Goal: Task Accomplishment & Management: Complete application form

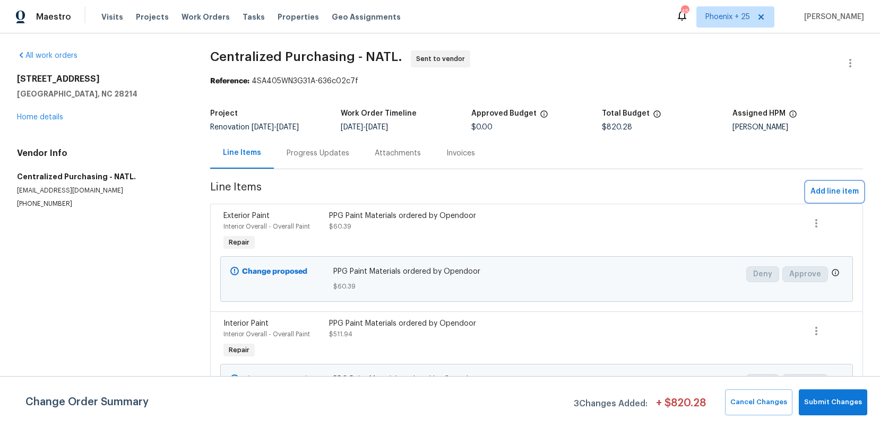
click at [848, 195] on span "Add line item" at bounding box center [834, 191] width 48 height 13
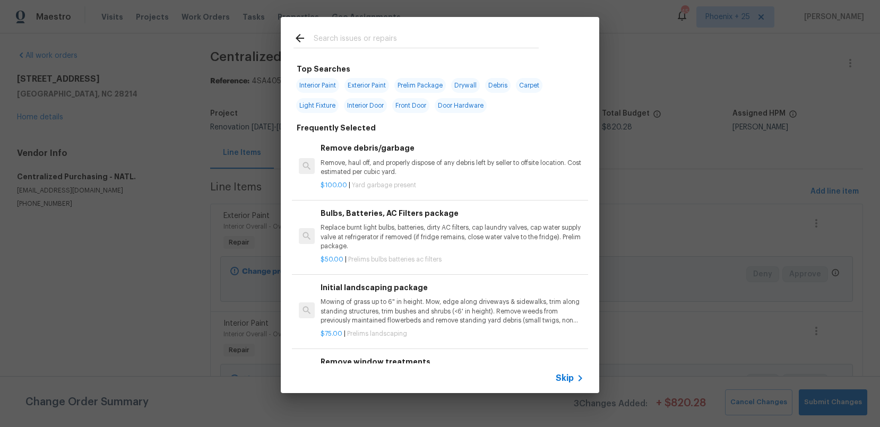
click at [409, 39] on input "text" at bounding box center [426, 40] width 225 height 16
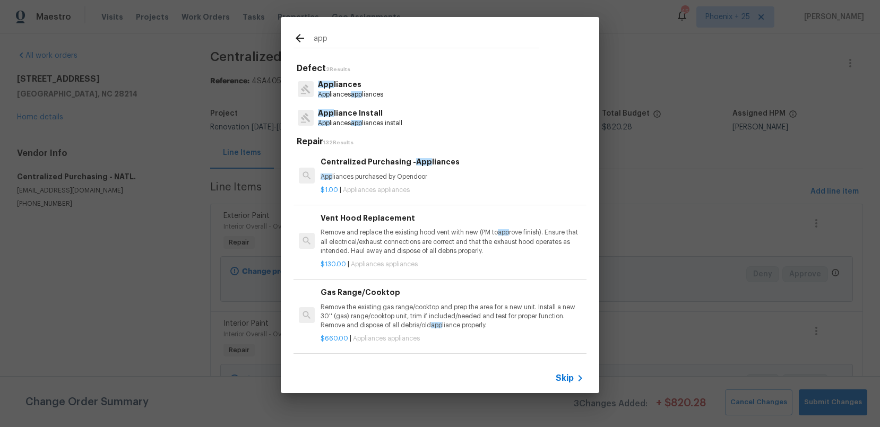
type input "app"
click at [474, 197] on div "Centralized Purchasing - App liances App liances purchased by Opendoor $1.00 | …" at bounding box center [440, 175] width 296 height 59
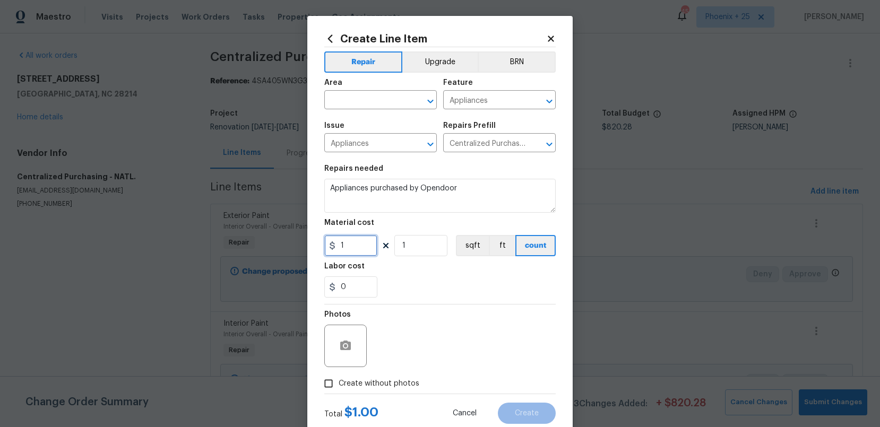
drag, startPoint x: 370, startPoint y: 256, endPoint x: 358, endPoint y: 253, distance: 13.1
click at [367, 255] on input "1" at bounding box center [350, 245] width 53 height 21
drag, startPoint x: 357, startPoint y: 253, endPoint x: 316, endPoint y: 248, distance: 41.7
click at [315, 248] on div "Create Line Item Repair Upgrade BRN Area ​ Feature Appliances ​ Issue Appliance…" at bounding box center [439, 228] width 265 height 425
type input "2695.97"
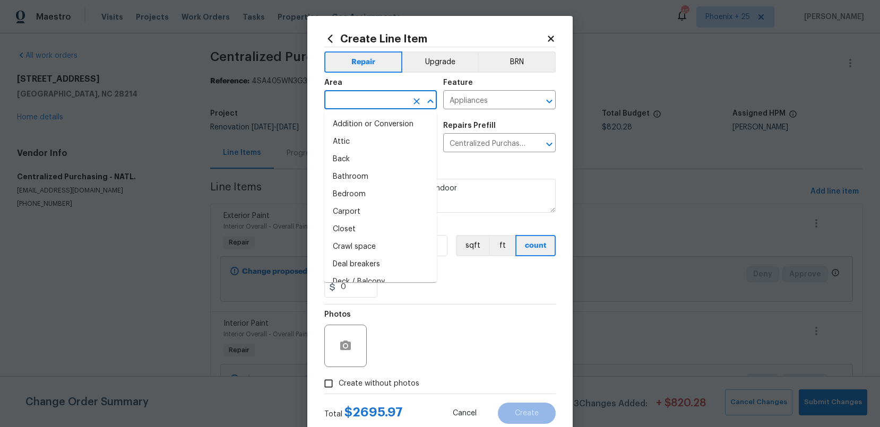
click at [395, 105] on input "text" at bounding box center [365, 101] width 83 height 16
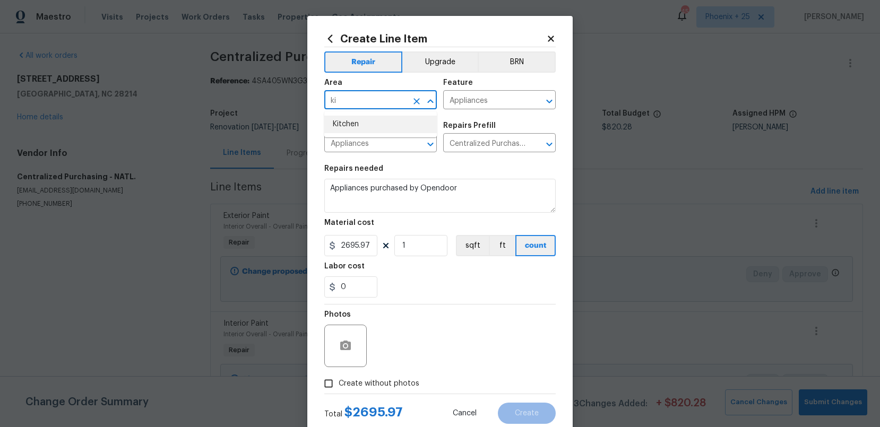
drag, startPoint x: 404, startPoint y: 137, endPoint x: 399, endPoint y: 134, distance: 6.2
click at [403, 136] on ul "Kitchen" at bounding box center [380, 124] width 113 height 26
click at [383, 127] on li "Kitchen" at bounding box center [380, 125] width 113 height 18
type input "Kitchen"
drag, startPoint x: 413, startPoint y: 384, endPoint x: 412, endPoint y: 374, distance: 10.2
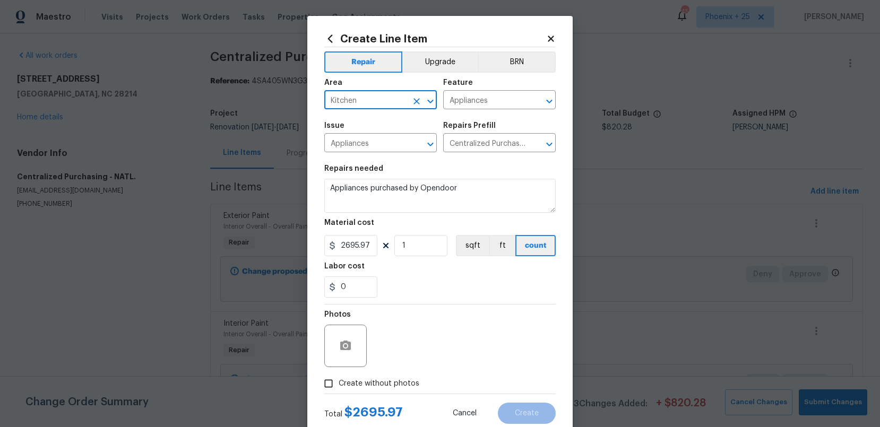
click at [412, 381] on span "Create without photos" at bounding box center [379, 383] width 81 height 11
click at [339, 381] on input "Create without photos" at bounding box center [328, 384] width 20 height 20
checkbox input "true"
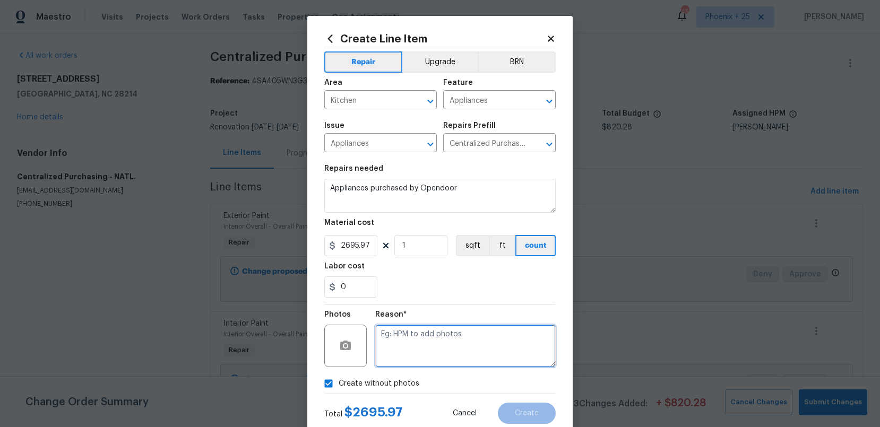
click at [420, 356] on textarea at bounding box center [465, 346] width 180 height 42
type textarea "NA"
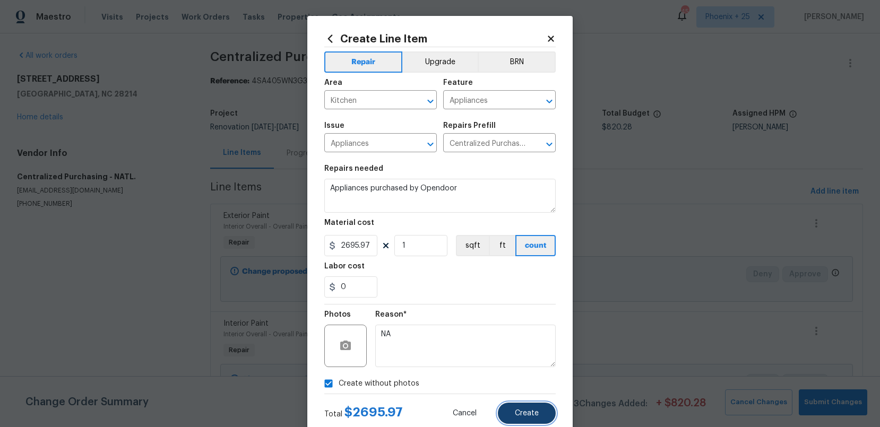
click at [524, 411] on span "Create" at bounding box center [527, 414] width 24 height 8
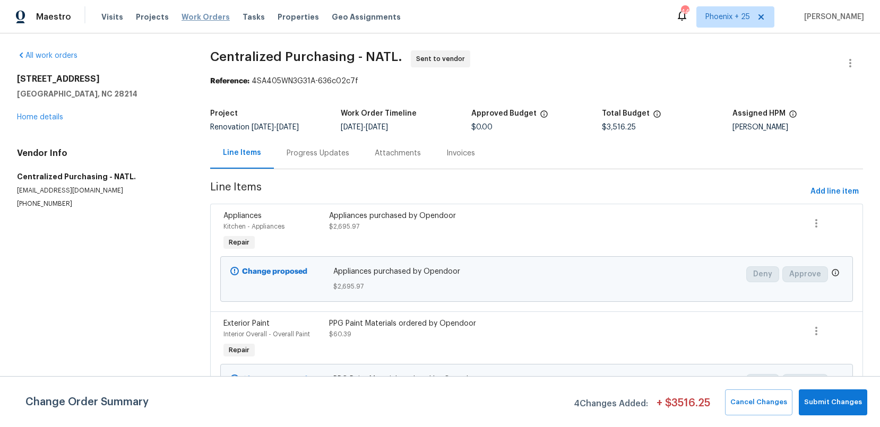
click at [180, 22] on div "Visits Projects Work Orders Tasks Properties Geo Assignments" at bounding box center [257, 16] width 312 height 21
click at [182, 22] on span "Work Orders" at bounding box center [206, 17] width 48 height 11
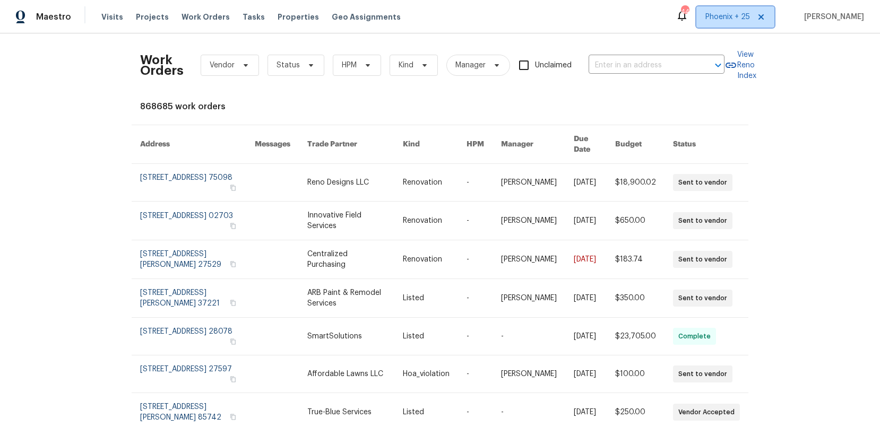
click at [739, 17] on span "Phoenix + 25" at bounding box center [727, 17] width 45 height 11
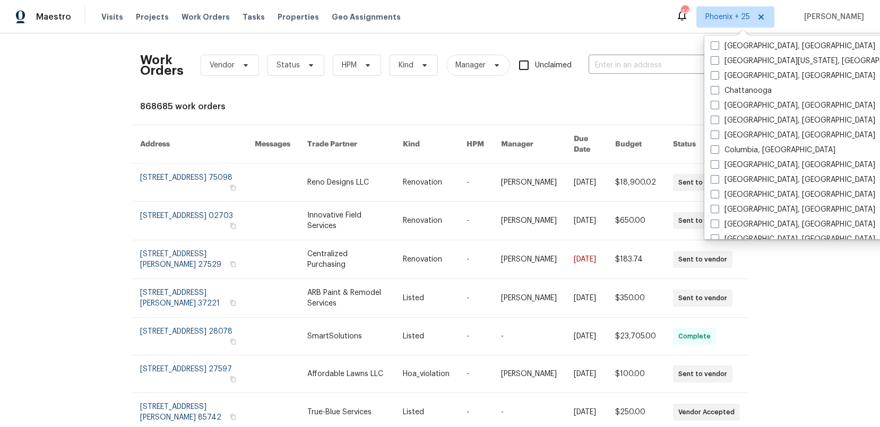
scroll to position [451, 0]
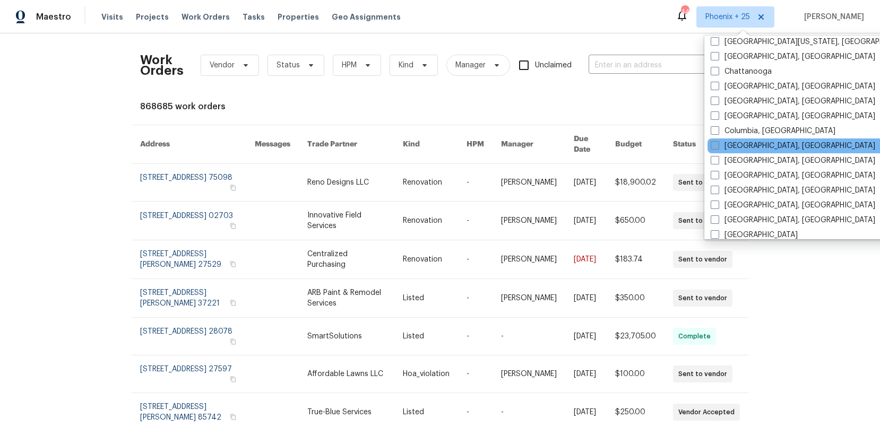
click at [749, 144] on label "Columbus, OH" at bounding box center [793, 146] width 165 height 11
click at [718, 144] on input "Columbus, OH" at bounding box center [714, 144] width 7 height 7
checkbox input "true"
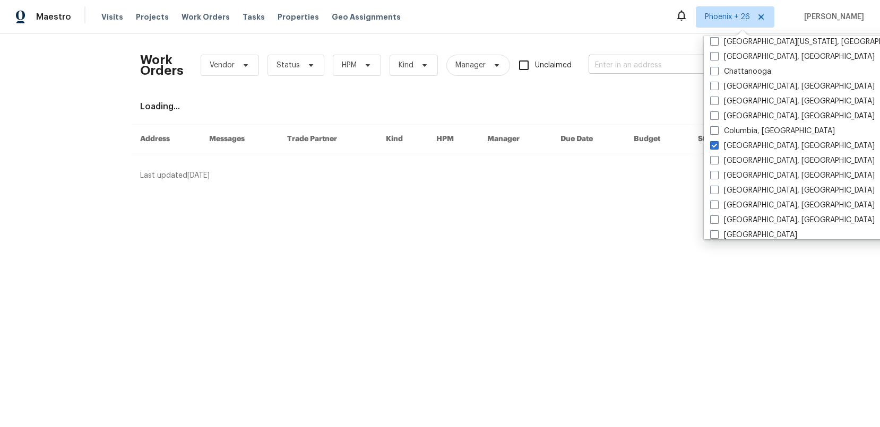
click at [647, 68] on input "text" at bounding box center [642, 65] width 106 height 16
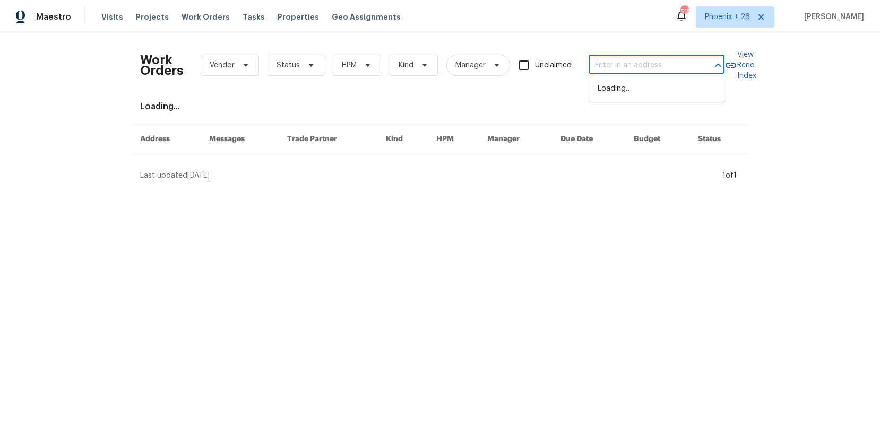
paste input "5YBX4EQNN6Y2J"
type input "5YBX4EQNN6Y2J"
click at [680, 65] on input "text" at bounding box center [642, 65] width 106 height 16
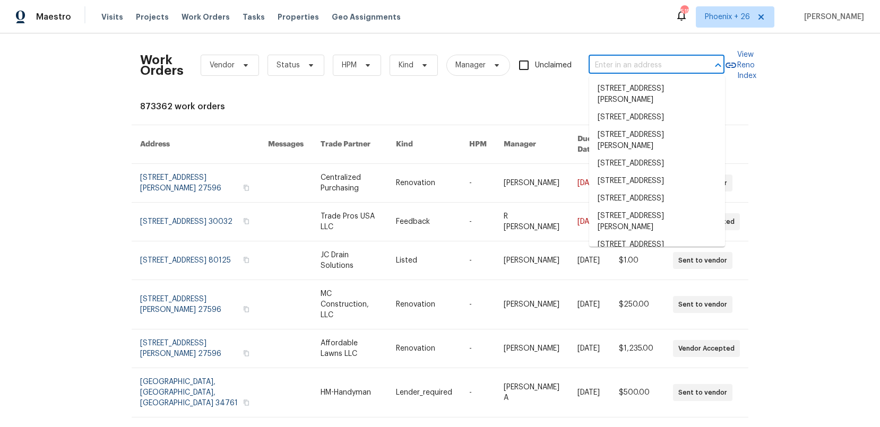
paste input "3471 Marlin Dr, Columbus, OH 43232"
type input "3471 Marlin Dr, Columbus, OH 43232"
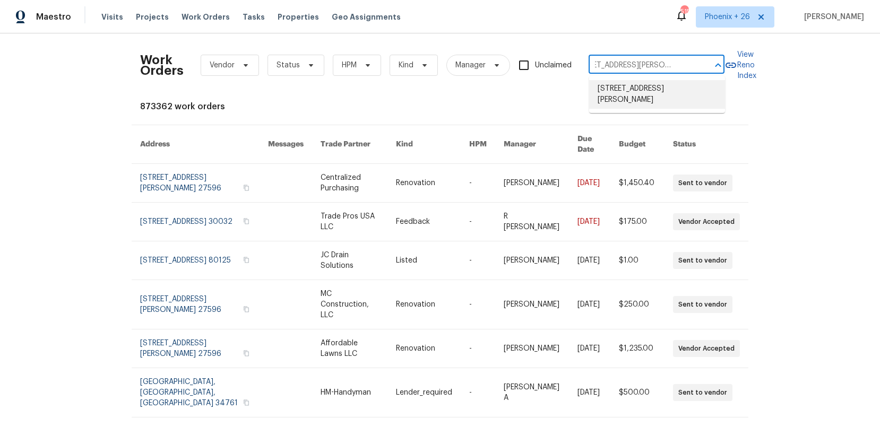
click at [667, 95] on li "3471 Marlin Dr, Columbus, OH 43232" at bounding box center [657, 94] width 136 height 29
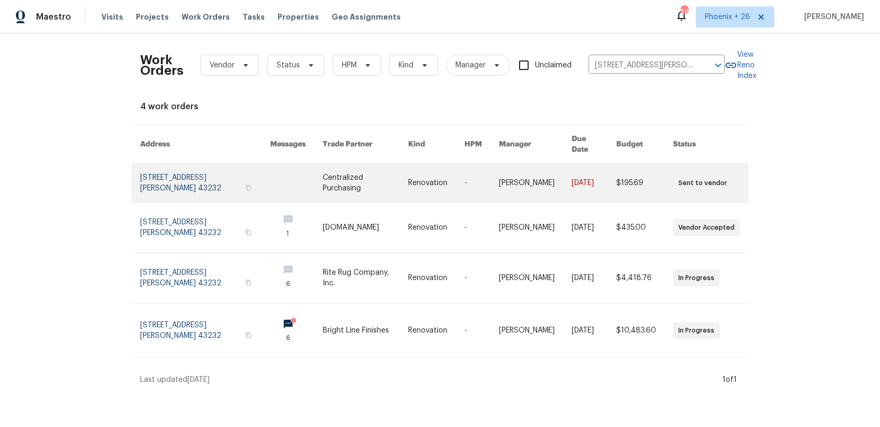
click at [341, 176] on link at bounding box center [366, 183] width 86 height 38
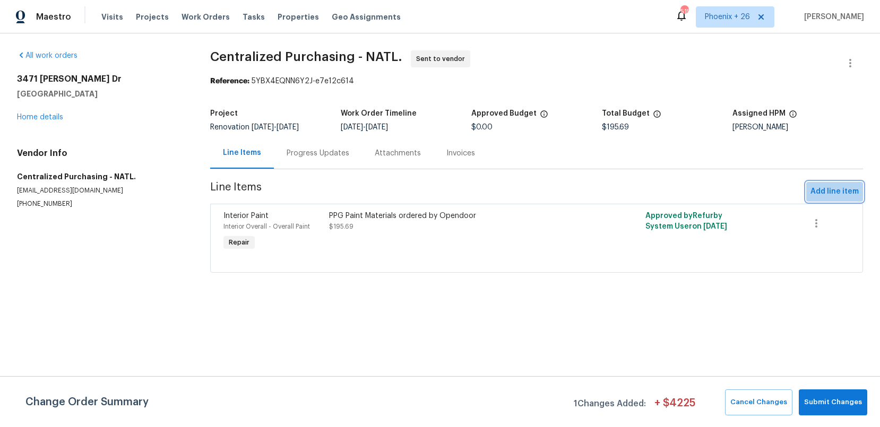
click at [841, 188] on span "Add line item" at bounding box center [834, 191] width 48 height 13
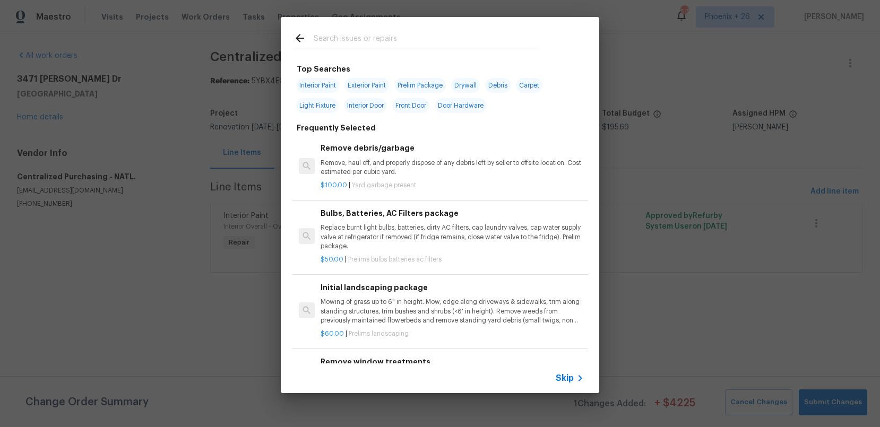
click at [450, 37] on input "text" at bounding box center [426, 40] width 225 height 16
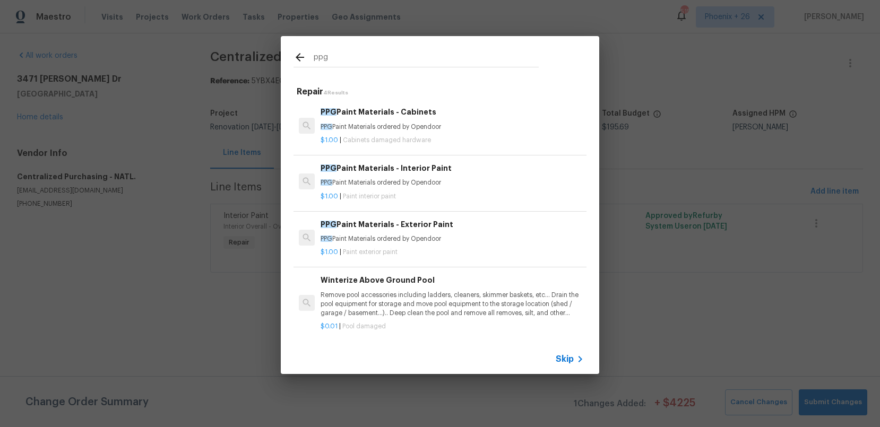
type input "ppg"
click at [529, 190] on div "$1.00 | Paint interior paint" at bounding box center [452, 194] width 263 height 13
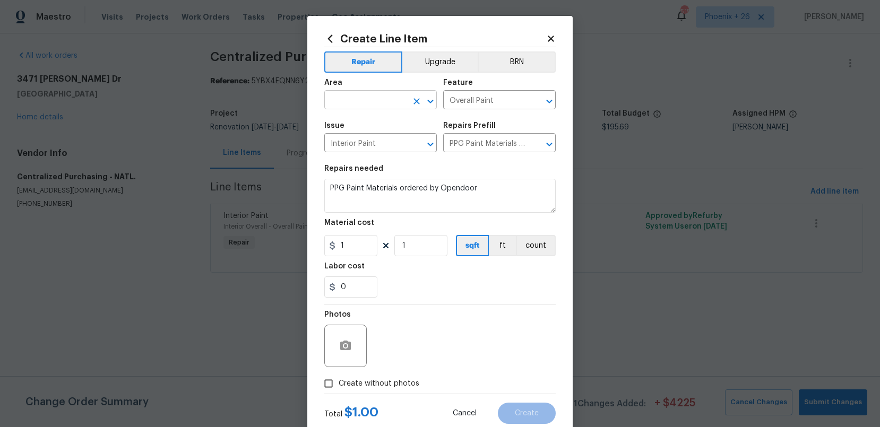
click at [351, 105] on input "text" at bounding box center [365, 101] width 83 height 16
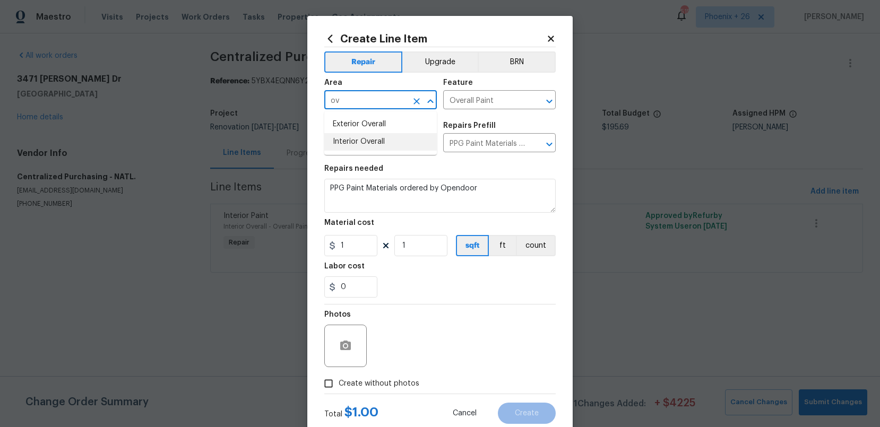
type input "ov"
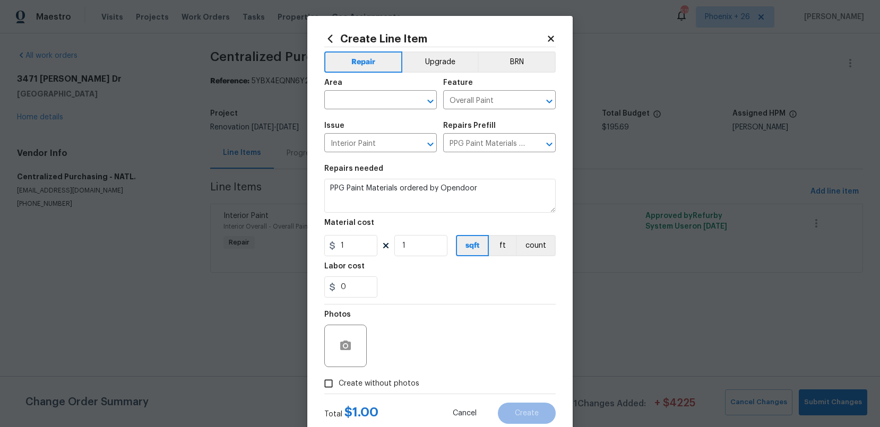
click at [552, 41] on icon at bounding box center [551, 39] width 6 height 6
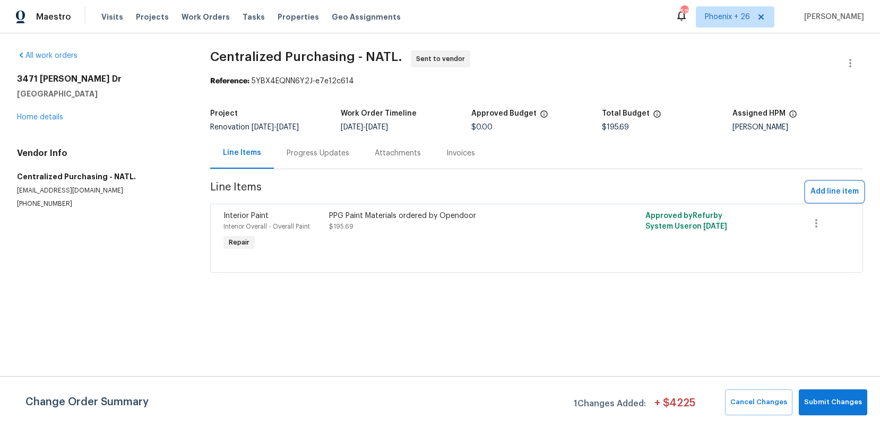
click at [823, 192] on span "Add line item" at bounding box center [834, 191] width 48 height 13
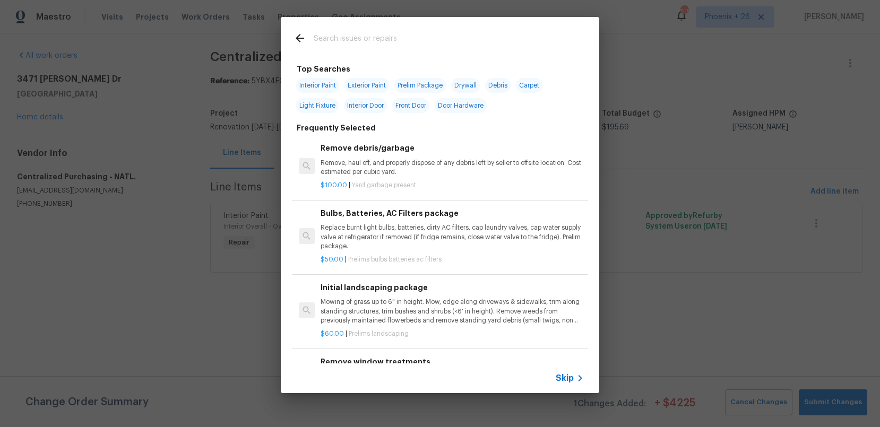
click at [378, 40] on input "text" at bounding box center [426, 40] width 225 height 16
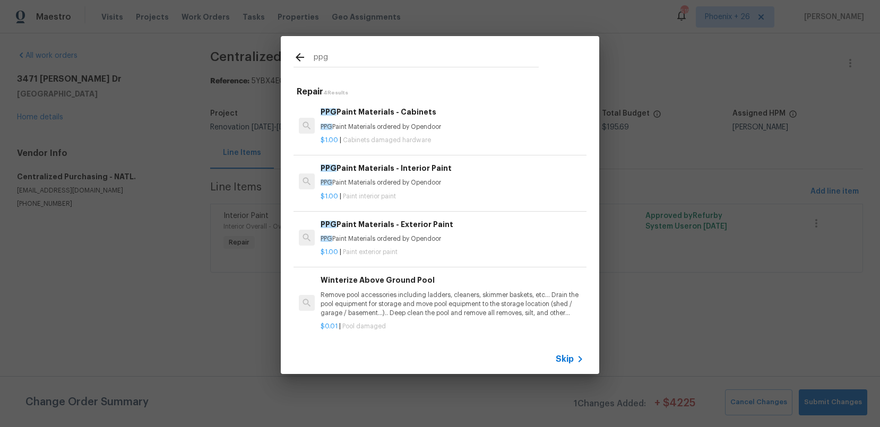
type input "ppg"
click at [179, 145] on div "ppg Repair 4 Results PPG Paint Materials - Cabinets PPG Paint Materials ordered…" at bounding box center [440, 205] width 880 height 410
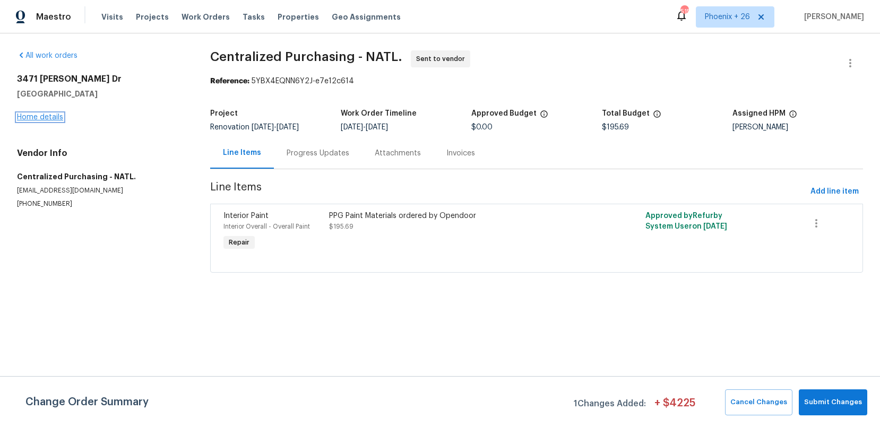
click at [43, 119] on link "Home details" at bounding box center [40, 117] width 46 height 7
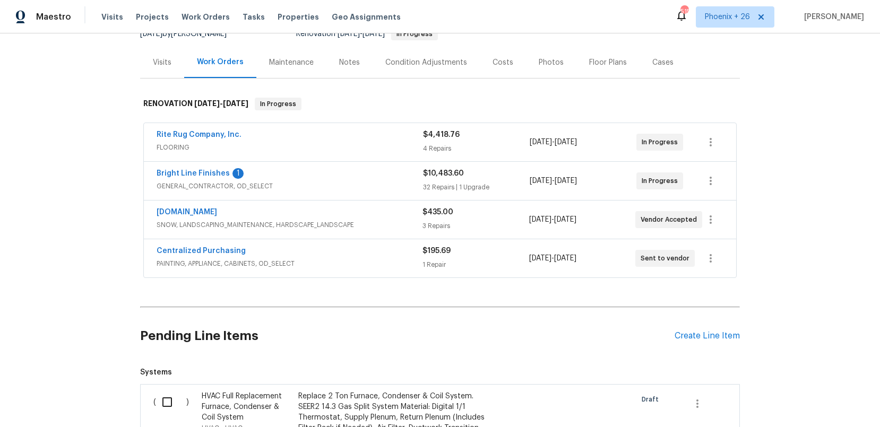
scroll to position [87, 0]
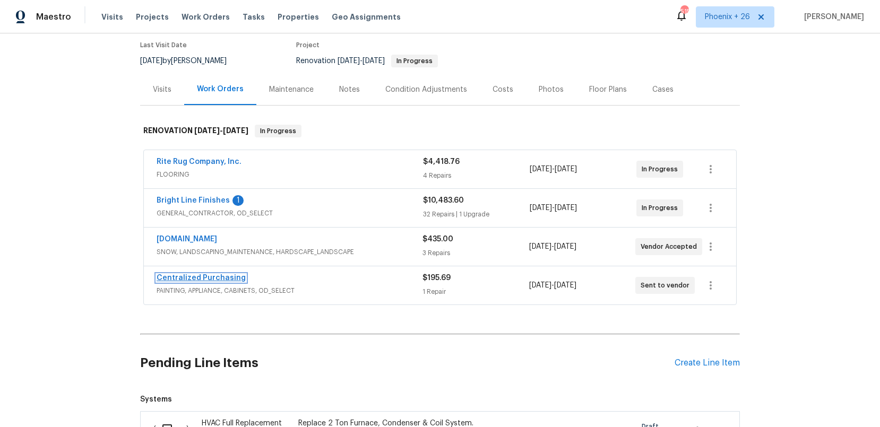
click at [219, 274] on link "Centralized Purchasing" at bounding box center [201, 277] width 89 height 7
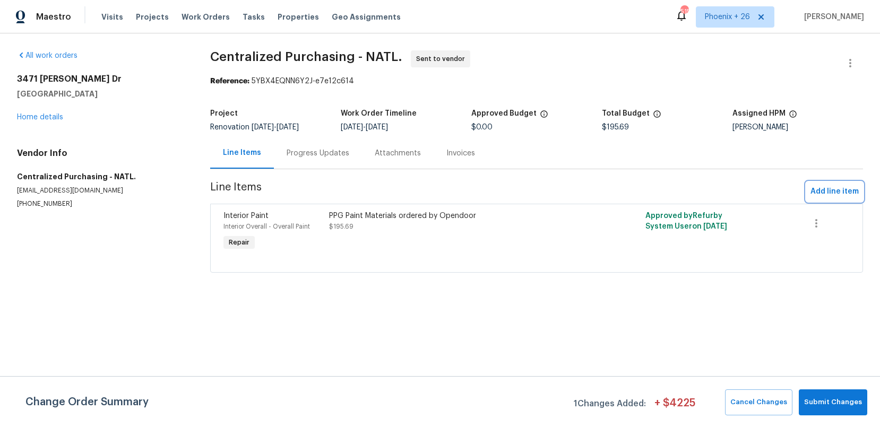
click at [824, 192] on span "Add line item" at bounding box center [834, 191] width 48 height 13
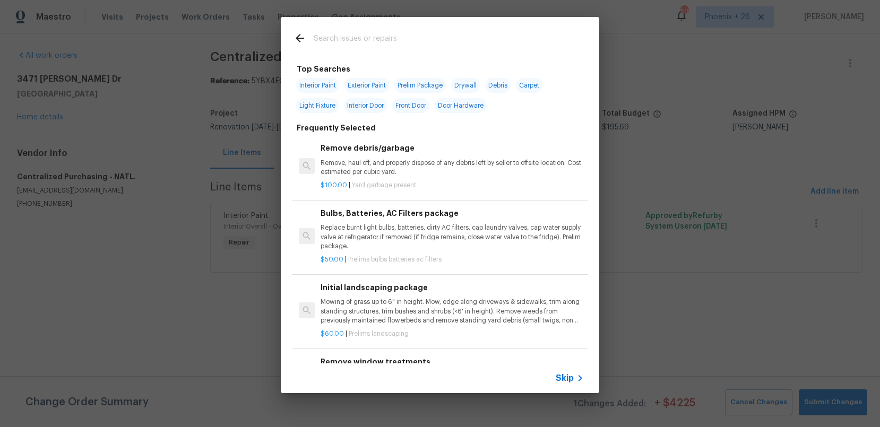
click at [422, 47] on input "text" at bounding box center [426, 40] width 225 height 16
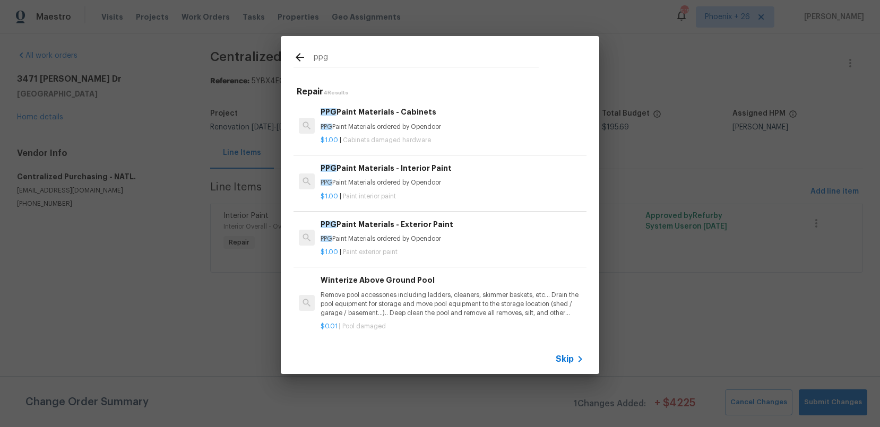
type input "ppg"
click at [499, 133] on div "$1.00 | Cabinets damaged hardware" at bounding box center [452, 138] width 263 height 13
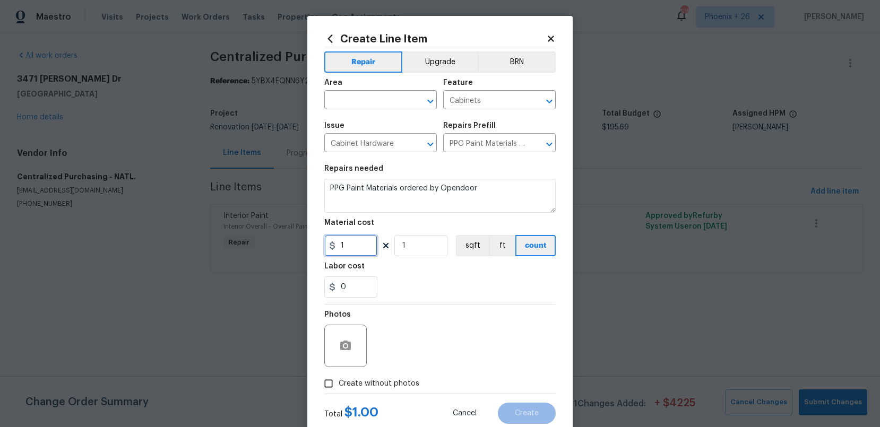
click at [359, 242] on input "1" at bounding box center [350, 245] width 53 height 21
type input "115.5"
click at [386, 90] on div "Area" at bounding box center [380, 86] width 113 height 14
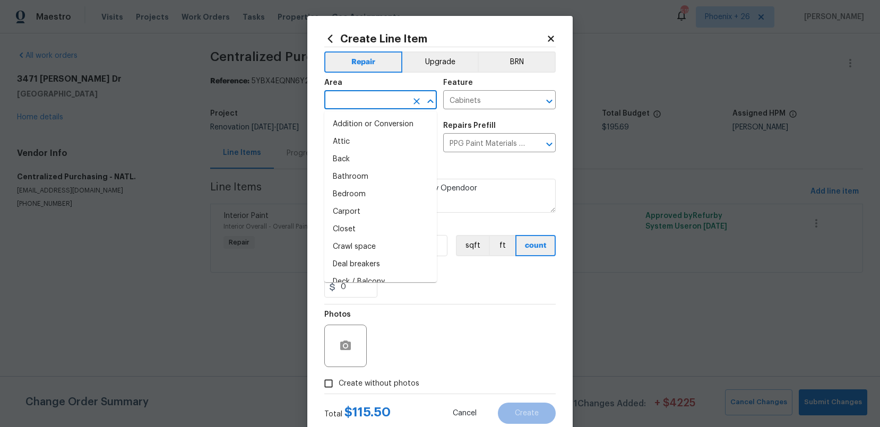
click at [387, 94] on input "text" at bounding box center [365, 101] width 83 height 16
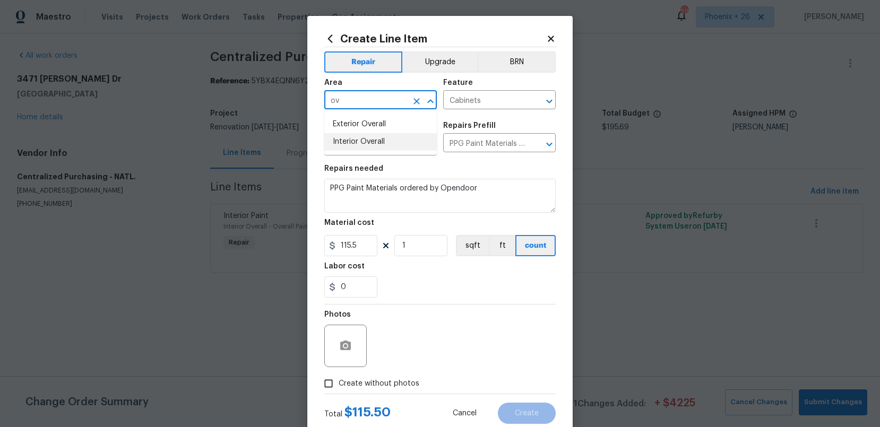
click at [390, 137] on li "Interior Overall" at bounding box center [380, 142] width 113 height 18
type input "Interior Overall"
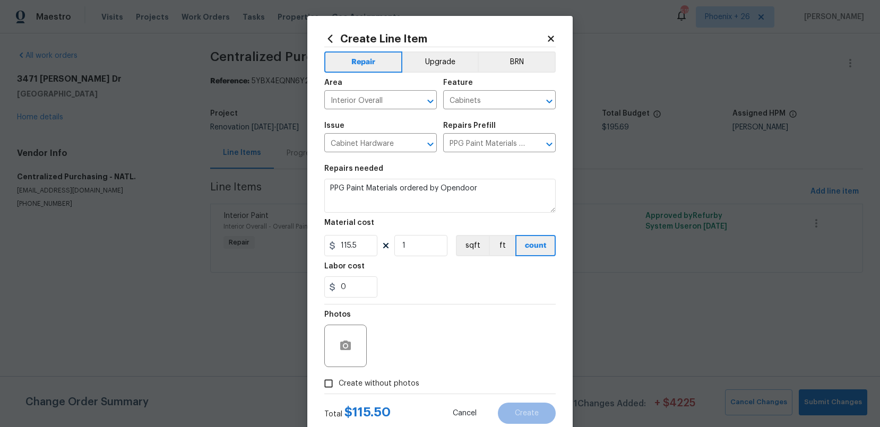
drag, startPoint x: 385, startPoint y: 403, endPoint x: 387, endPoint y: 384, distance: 19.2
click at [385, 403] on div "Total $ 115.50 Cancel Create" at bounding box center [439, 409] width 231 height 30
click at [387, 382] on span "Create without photos" at bounding box center [379, 383] width 81 height 11
click at [339, 382] on input "Create without photos" at bounding box center [328, 384] width 20 height 20
checkbox input "true"
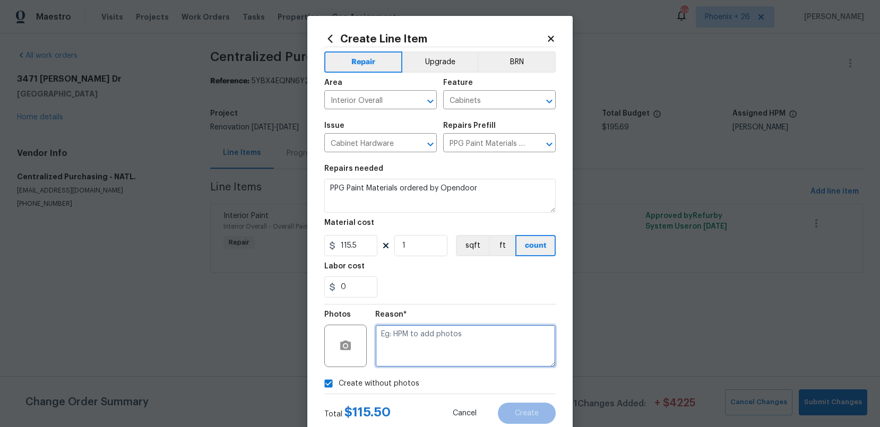
click at [400, 343] on textarea at bounding box center [465, 346] width 180 height 42
type textarea "NA"
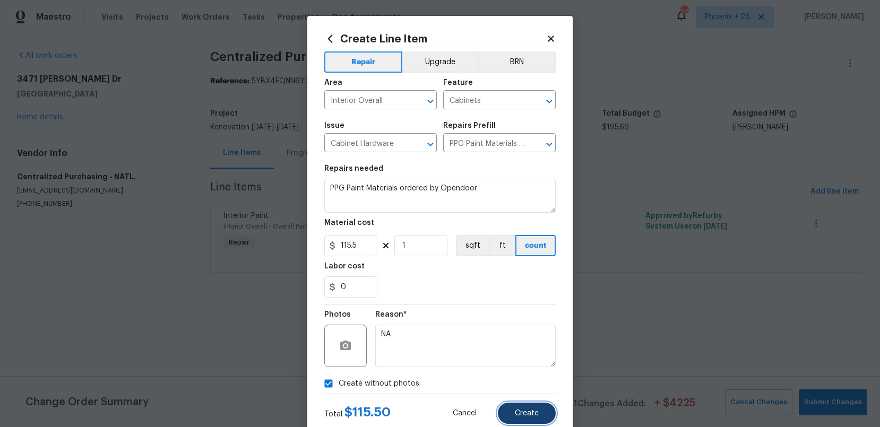
click at [531, 410] on span "Create" at bounding box center [527, 414] width 24 height 8
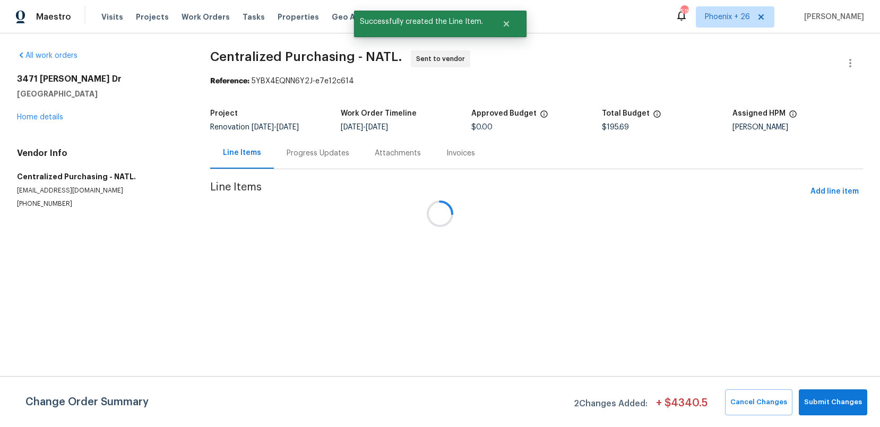
click at [818, 189] on div at bounding box center [440, 213] width 880 height 427
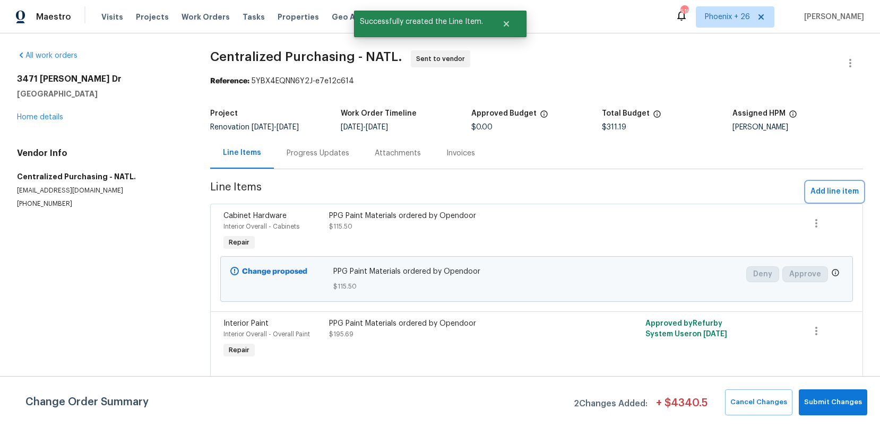
click at [815, 189] on span "Add line item" at bounding box center [834, 191] width 48 height 13
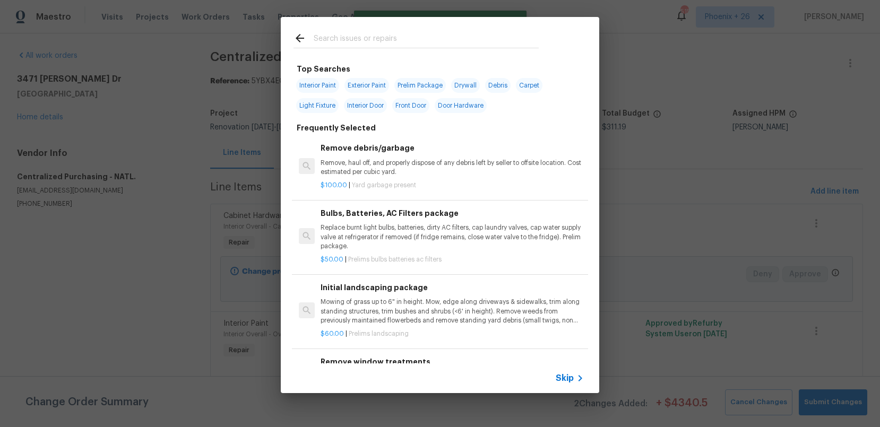
click at [404, 41] on input "text" at bounding box center [426, 40] width 225 height 16
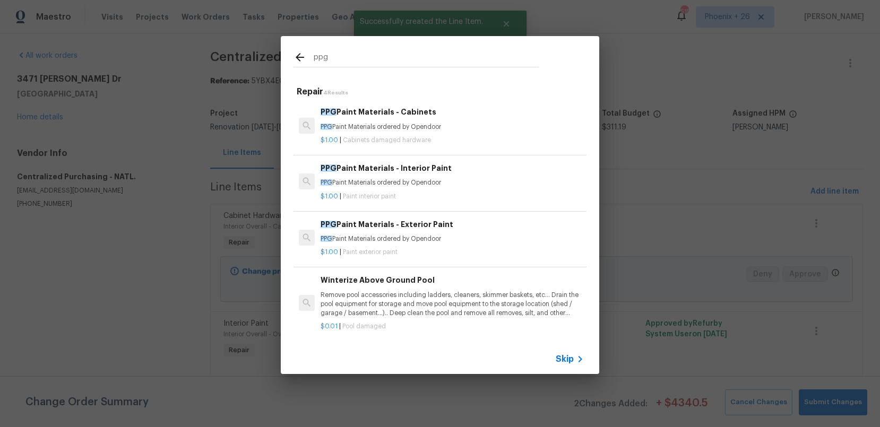
type input "ppg"
click at [495, 176] on div "PPG Paint Materials - Interior Paint PPG Paint Materials ordered by Opendoor" at bounding box center [452, 174] width 263 height 25
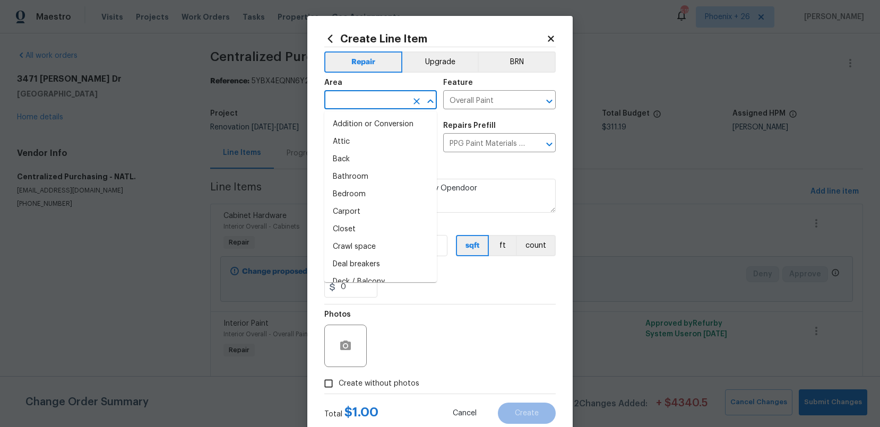
click at [406, 102] on input "text" at bounding box center [365, 101] width 83 height 16
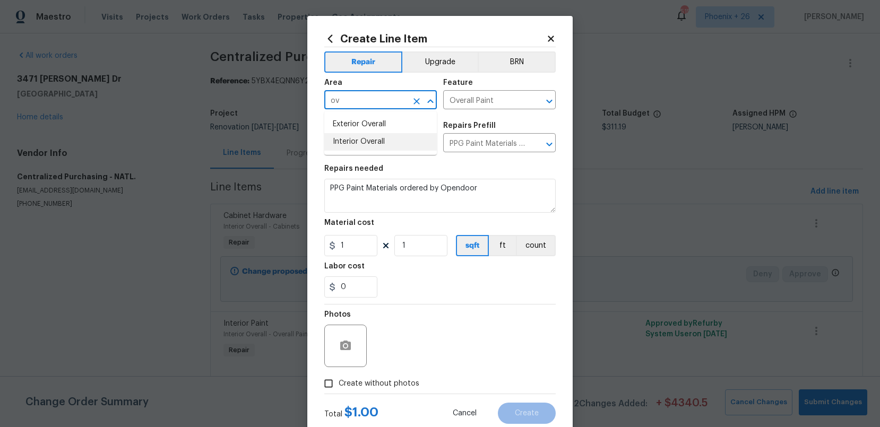
click at [395, 137] on li "Interior Overall" at bounding box center [380, 142] width 113 height 18
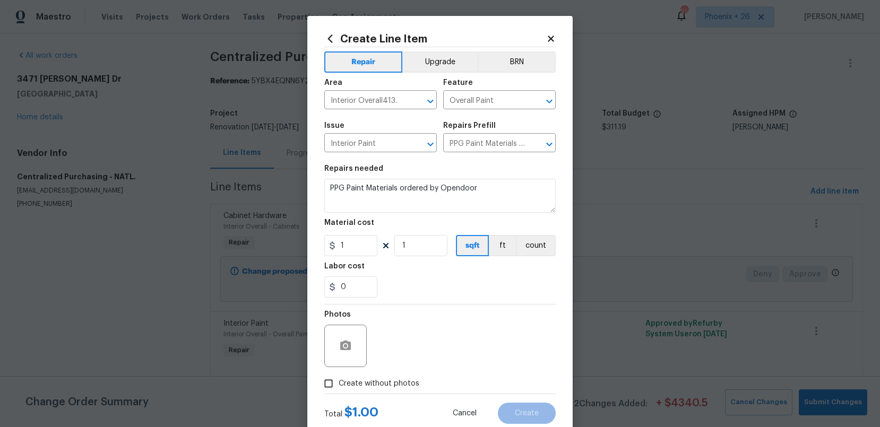
type input "Interior Overall"
drag, startPoint x: 460, startPoint y: 292, endPoint x: 382, endPoint y: 259, distance: 84.7
click at [454, 290] on div "0" at bounding box center [439, 286] width 231 height 21
drag, startPoint x: 360, startPoint y: 248, endPoint x: 341, endPoint y: 247, distance: 18.6
click at [359, 248] on input "1" at bounding box center [350, 245] width 53 height 21
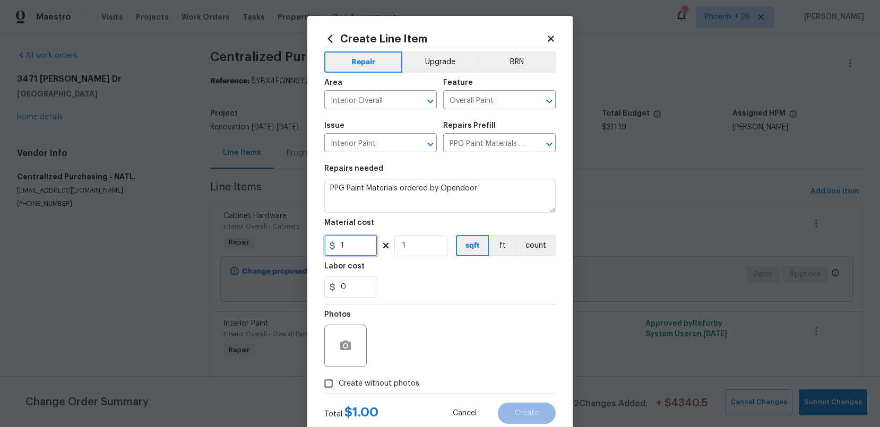
drag, startPoint x: 341, startPoint y: 247, endPoint x: 300, endPoint y: 247, distance: 41.4
click at [300, 247] on div "Create Line Item Repair Upgrade BRN Area Interior Overall ​ Feature Overall Pai…" at bounding box center [440, 213] width 880 height 427
paste input "298.19"
type input "298.19"
drag, startPoint x: 403, startPoint y: 388, endPoint x: 408, endPoint y: 378, distance: 11.2
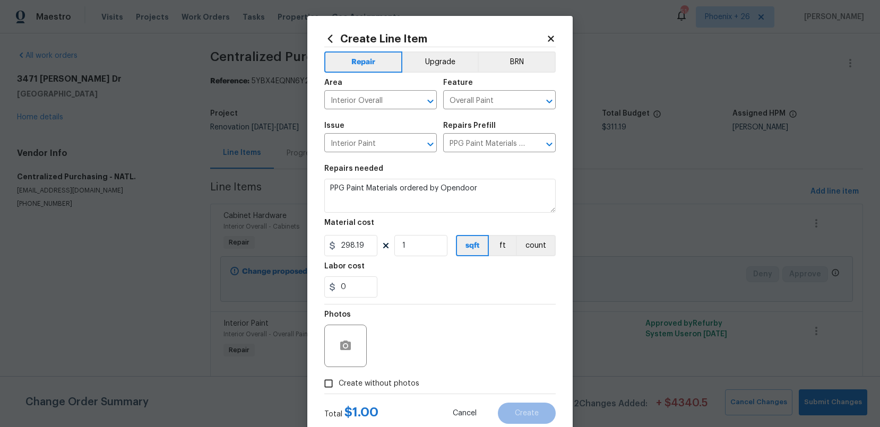
click at [403, 387] on span "Create without photos" at bounding box center [379, 383] width 81 height 11
click at [339, 387] on input "Create without photos" at bounding box center [328, 384] width 20 height 20
checkbox input "true"
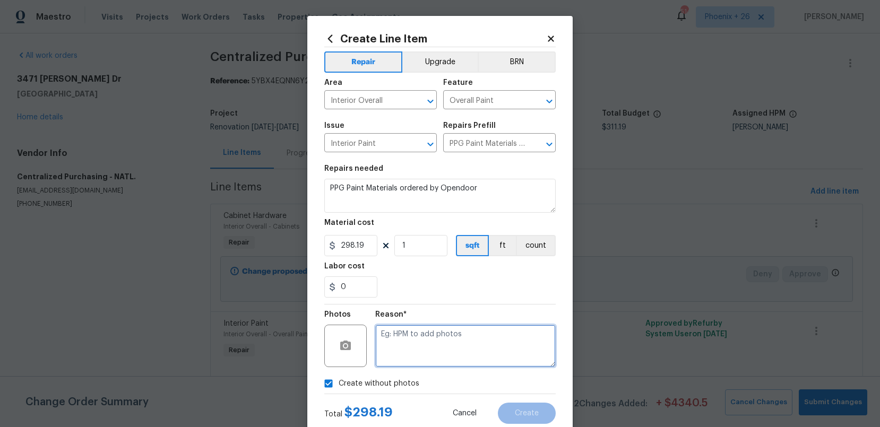
click at [416, 345] on textarea at bounding box center [465, 346] width 180 height 42
type textarea "NA"
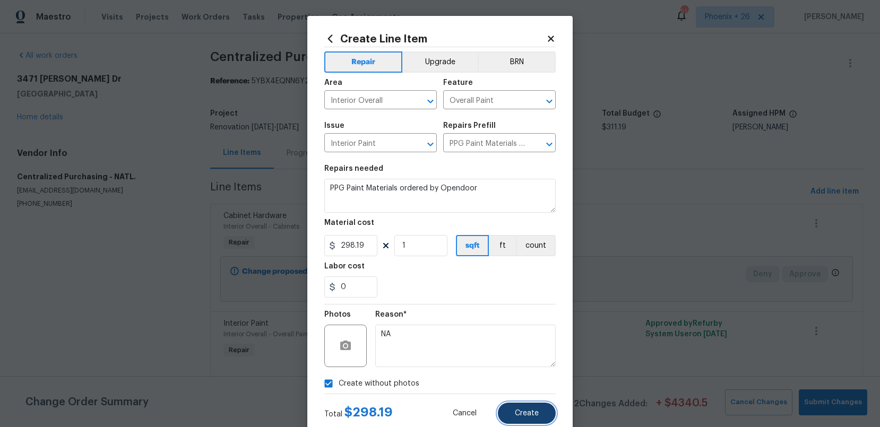
click at [537, 408] on button "Create" at bounding box center [527, 413] width 58 height 21
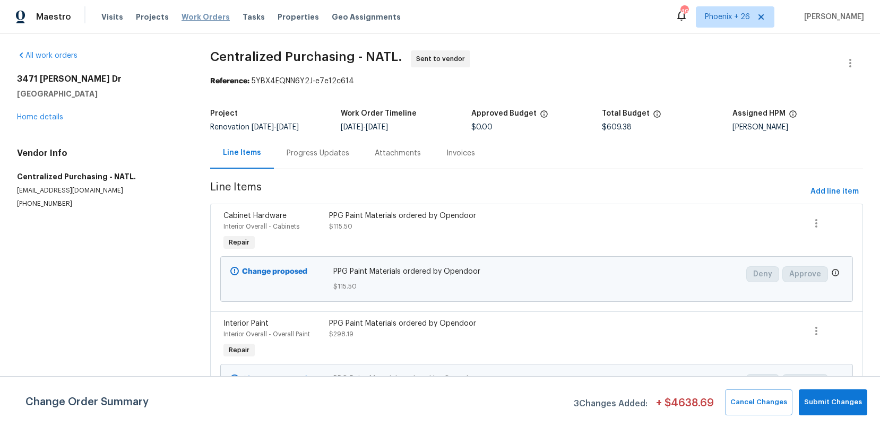
click at [193, 20] on span "Work Orders" at bounding box center [206, 17] width 48 height 11
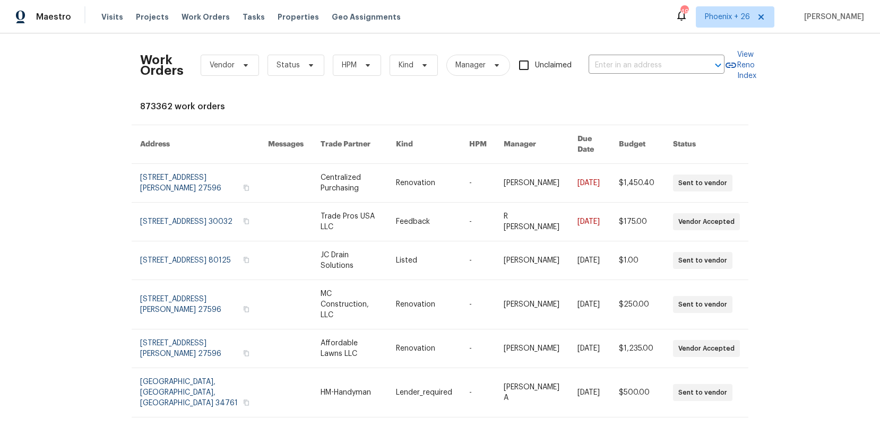
click at [627, 49] on div "Work Orders Vendor Status HPM Kind Manager Unclaimed ​" at bounding box center [432, 65] width 584 height 47
click at [629, 58] on input "text" at bounding box center [642, 65] width 106 height 16
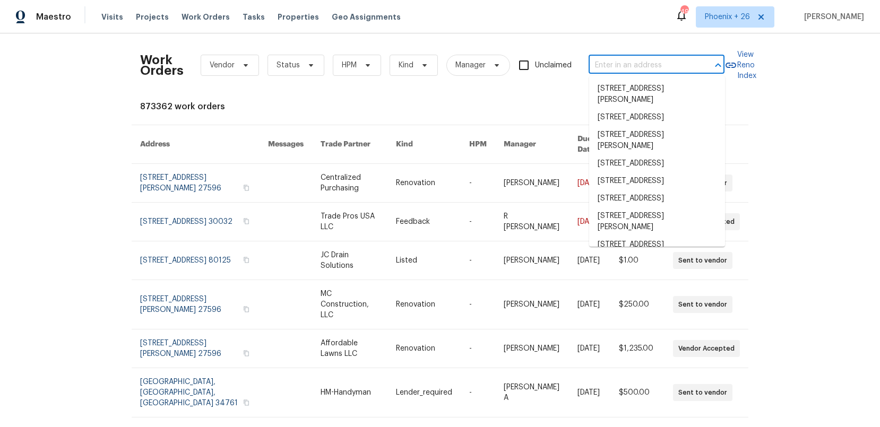
paste input "5141 W Aquamarine St, Tucson, AZ 85742"
type input "5141 W Aquamarine St, Tucson, AZ 85742"
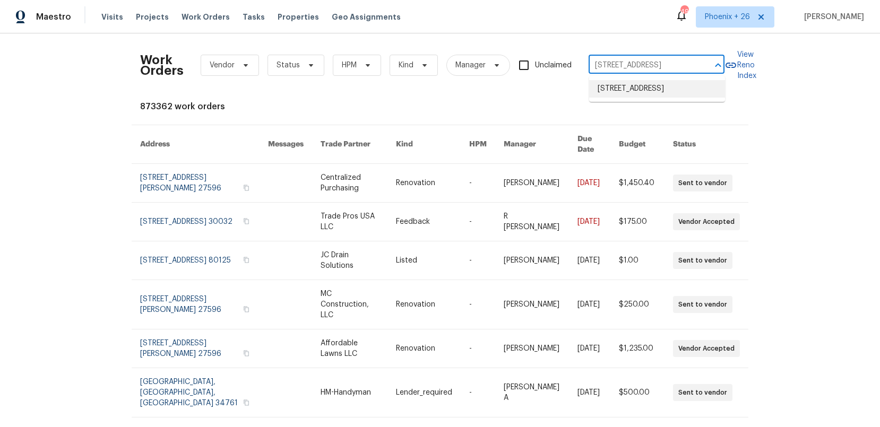
click at [635, 84] on li "5141 W Aquamarine St, Tucson, AZ 85742" at bounding box center [657, 89] width 136 height 18
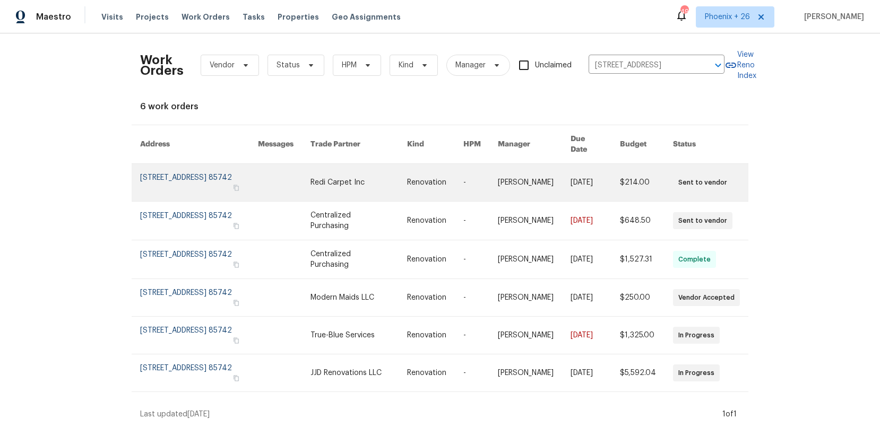
click at [351, 180] on link at bounding box center [358, 182] width 97 height 37
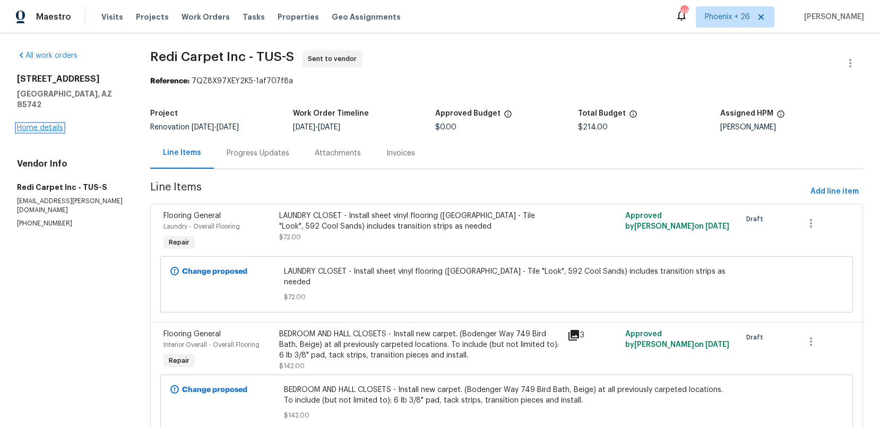
click at [41, 124] on link "Home details" at bounding box center [40, 127] width 46 height 7
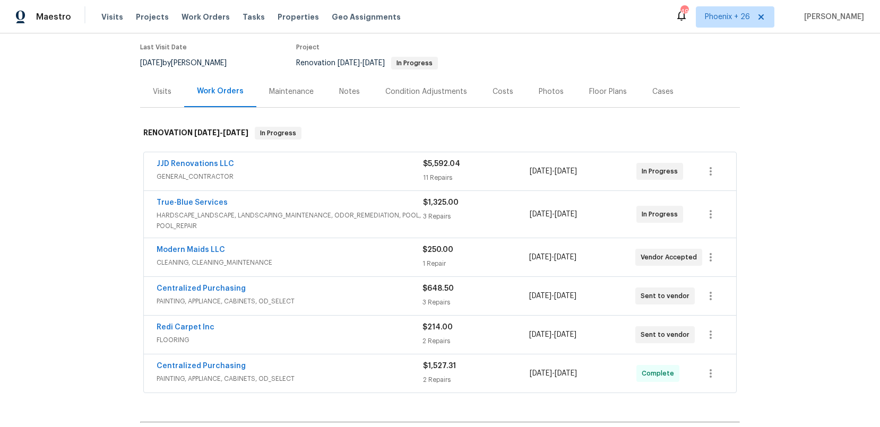
scroll to position [143, 0]
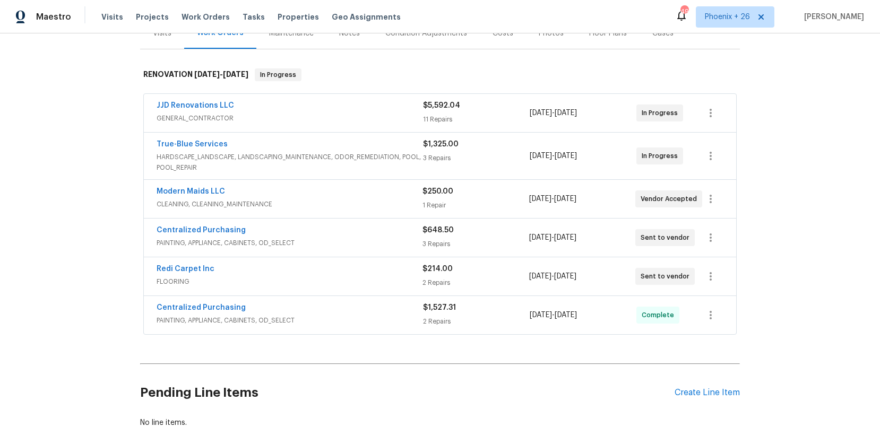
click at [350, 311] on div "Centralized Purchasing" at bounding box center [290, 309] width 266 height 13
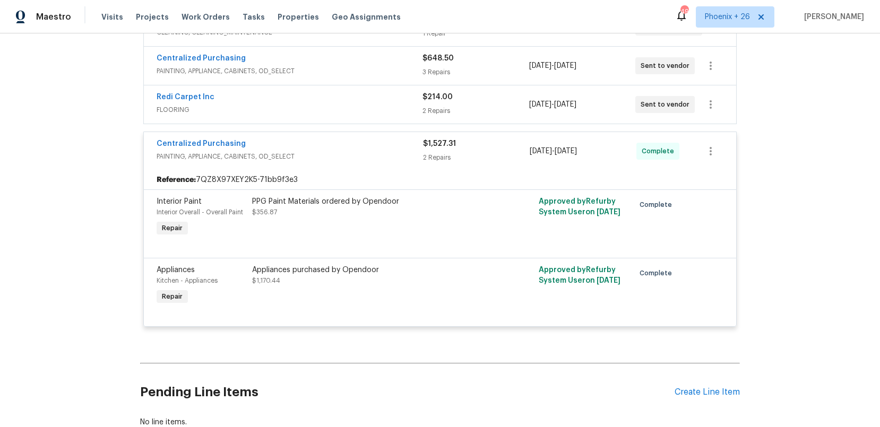
scroll to position [322, 0]
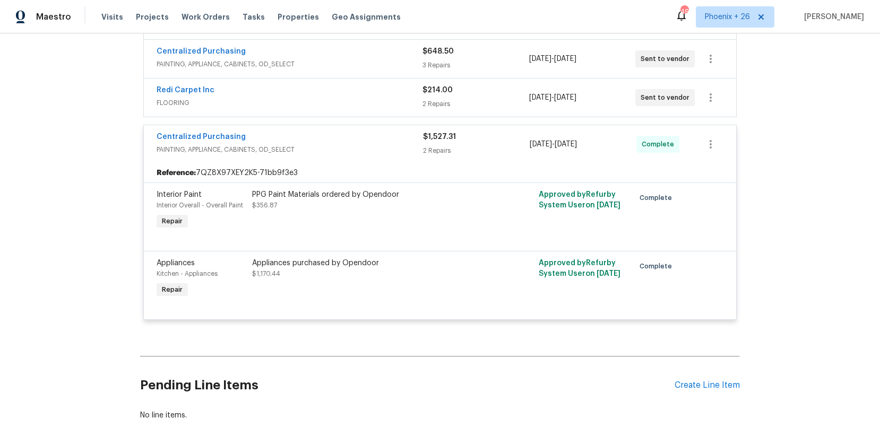
click at [350, 59] on span "PAINTING, APPLIANCE, CABINETS, OD_SELECT" at bounding box center [290, 64] width 266 height 11
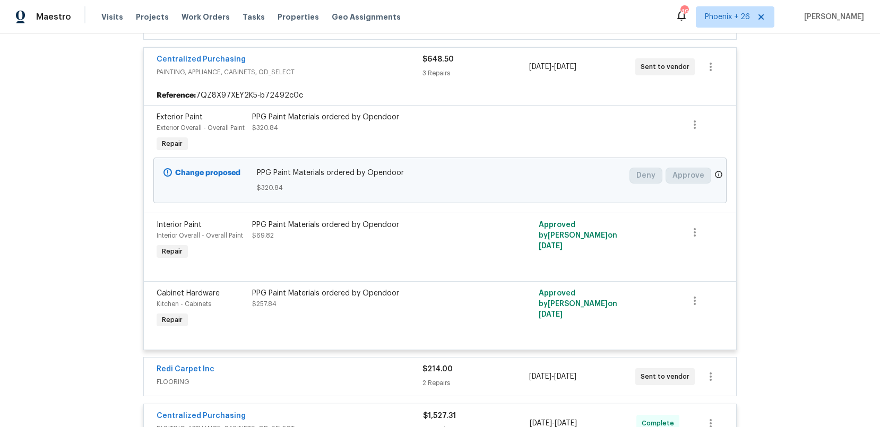
click at [352, 61] on div "Centralized Purchasing" at bounding box center [290, 60] width 266 height 13
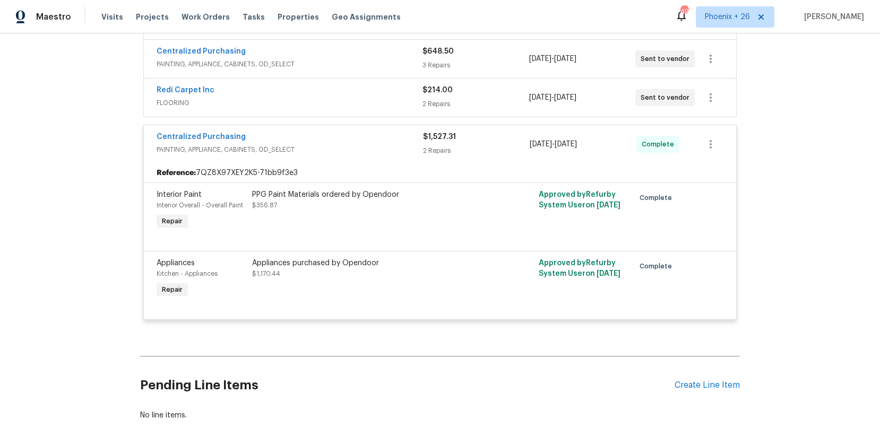
click at [819, 150] on div "Back to all projects 5141 W Aquamarine St, Tucson, AZ 85742 4 Beds | 2 Baths | …" at bounding box center [440, 230] width 880 height 394
click at [381, 155] on div "Centralized Purchasing PAINTING, APPLIANCE, CABINETS, OD_SELECT" at bounding box center [290, 144] width 266 height 25
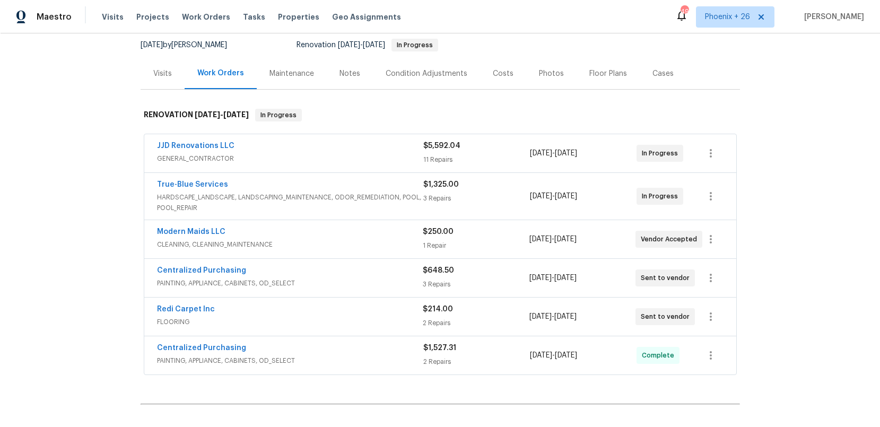
scroll to position [0, 0]
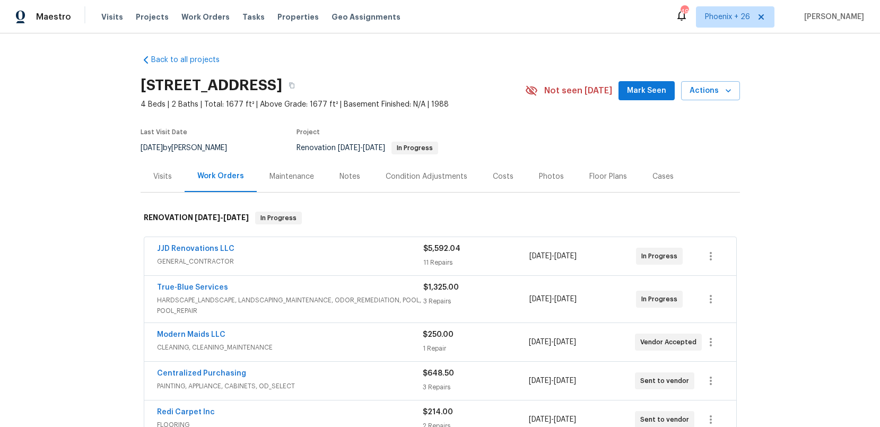
click at [205, 19] on span "Work Orders" at bounding box center [206, 17] width 48 height 11
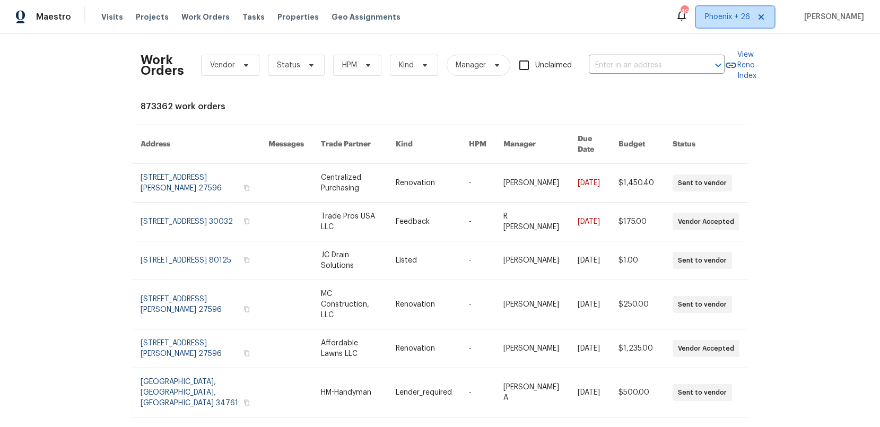
drag, startPoint x: 733, startPoint y: 18, endPoint x: 730, endPoint y: 29, distance: 11.5
click at [733, 18] on span "Phoenix + 26" at bounding box center [727, 17] width 45 height 11
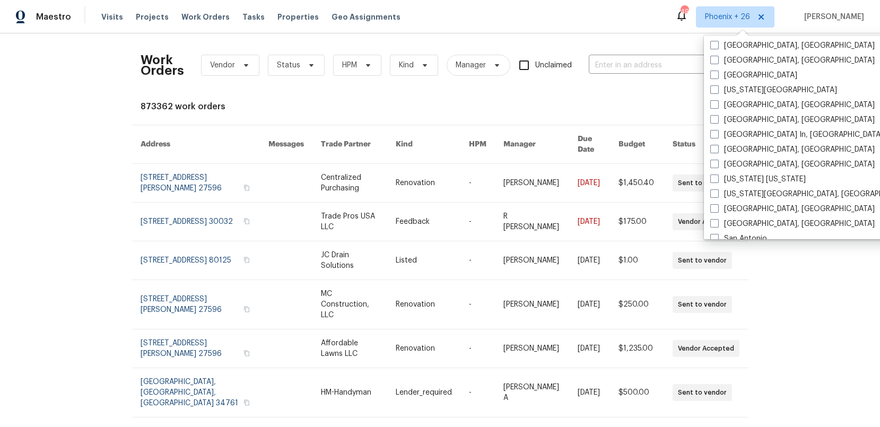
scroll to position [711, 0]
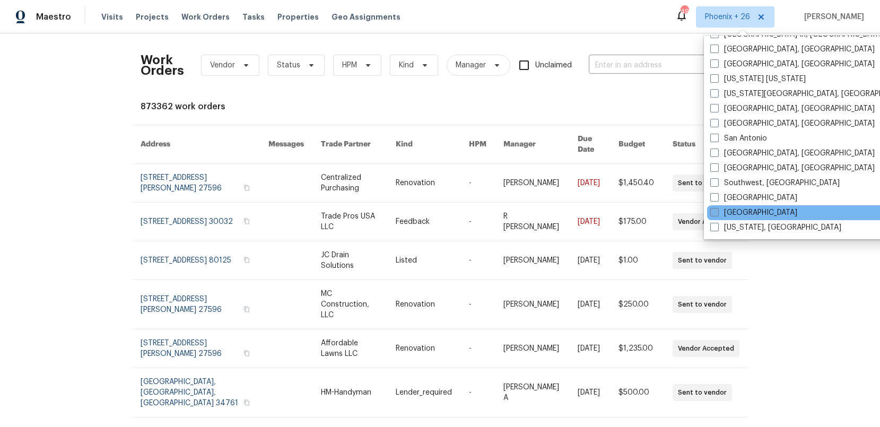
click at [730, 208] on label "Tampa" at bounding box center [754, 213] width 87 height 11
click at [718, 208] on input "Tampa" at bounding box center [714, 211] width 7 height 7
checkbox input "true"
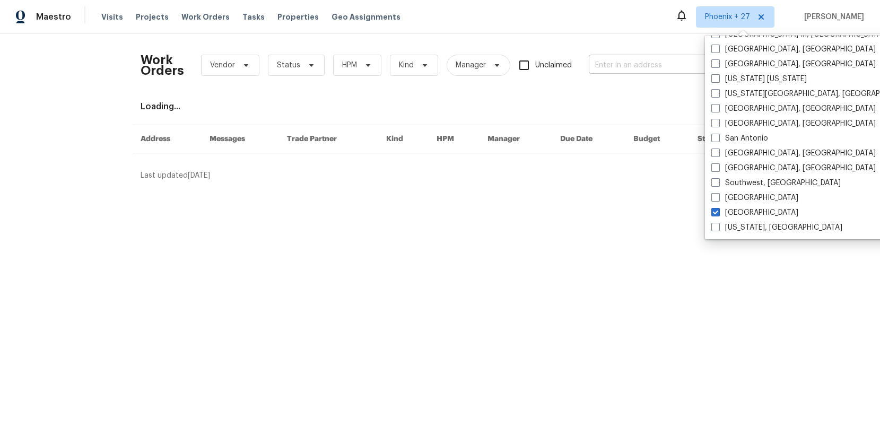
click at [629, 71] on input "text" at bounding box center [642, 65] width 106 height 16
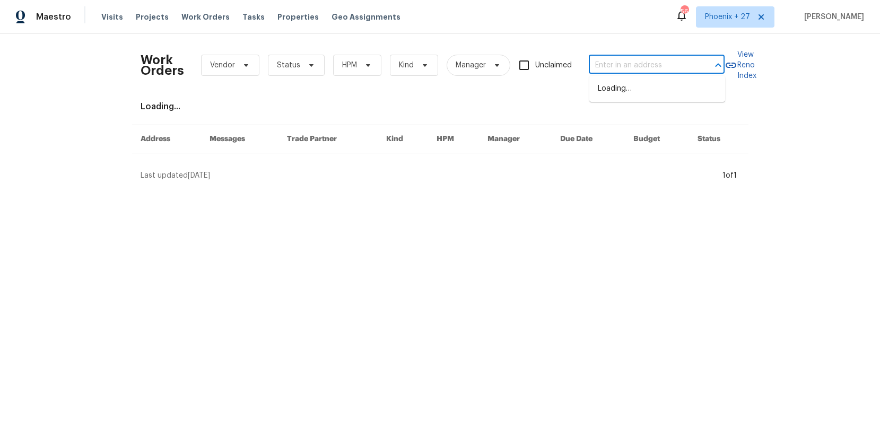
paste input "5796 Lakeside Landings Blvd, Winter Haven, FL 33881"
type input "5796 Lakeside Landings Blvd, Winter Haven, FL 33881"
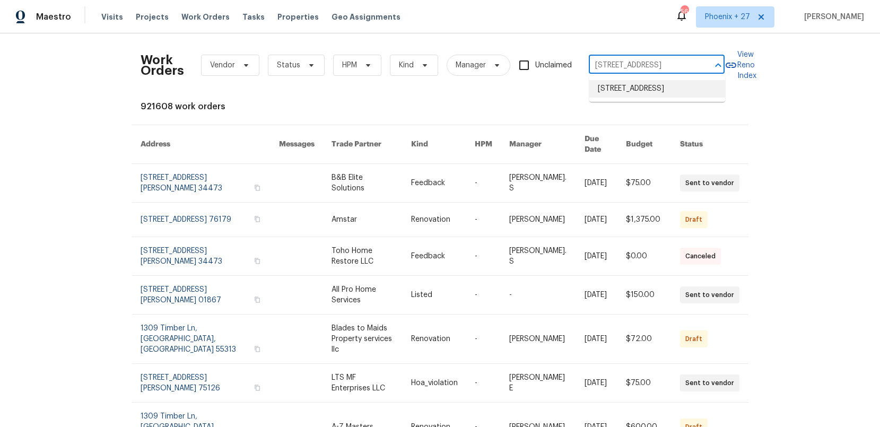
click at [627, 86] on li "5796 Lakeside Landings Blvd, Winter Haven, FL 33881" at bounding box center [658, 89] width 136 height 18
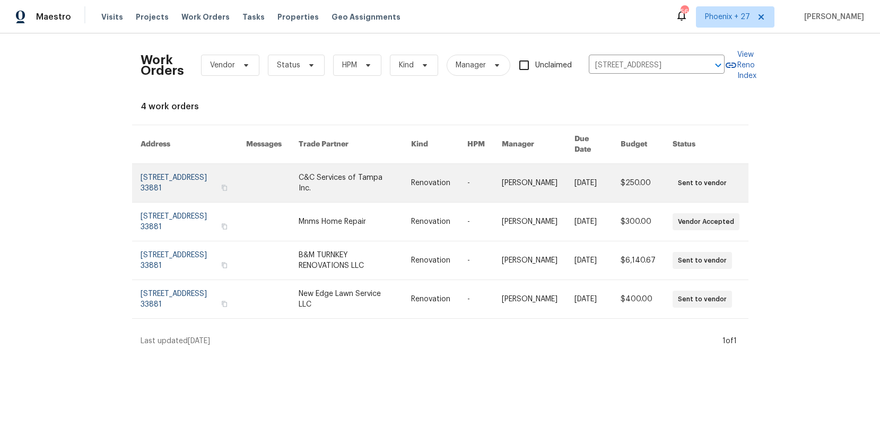
click at [412, 170] on link at bounding box center [355, 183] width 113 height 38
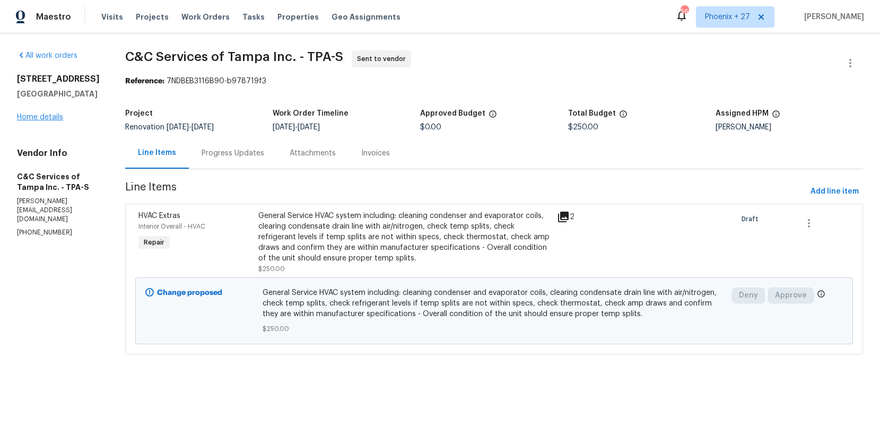
drag, startPoint x: 46, startPoint y: 118, endPoint x: 45, endPoint y: 129, distance: 10.7
click at [46, 118] on div "5796 Lakeside Landings Blvd Winter Haven, FL 33881 Home details" at bounding box center [58, 98] width 83 height 49
click at [45, 121] on link "Home details" at bounding box center [40, 117] width 46 height 7
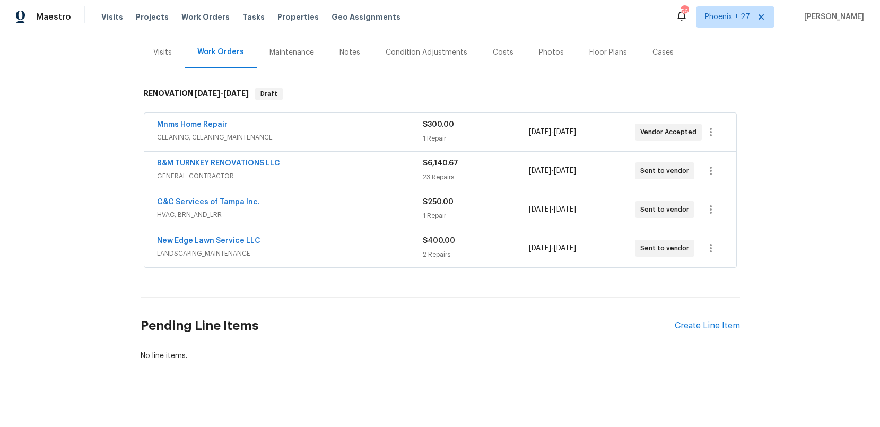
scroll to position [141, 0]
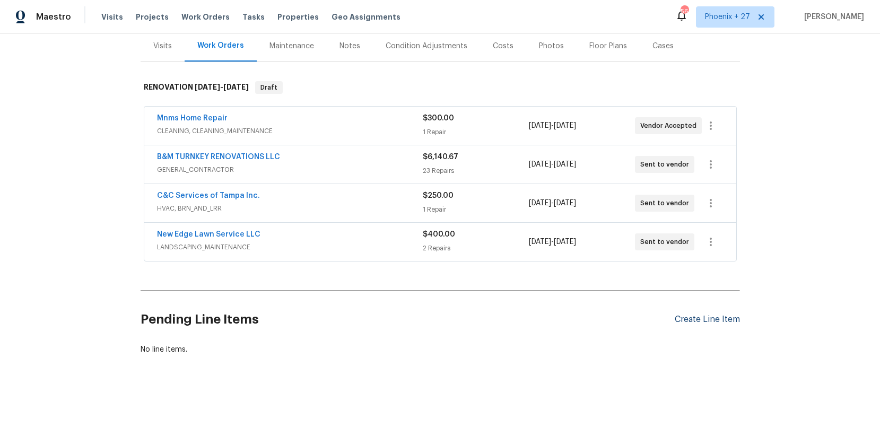
click at [699, 315] on div "Create Line Item" at bounding box center [707, 320] width 65 height 10
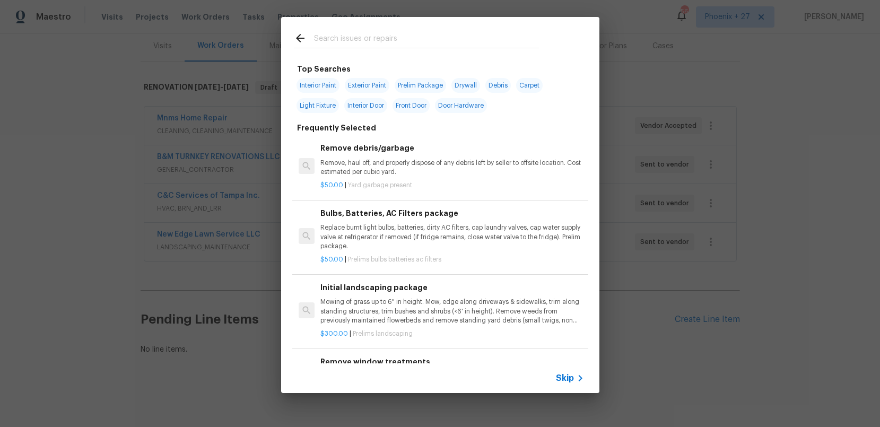
click at [364, 35] on input "text" at bounding box center [426, 40] width 225 height 16
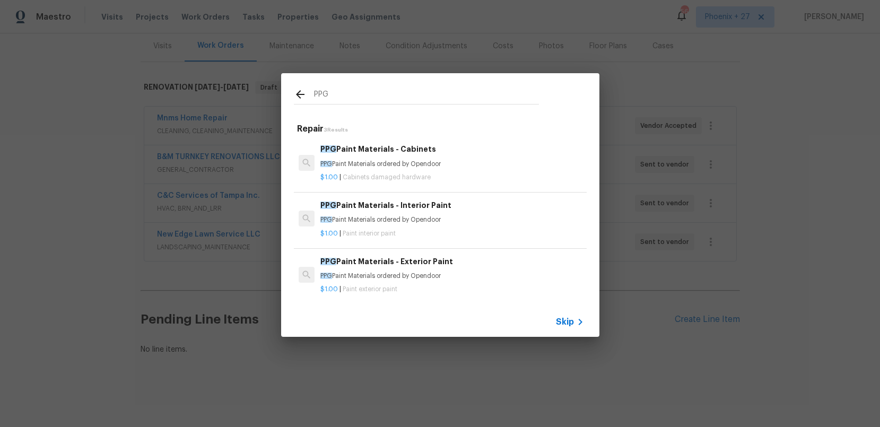
type input "PPG"
click at [478, 156] on div "PPG Paint Materials - Cabinets PPG Paint Materials ordered by Opendoor" at bounding box center [452, 155] width 263 height 25
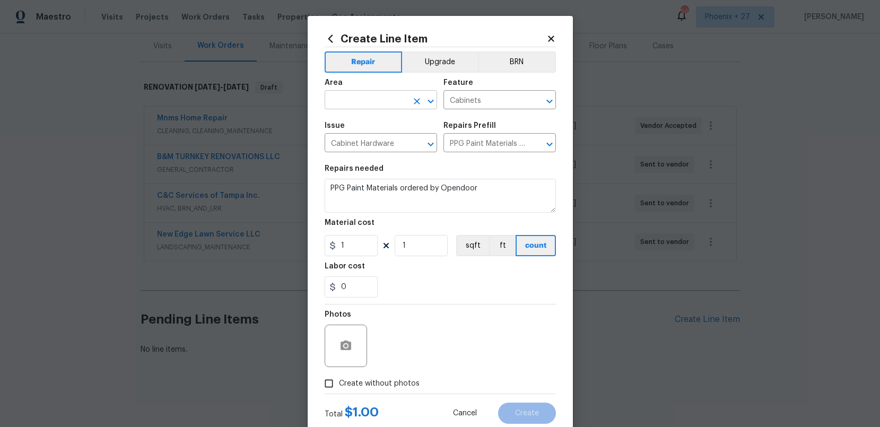
click at [383, 98] on input "text" at bounding box center [366, 101] width 83 height 16
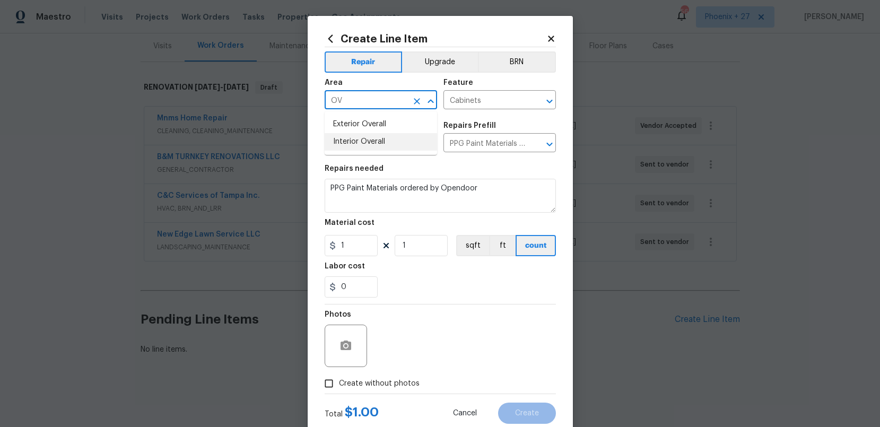
click at [382, 142] on li "Interior Overall" at bounding box center [381, 142] width 113 height 18
type input "Interior Overall"
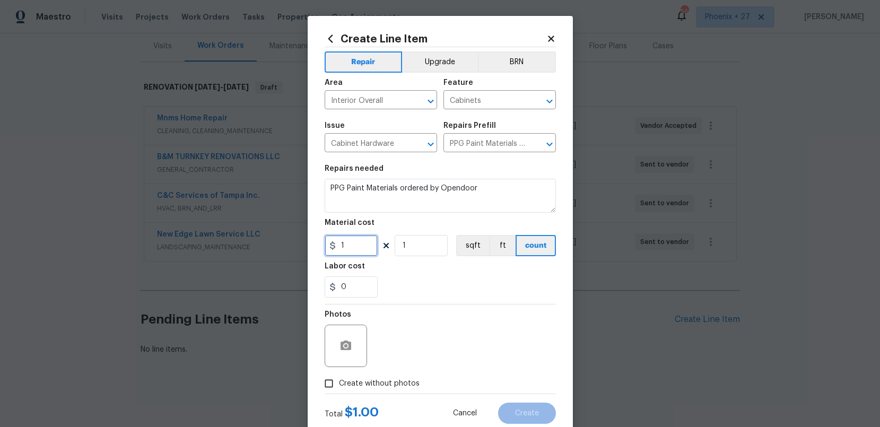
drag, startPoint x: 344, startPoint y: 249, endPoint x: 352, endPoint y: 249, distance: 7.4
click at [345, 249] on input "1" at bounding box center [351, 245] width 53 height 21
drag, startPoint x: 352, startPoint y: 249, endPoint x: 322, endPoint y: 248, distance: 29.7
click at [322, 248] on div "Create Line Item Repair Upgrade BRN Area Interior Overall ​ Feature Cabinets ​ …" at bounding box center [440, 228] width 265 height 425
type input "310.89"
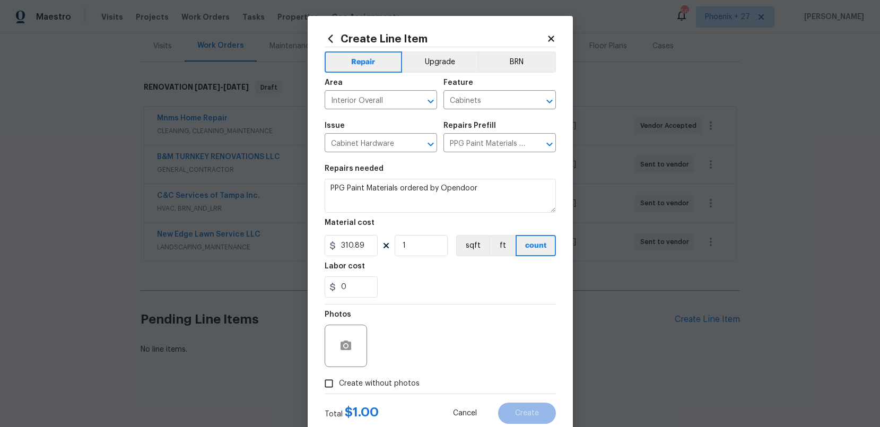
click at [384, 384] on span "Create without photos" at bounding box center [379, 383] width 81 height 11
click at [339, 384] on input "Create without photos" at bounding box center [329, 384] width 20 height 20
checkbox input "true"
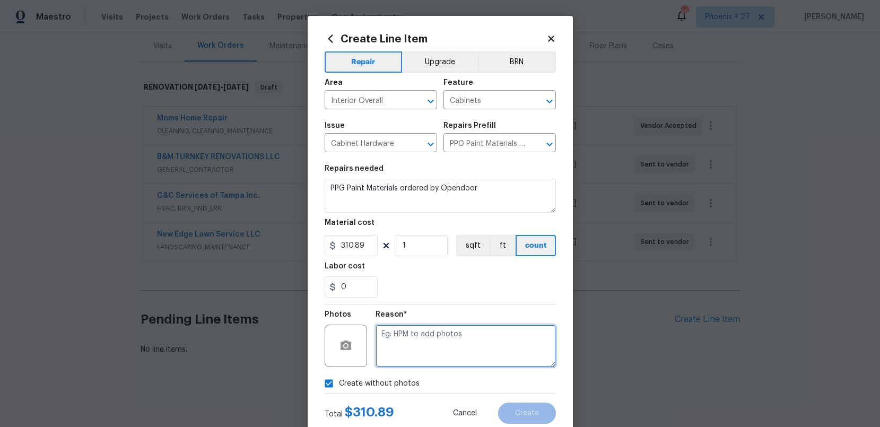
click at [414, 357] on textarea at bounding box center [466, 346] width 180 height 42
type textarea "n"
type textarea "NA"
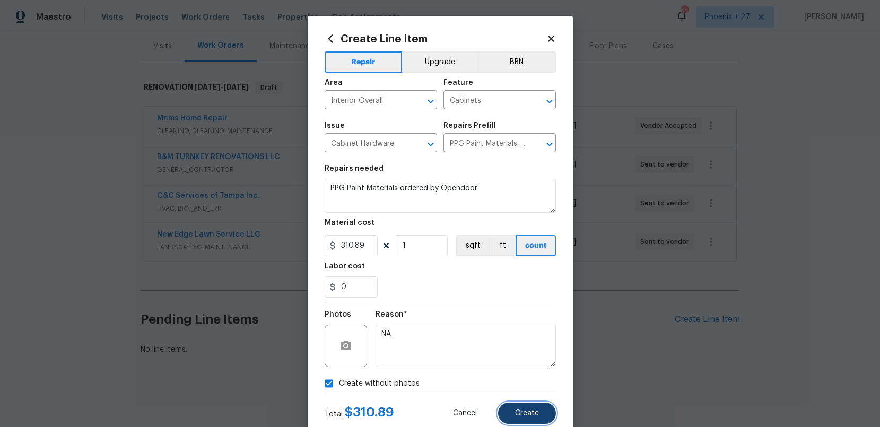
click at [521, 408] on button "Create" at bounding box center [527, 413] width 58 height 21
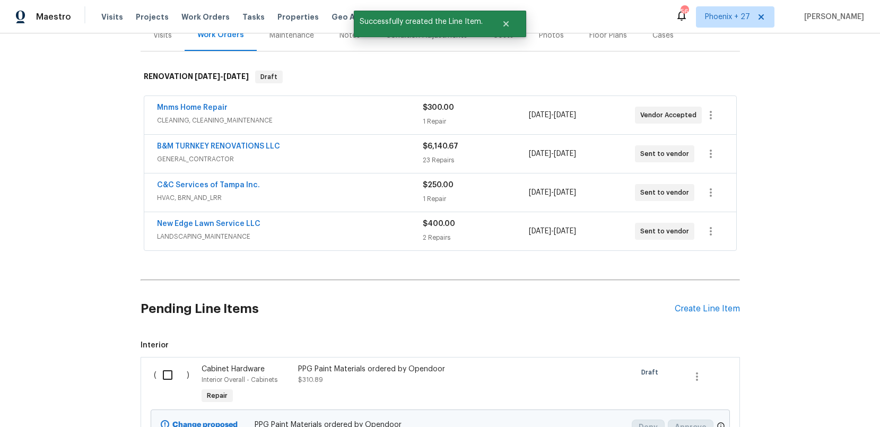
click at [729, 310] on div "Pending Line Items Create Line Item" at bounding box center [441, 308] width 600 height 49
click at [730, 314] on div "Create Line Item" at bounding box center [707, 309] width 65 height 10
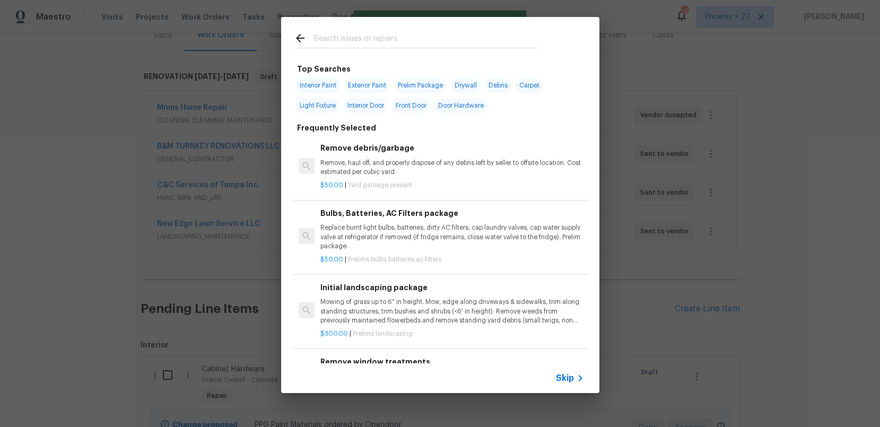
click at [425, 33] on input "text" at bounding box center [426, 40] width 225 height 16
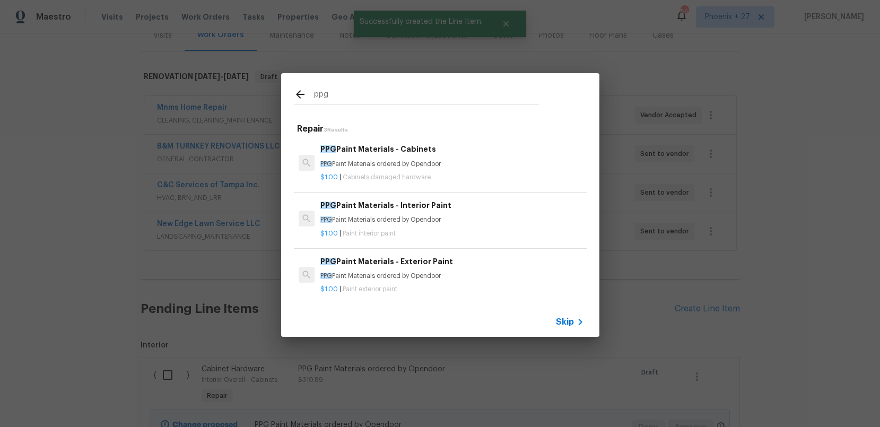
type input "ppg"
click at [473, 212] on div "PPG Paint Materials - Interior Paint PPG Paint Materials ordered by Opendoor" at bounding box center [452, 212] width 263 height 25
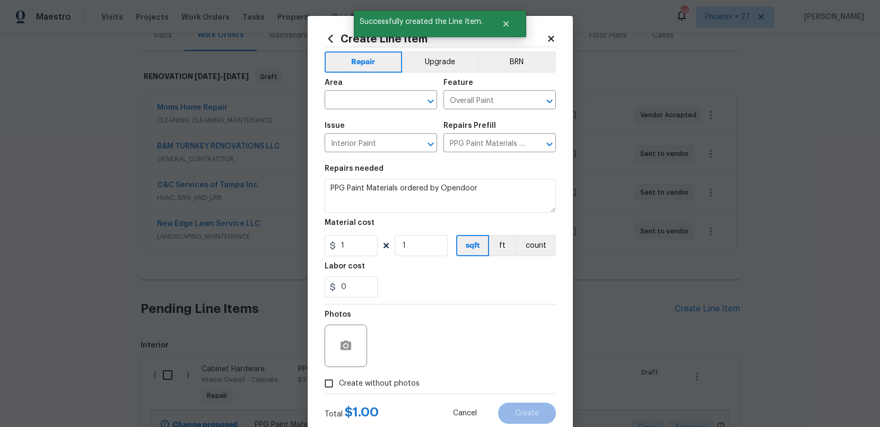
click at [360, 86] on div "Area" at bounding box center [381, 86] width 113 height 14
click at [361, 99] on input "text" at bounding box center [366, 101] width 83 height 16
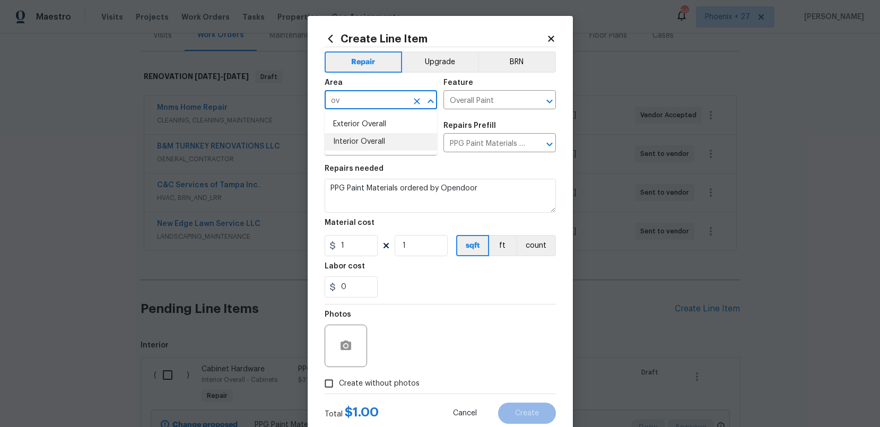
click at [386, 145] on li "Interior Overall" at bounding box center [381, 142] width 113 height 18
type input "Interior Overall"
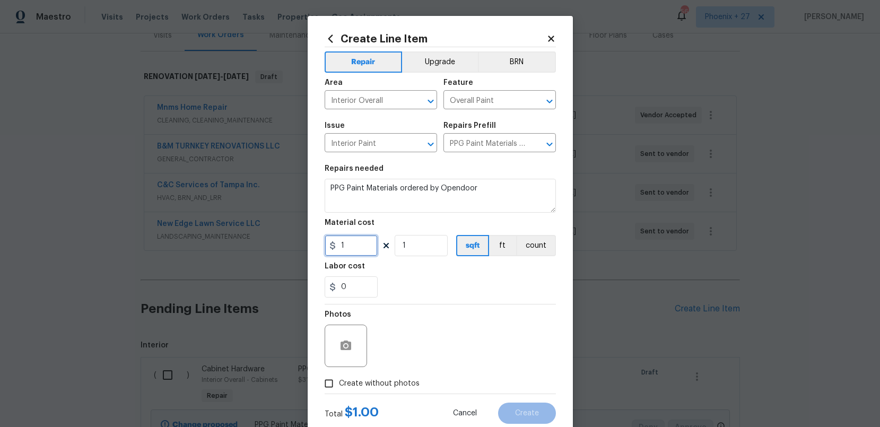
click at [373, 247] on input "1" at bounding box center [351, 245] width 53 height 21
drag, startPoint x: 371, startPoint y: 247, endPoint x: 324, endPoint y: 247, distance: 47.2
click at [325, 247] on input "1" at bounding box center [351, 245] width 53 height 21
type input "619.14"
drag, startPoint x: 371, startPoint y: 373, endPoint x: 389, endPoint y: 376, distance: 18.2
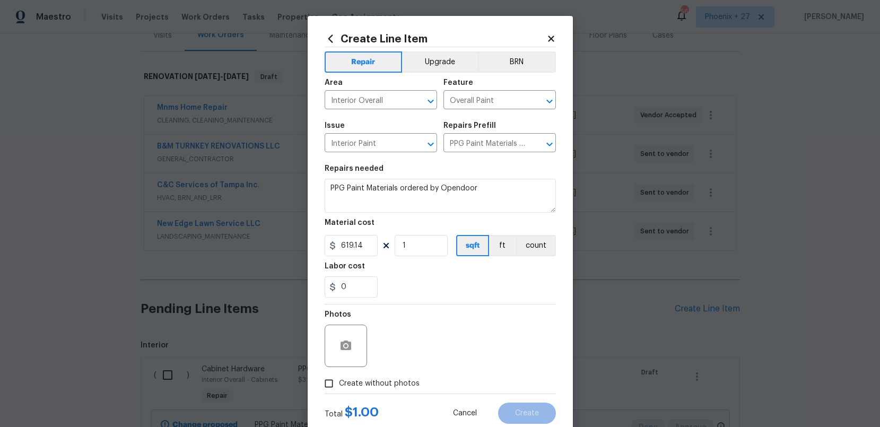
click at [371, 374] on label "Create without photos" at bounding box center [369, 384] width 101 height 20
click at [339, 374] on input "Create without photos" at bounding box center [329, 384] width 20 height 20
checkbox input "true"
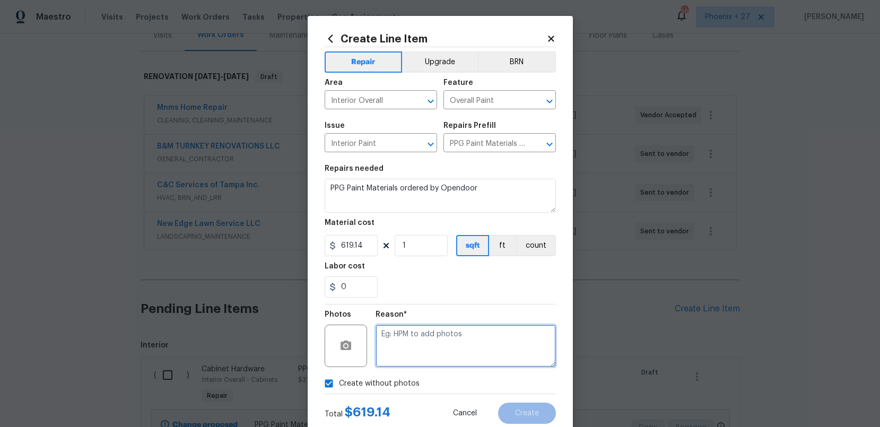
click at [403, 357] on textarea at bounding box center [466, 346] width 180 height 42
type textarea "NA"
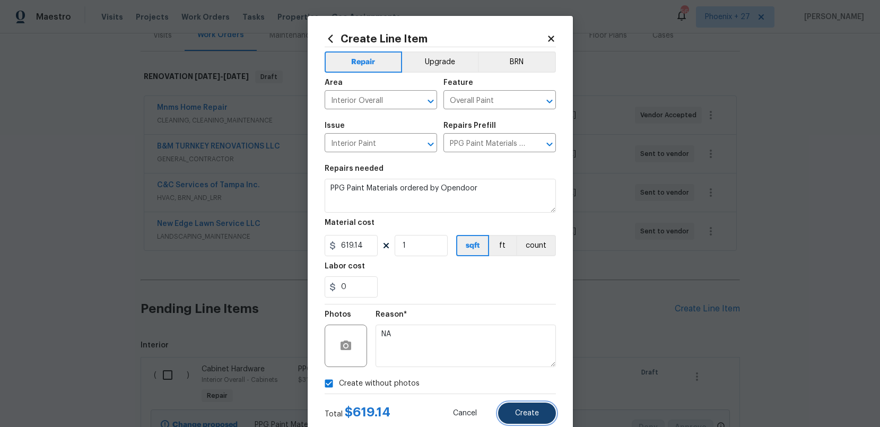
click at [521, 417] on button "Create" at bounding box center [527, 413] width 58 height 21
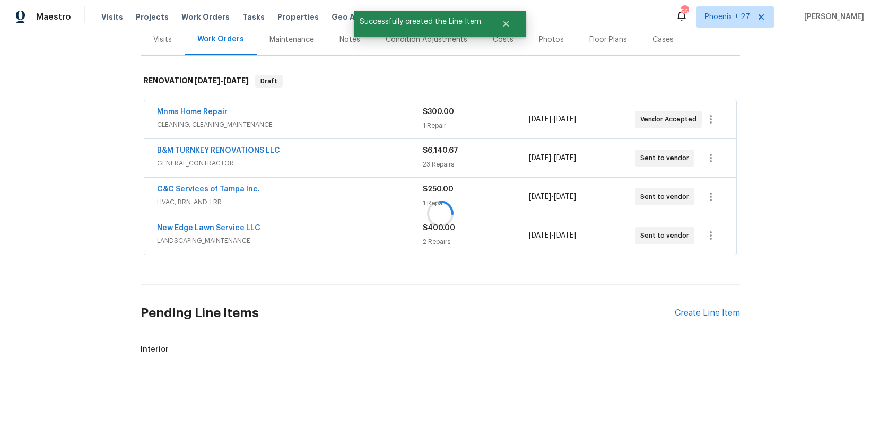
scroll to position [165, 0]
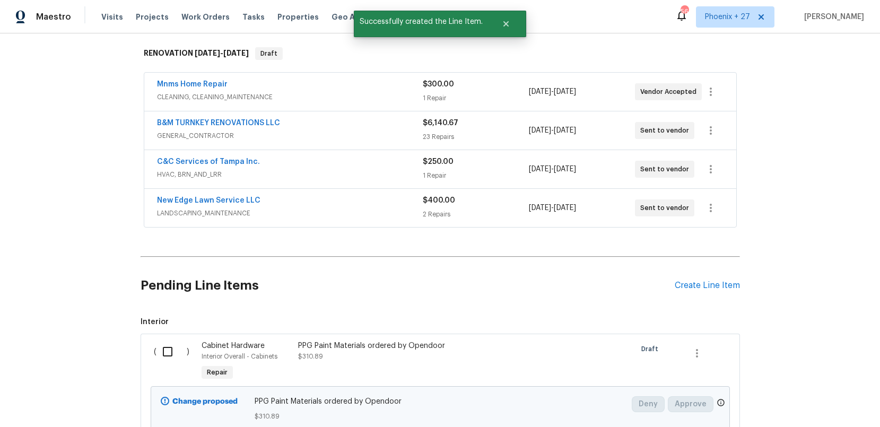
click at [699, 290] on div "Pending Line Items Create Line Item" at bounding box center [441, 285] width 600 height 49
click at [696, 291] on div "Create Line Item" at bounding box center [707, 286] width 65 height 10
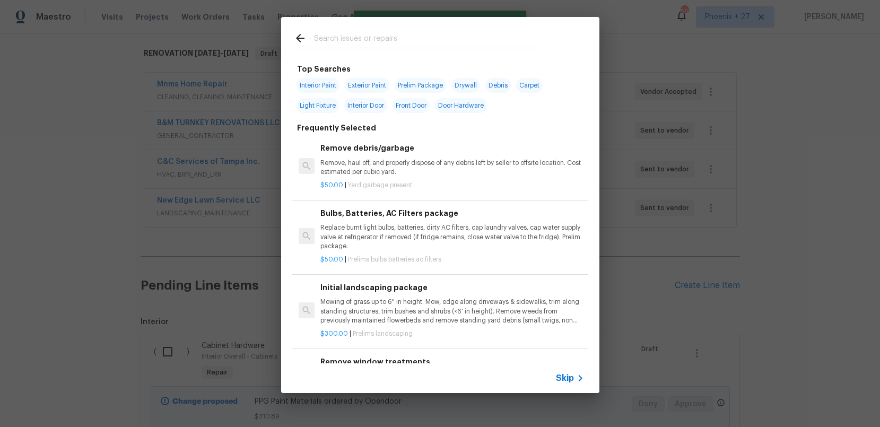
click at [455, 34] on input "text" at bounding box center [426, 40] width 225 height 16
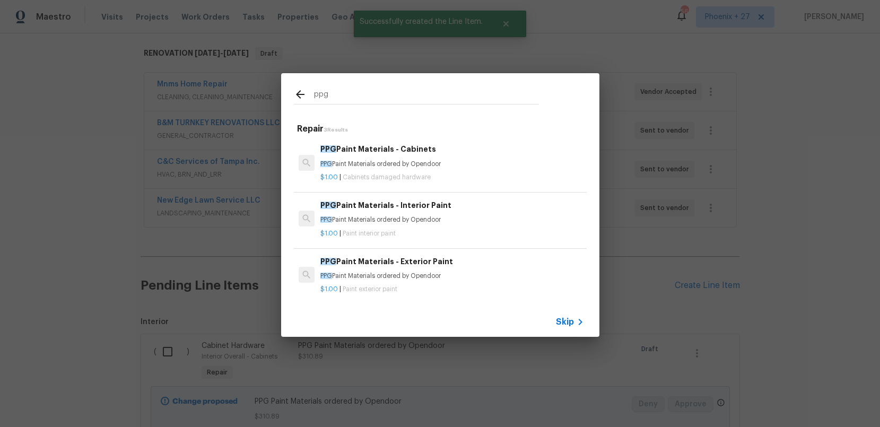
type input "ppg"
click at [478, 276] on p "PPG Paint Materials ordered by Opendoor" at bounding box center [452, 276] width 263 height 9
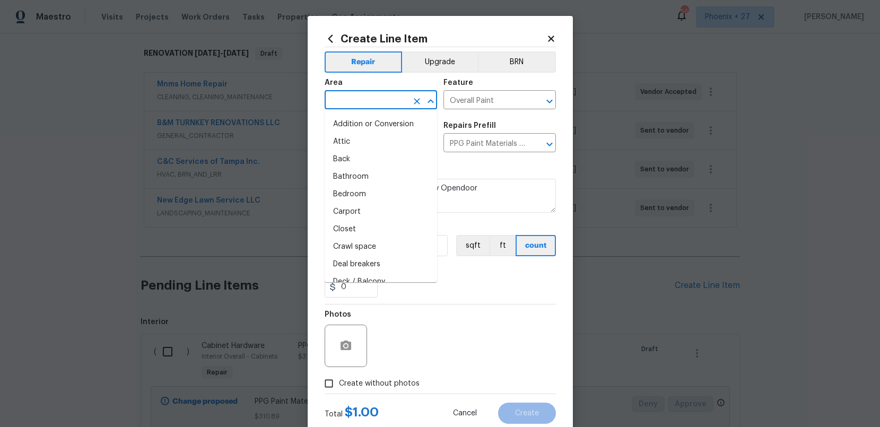
click at [396, 105] on input "text" at bounding box center [366, 101] width 83 height 16
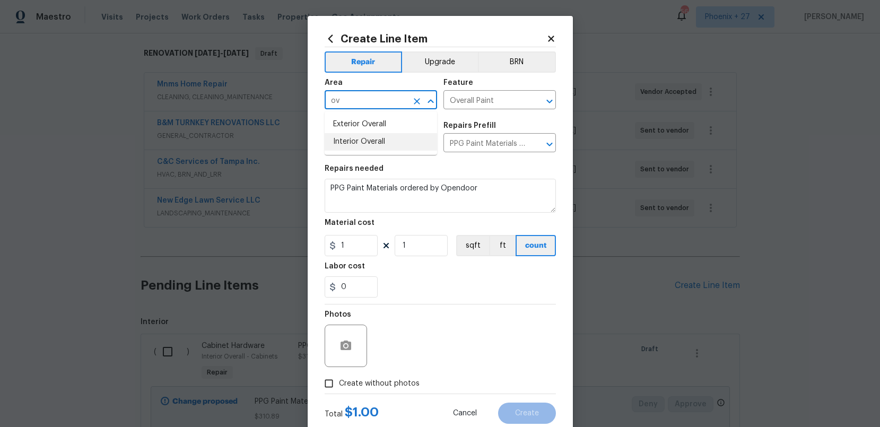
click at [393, 136] on li "Interior Overall" at bounding box center [381, 142] width 113 height 18
type input "Interior Overall"
click at [413, 101] on icon "Clear" at bounding box center [417, 101] width 11 height 11
click at [393, 124] on li "Exterior Overall" at bounding box center [381, 125] width 113 height 18
type input "Exterior Overall"
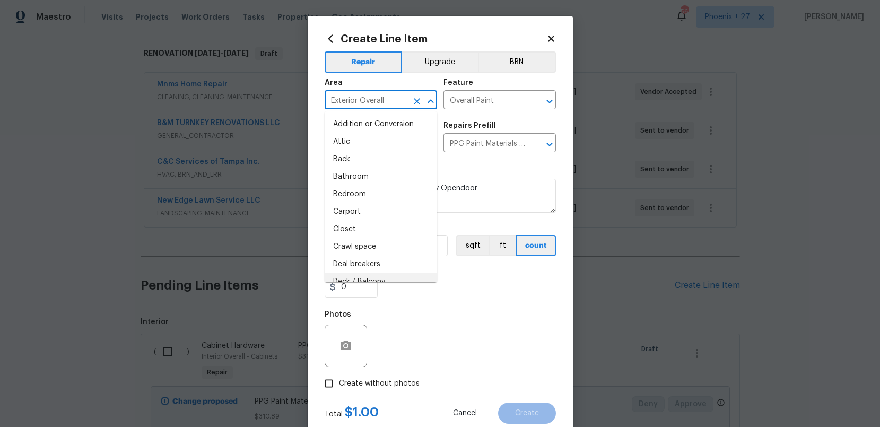
drag, startPoint x: 421, startPoint y: 313, endPoint x: 385, endPoint y: 267, distance: 58.1
click at [420, 312] on div "Photos" at bounding box center [440, 339] width 231 height 69
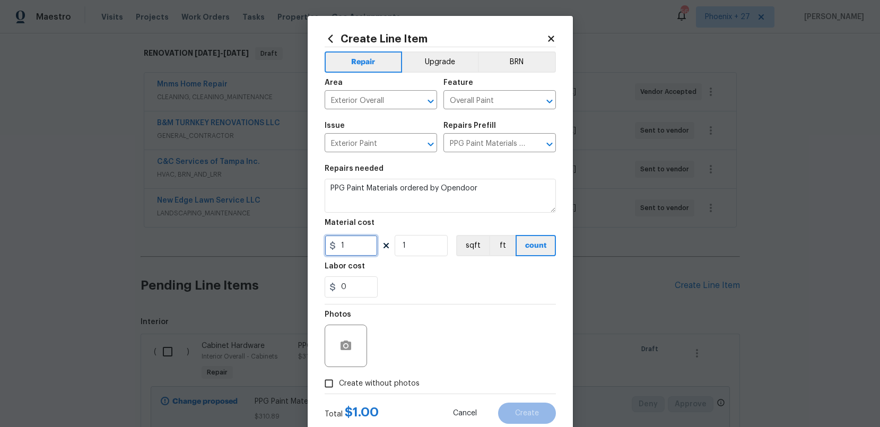
drag, startPoint x: 361, startPoint y: 244, endPoint x: 308, endPoint y: 239, distance: 52.8
click at [308, 239] on div "Create Line Item Repair Upgrade BRN Area Exterior Overall ​ Feature Overall Pai…" at bounding box center [440, 228] width 265 height 425
type input "257.18"
click at [399, 378] on span "Create without photos" at bounding box center [379, 383] width 81 height 11
click at [339, 378] on input "Create without photos" at bounding box center [329, 384] width 20 height 20
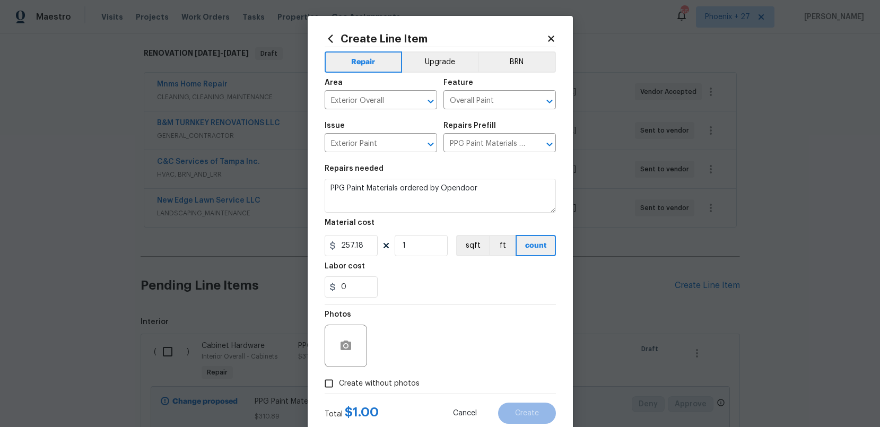
checkbox input "true"
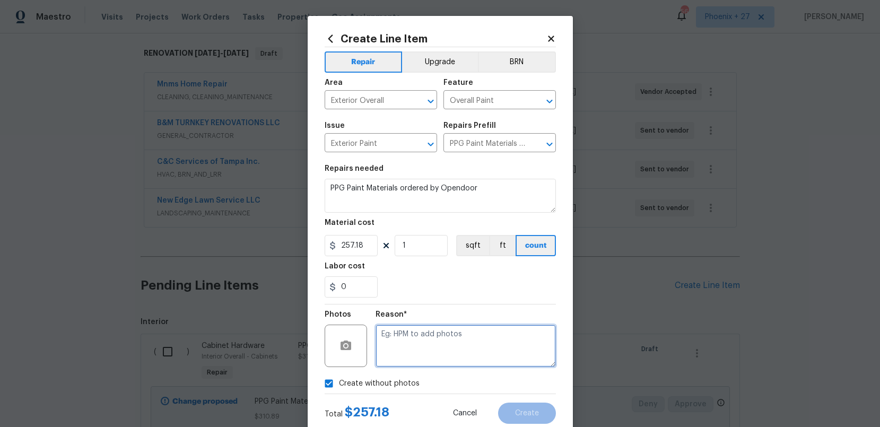
click at [414, 364] on textarea at bounding box center [466, 346] width 180 height 42
type textarea "NA"
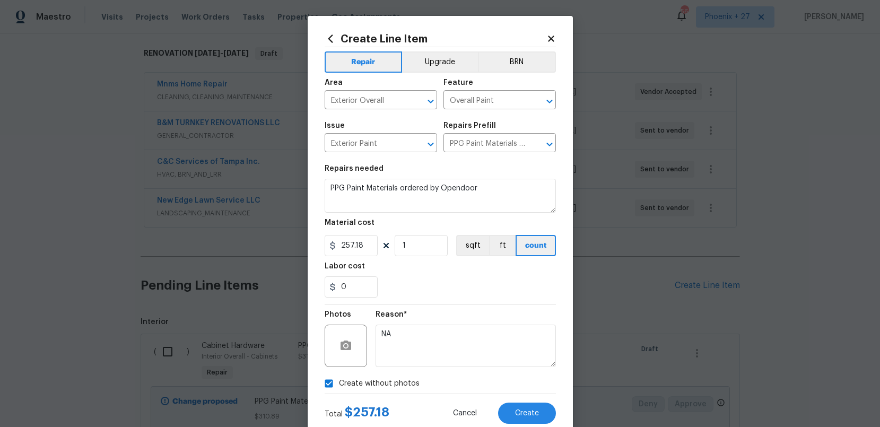
click at [450, 301] on section "Repairs needed PPG Paint Materials ordered by Opendoor Material cost 257.18 1 s…" at bounding box center [440, 231] width 231 height 145
click at [524, 408] on button "Create" at bounding box center [527, 413] width 58 height 21
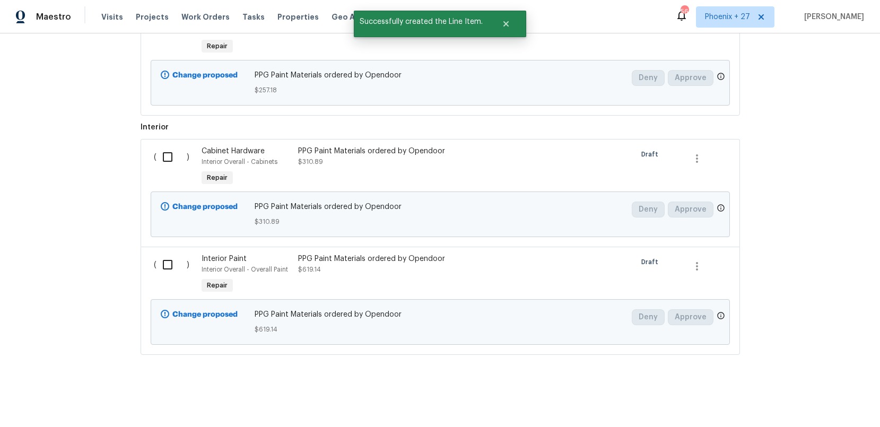
scroll to position [462, 0]
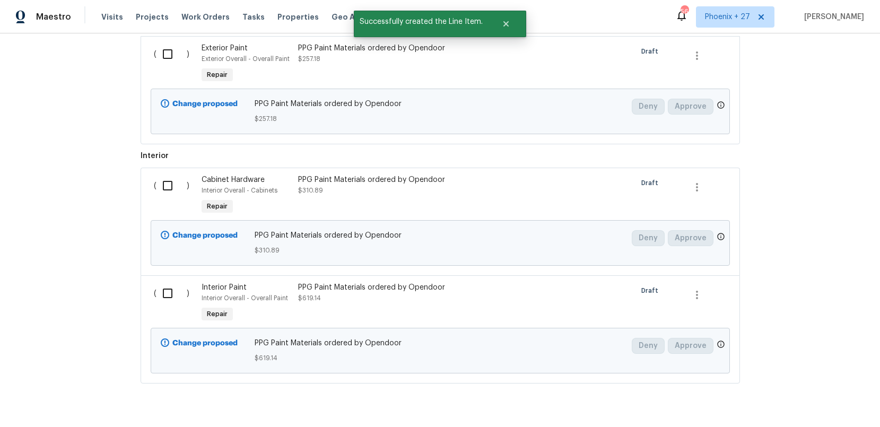
click at [155, 73] on div "( )" at bounding box center [175, 64] width 48 height 49
drag, startPoint x: 165, startPoint y: 64, endPoint x: 162, endPoint y: 170, distance: 106.7
click at [165, 64] on input "checkbox" at bounding box center [172, 54] width 30 height 22
checkbox input "true"
click at [163, 195] on input "checkbox" at bounding box center [172, 186] width 30 height 22
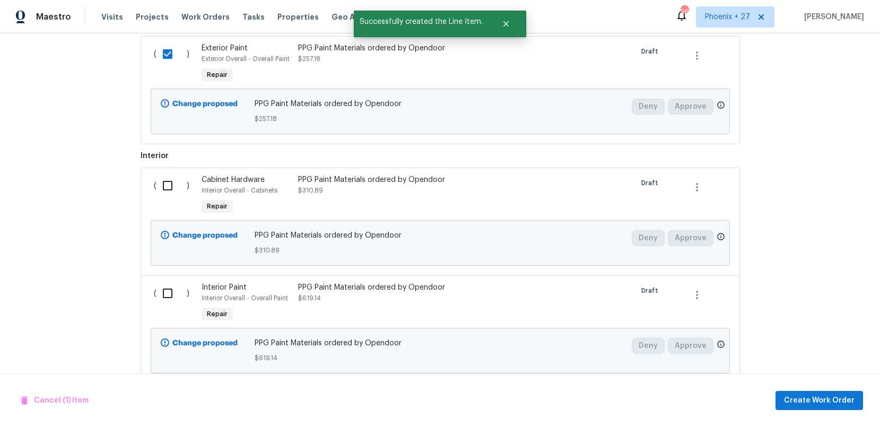
checkbox input "true"
click at [169, 297] on input "checkbox" at bounding box center [172, 293] width 30 height 22
checkbox input "true"
click at [826, 394] on span "Create Work Order" at bounding box center [819, 400] width 71 height 13
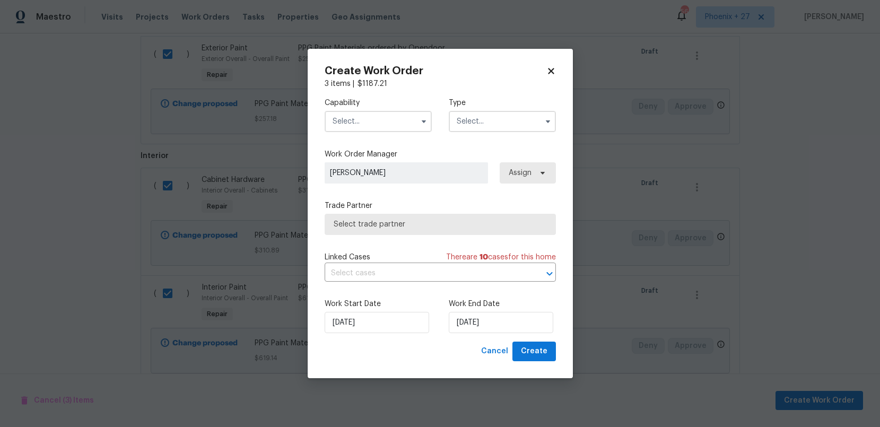
click at [370, 123] on input "text" at bounding box center [378, 121] width 107 height 21
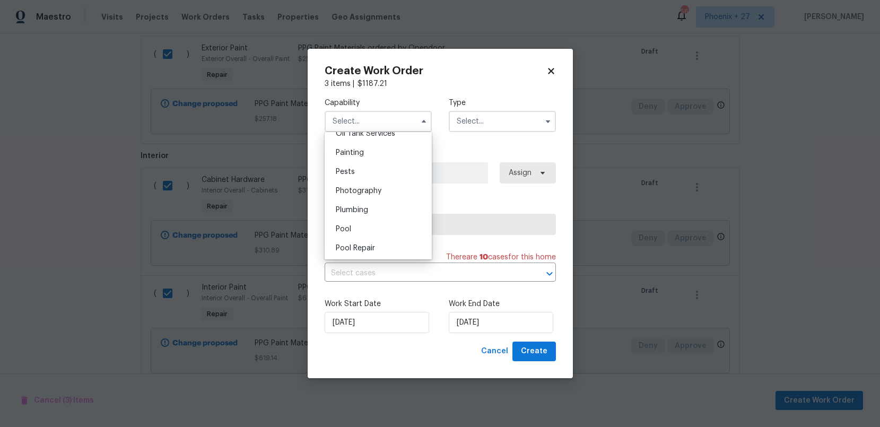
scroll to position [888, 0]
click at [368, 152] on div "Painting" at bounding box center [378, 148] width 102 height 19
type input "Painting"
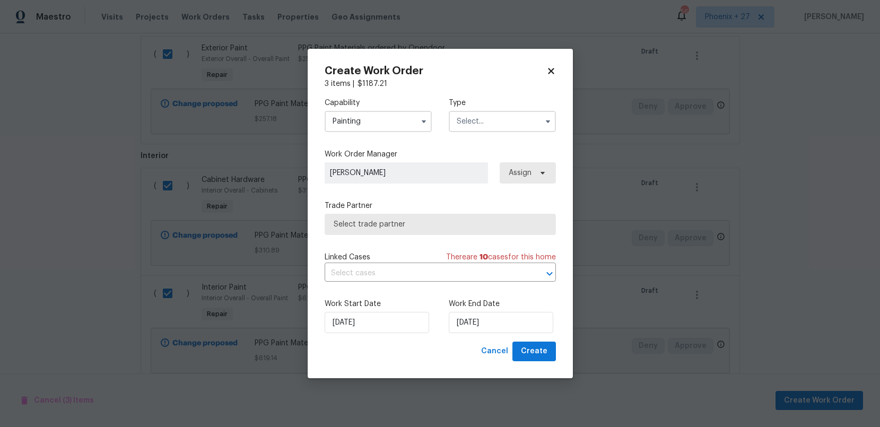
click at [490, 123] on input "text" at bounding box center [502, 121] width 107 height 21
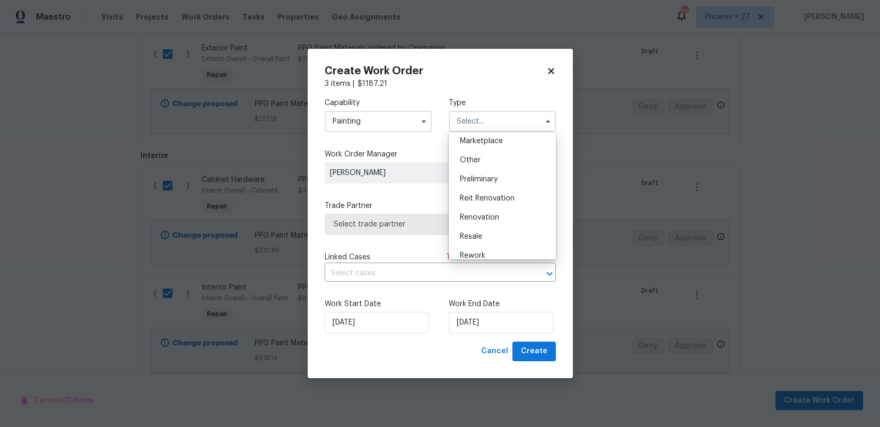
scroll to position [241, 0]
click at [492, 170] on span "Renovation" at bounding box center [479, 170] width 39 height 7
type input "Renovation"
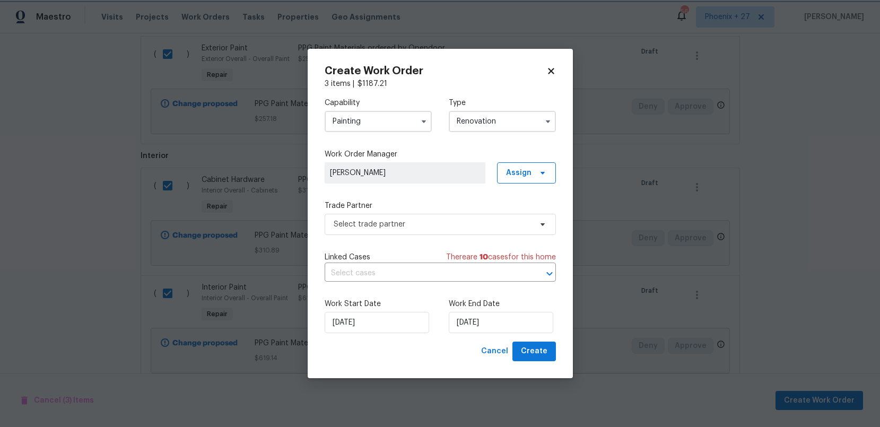
scroll to position [0, 0]
click at [525, 175] on span "Assign" at bounding box center [518, 173] width 25 height 11
click at [517, 216] on div "Assign to me" at bounding box center [528, 218] width 46 height 11
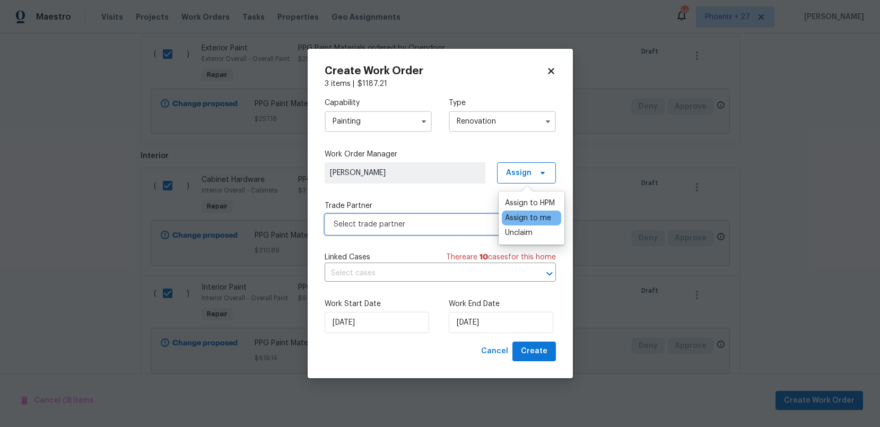
click at [419, 225] on span "Select trade partner" at bounding box center [433, 224] width 198 height 11
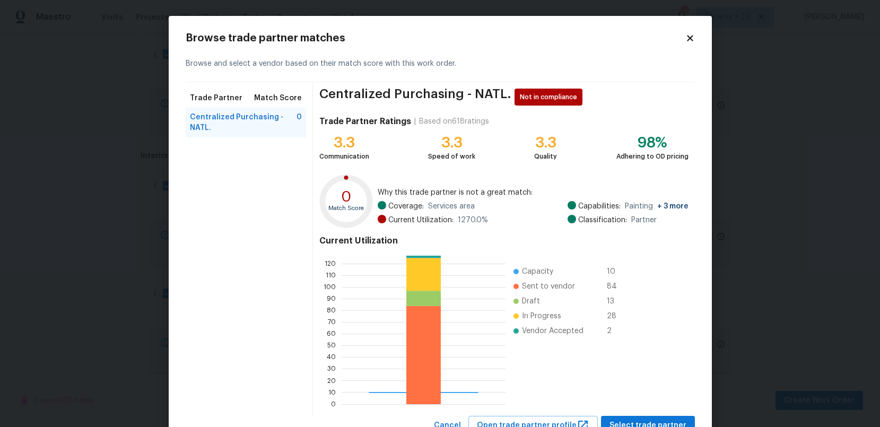
scroll to position [41, 0]
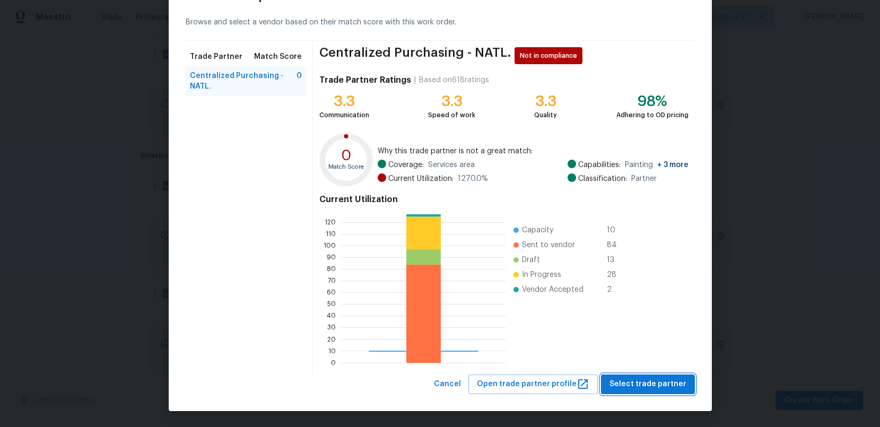
click at [670, 388] on span "Select trade partner" at bounding box center [648, 384] width 77 height 13
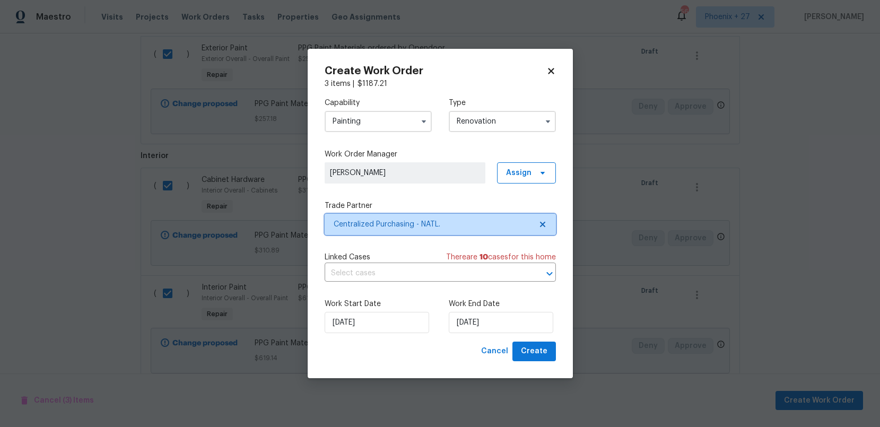
scroll to position [0, 0]
click at [545, 347] on span "Create" at bounding box center [534, 351] width 27 height 13
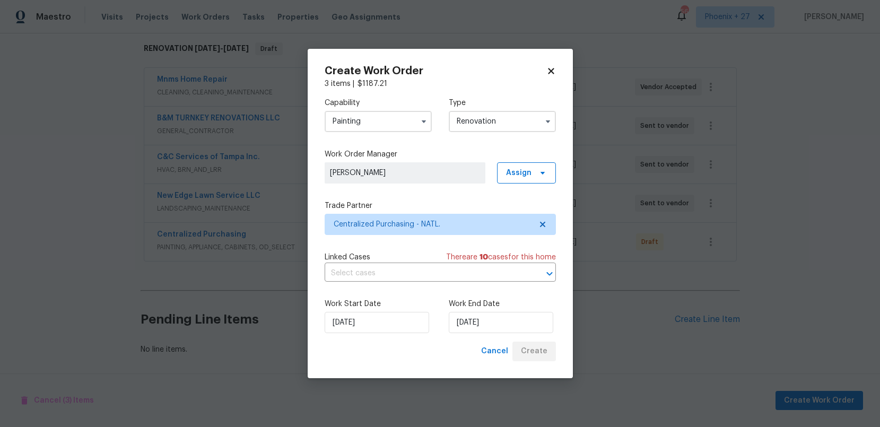
scroll to position [180, 0]
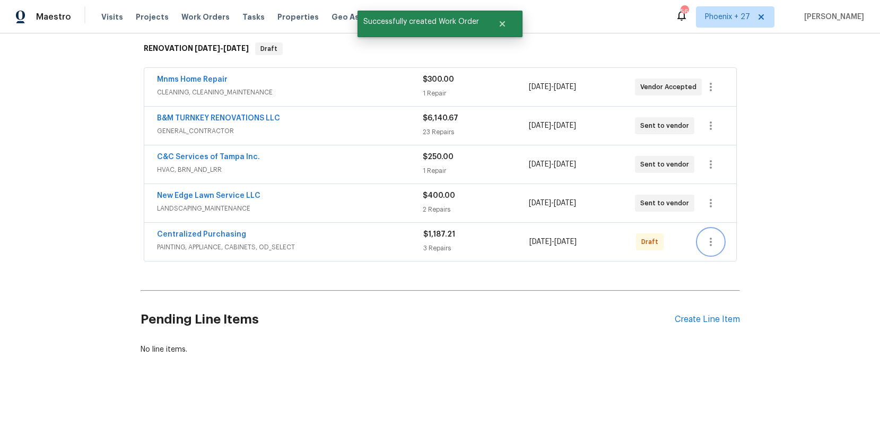
click at [716, 244] on icon "button" at bounding box center [711, 242] width 13 height 13
click at [719, 245] on li "Send to Vendor" at bounding box center [755, 243] width 115 height 18
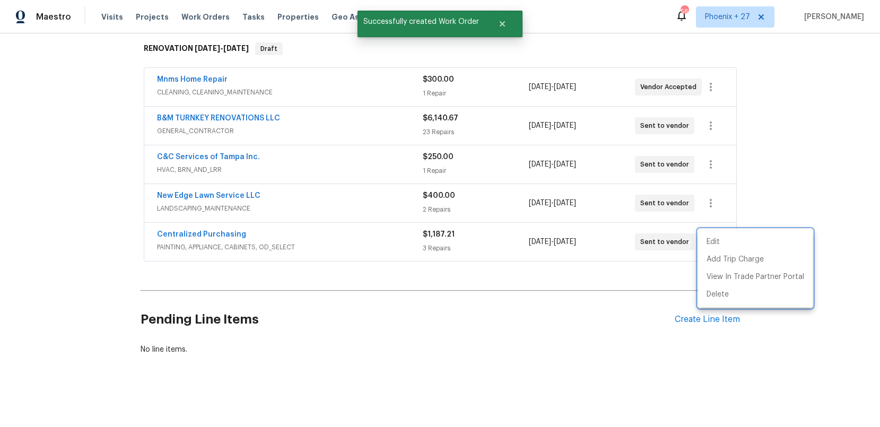
drag, startPoint x: 336, startPoint y: 263, endPoint x: 269, endPoint y: 238, distance: 71.7
click at [326, 260] on div at bounding box center [440, 213] width 880 height 427
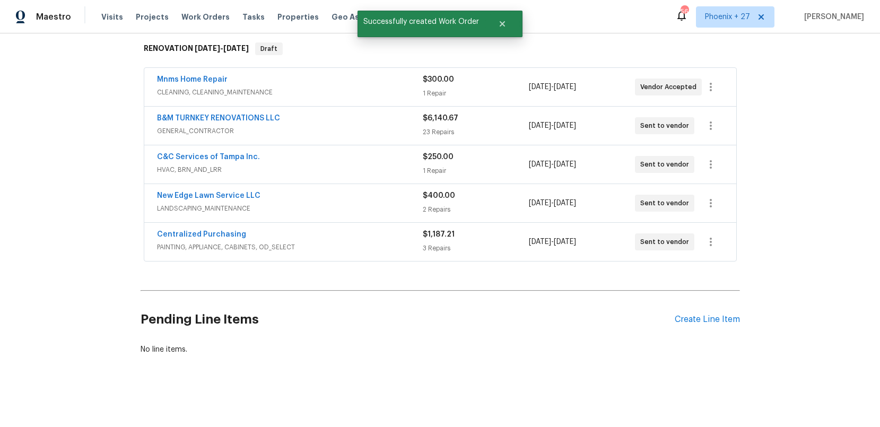
click at [231, 239] on span "Centralized Purchasing" at bounding box center [201, 234] width 89 height 11
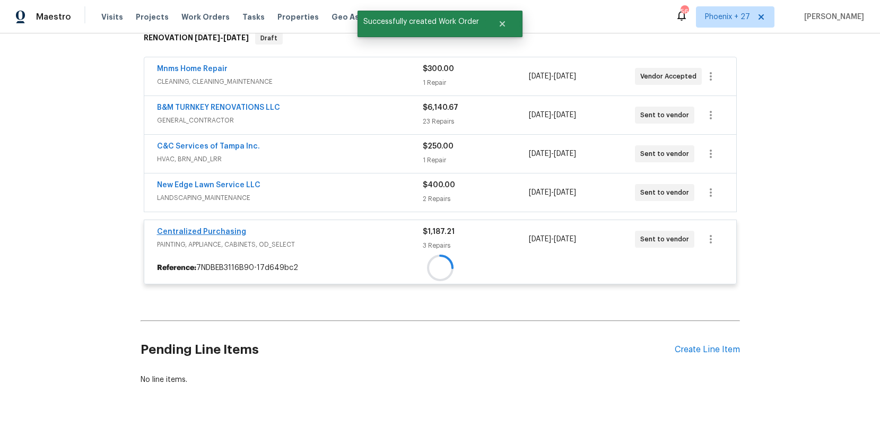
click at [229, 237] on span "Centralized Purchasing" at bounding box center [201, 232] width 89 height 11
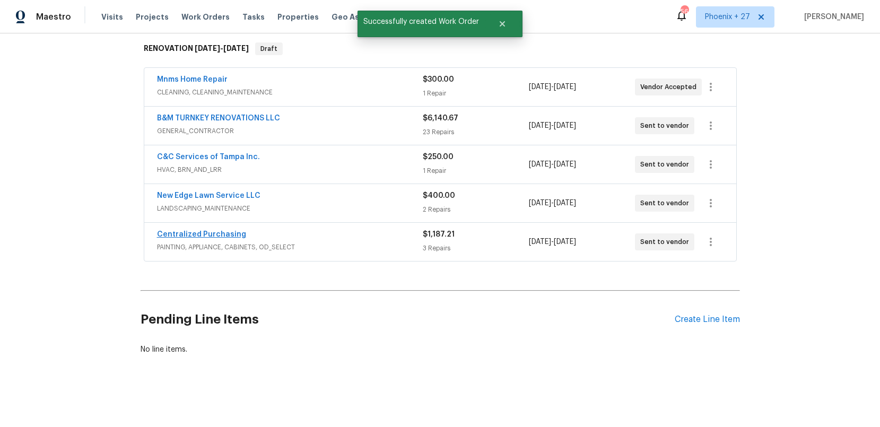
click at [229, 239] on div "Centralized Purchasing" at bounding box center [290, 235] width 266 height 13
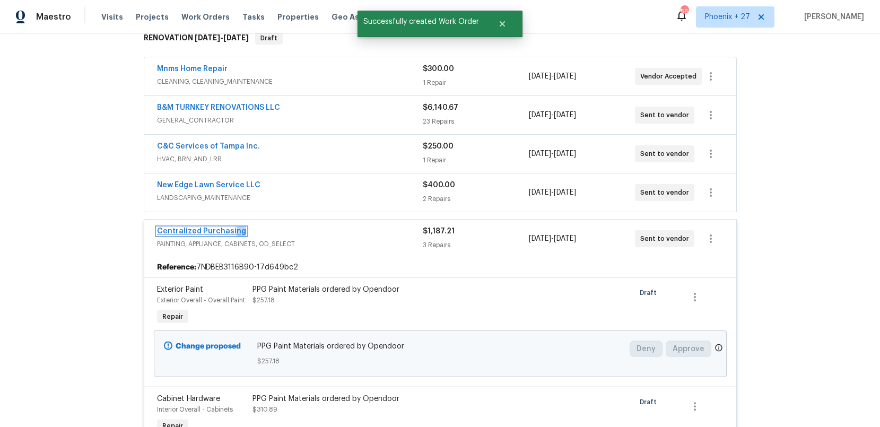
click at [229, 235] on link "Centralized Purchasing" at bounding box center [201, 231] width 89 height 7
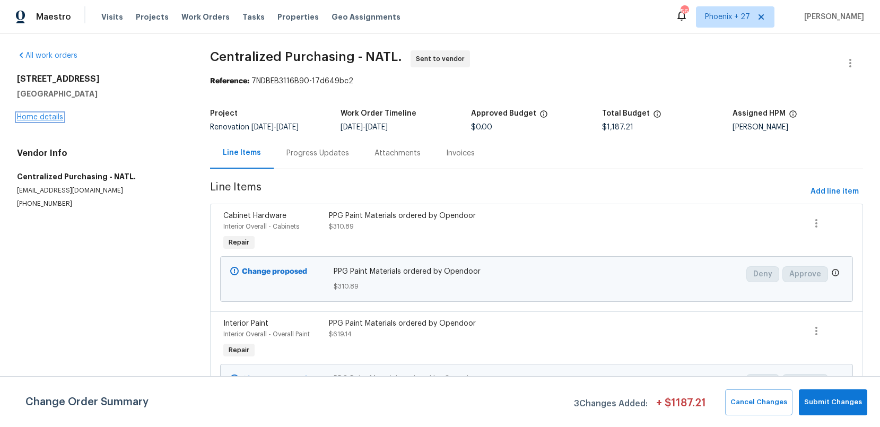
click at [53, 114] on link "Home details" at bounding box center [40, 117] width 46 height 7
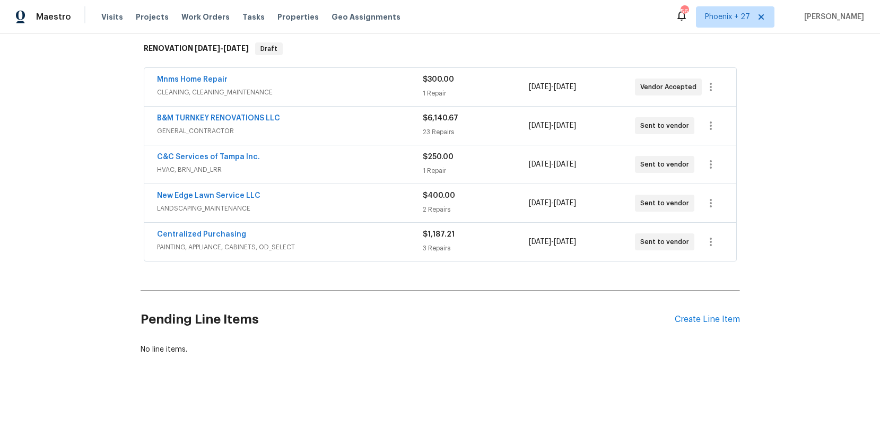
scroll to position [180, 0]
click at [197, 16] on span "Work Orders" at bounding box center [206, 17] width 48 height 11
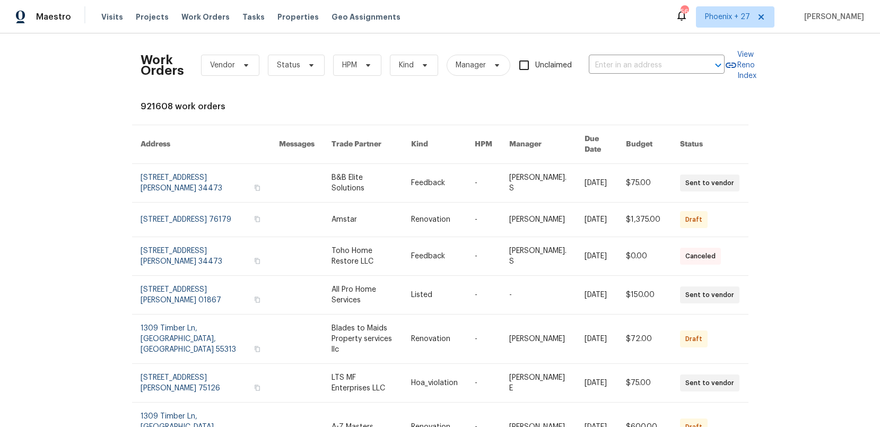
click at [616, 55] on div "Work Orders Vendor Status HPM Kind Manager Unclaimed ​" at bounding box center [433, 65] width 584 height 47
drag, startPoint x: 621, startPoint y: 56, endPoint x: 626, endPoint y: 61, distance: 6.4
click at [621, 56] on div "Work Orders Vendor Status HPM Kind Manager Unclaimed ​" at bounding box center [433, 65] width 584 height 47
click at [626, 61] on input "text" at bounding box center [642, 65] width 106 height 16
paste input "6235 Marbut Farms Trl, Lithonia, GA 30058"
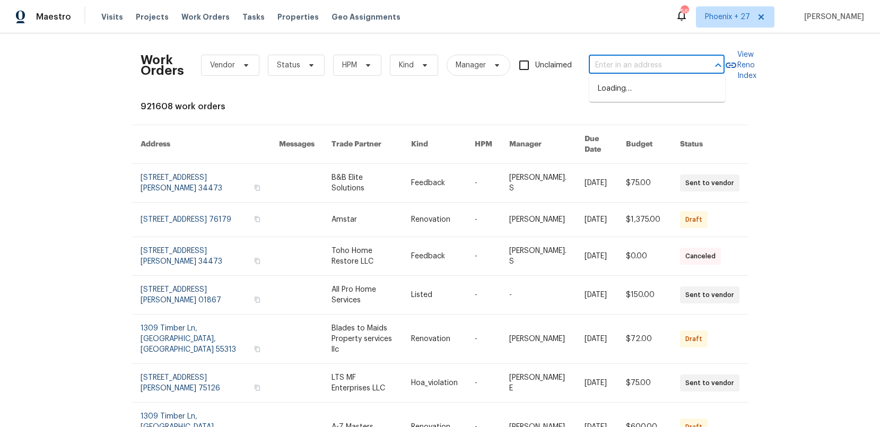
type input "6235 Marbut Farms Trl, Lithonia, GA 30058"
click at [640, 92] on li "6235 Marbut Farms Trl, Lithonia, GA 30058" at bounding box center [658, 94] width 136 height 29
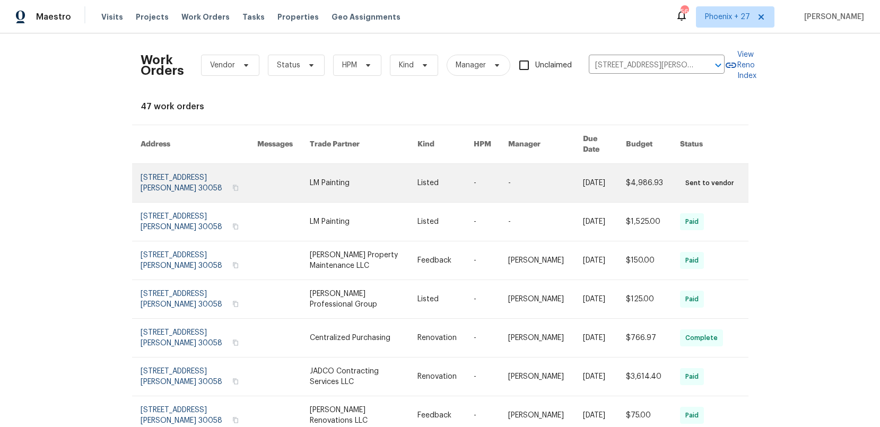
click at [363, 189] on link at bounding box center [364, 183] width 108 height 38
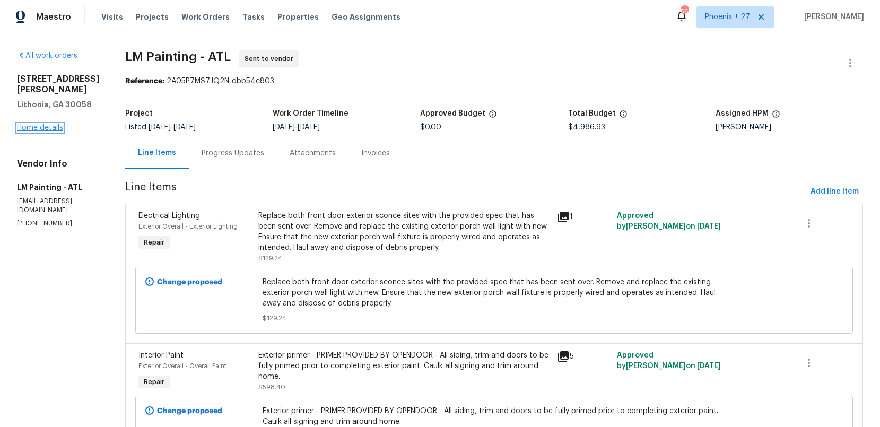
click at [54, 124] on link "Home details" at bounding box center [40, 127] width 46 height 7
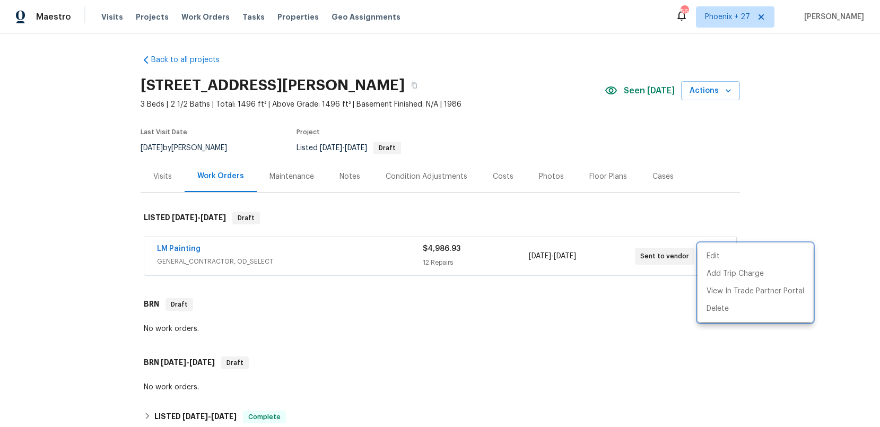
click at [732, 211] on div at bounding box center [440, 213] width 880 height 427
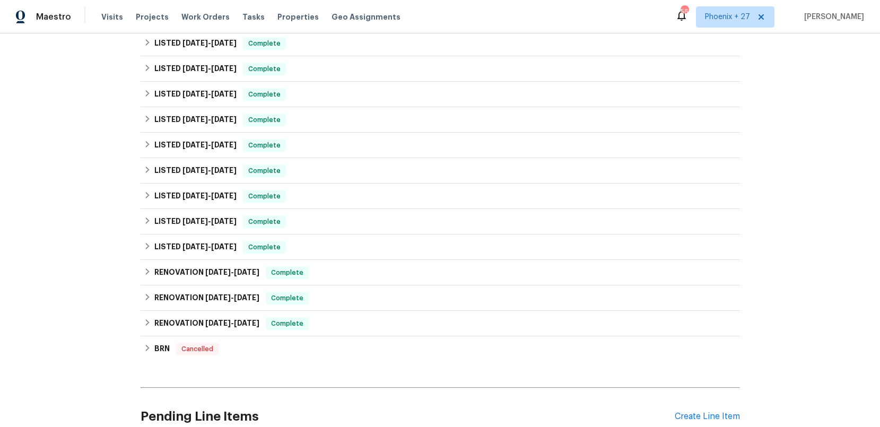
scroll to position [573, 0]
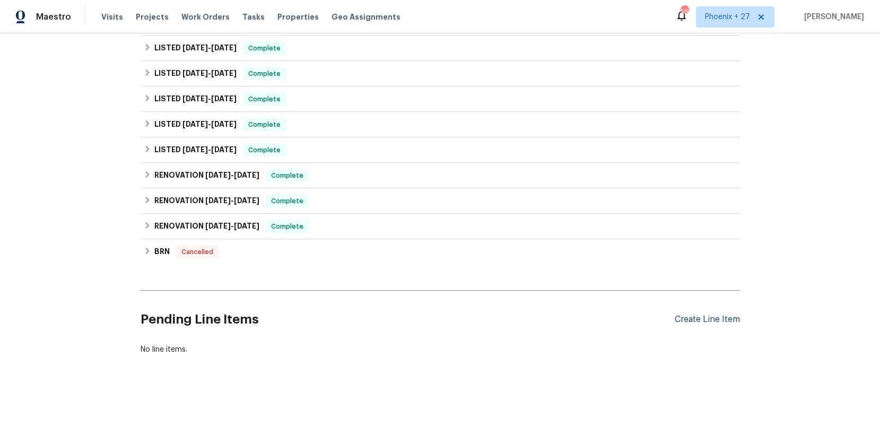
click at [712, 316] on div "Create Line Item" at bounding box center [707, 320] width 65 height 10
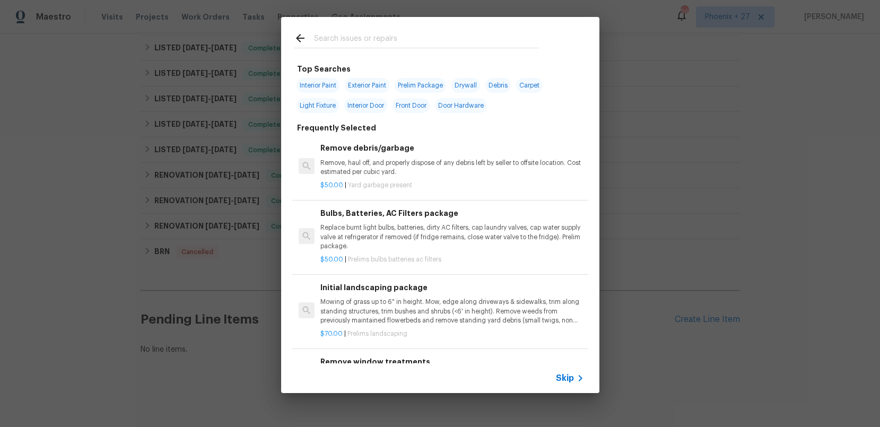
click at [380, 37] on input "text" at bounding box center [426, 40] width 225 height 16
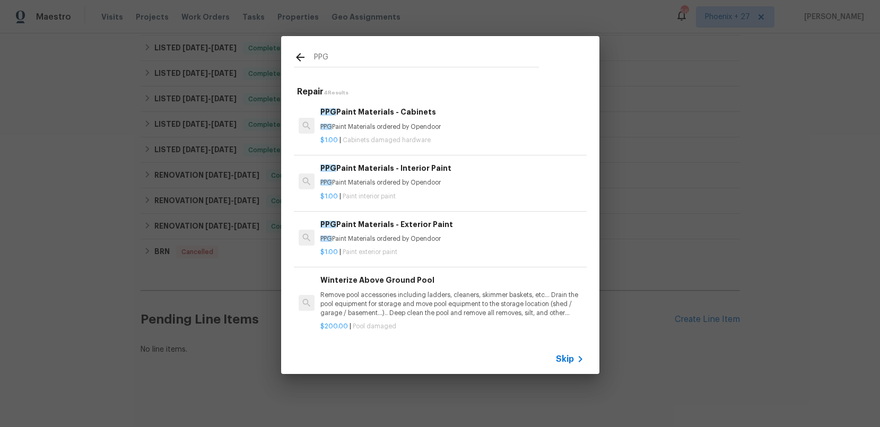
type input "PPG"
click at [471, 219] on h6 "PPG Paint Materials - Exterior Paint" at bounding box center [452, 225] width 263 height 12
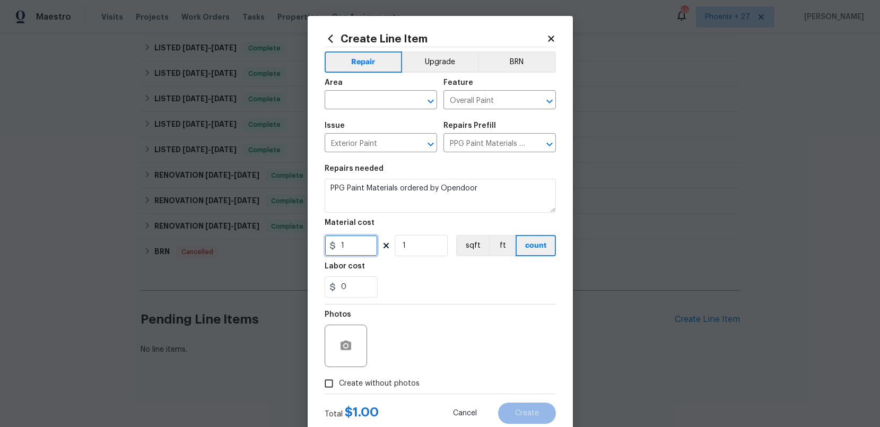
click at [367, 245] on input "1" at bounding box center [351, 245] width 53 height 21
click at [317, 248] on div "Create Line Item Repair Upgrade BRN Area ​ Feature Overall Paint ​ Issue Exteri…" at bounding box center [440, 228] width 265 height 425
type input "666.22"
click at [390, 97] on input "text" at bounding box center [366, 101] width 83 height 16
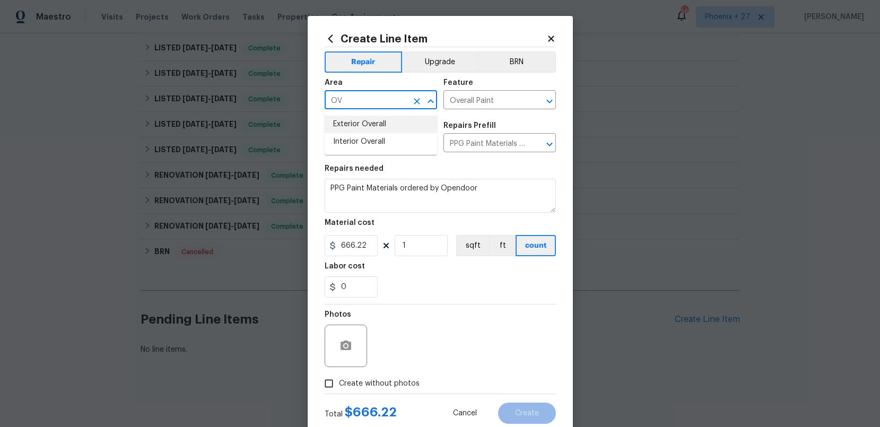
click at [372, 122] on li "Exterior Overall" at bounding box center [381, 125] width 113 height 18
type input "Exterior Overall"
click at [405, 388] on label "Create without photos" at bounding box center [369, 384] width 101 height 20
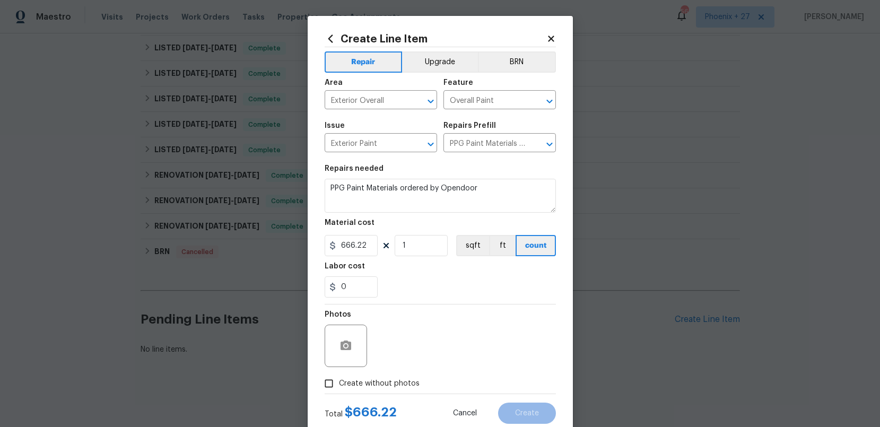
click at [406, 382] on span "Create without photos" at bounding box center [379, 383] width 81 height 11
click at [339, 382] on input "Create without photos" at bounding box center [329, 384] width 20 height 20
checkbox input "true"
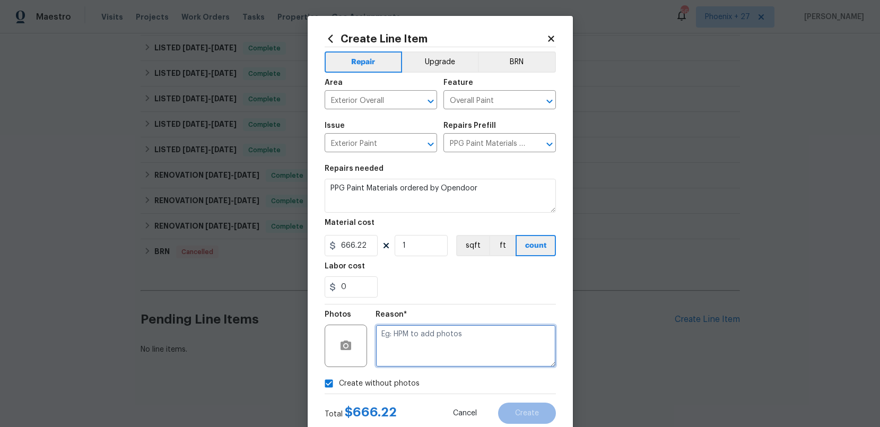
click at [414, 360] on textarea at bounding box center [466, 346] width 180 height 42
type textarea "NA"
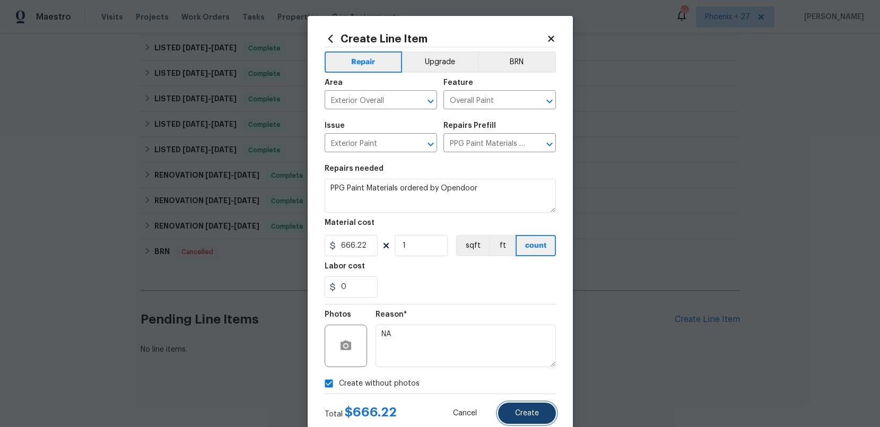
click at [523, 417] on span "Create" at bounding box center [527, 414] width 24 height 8
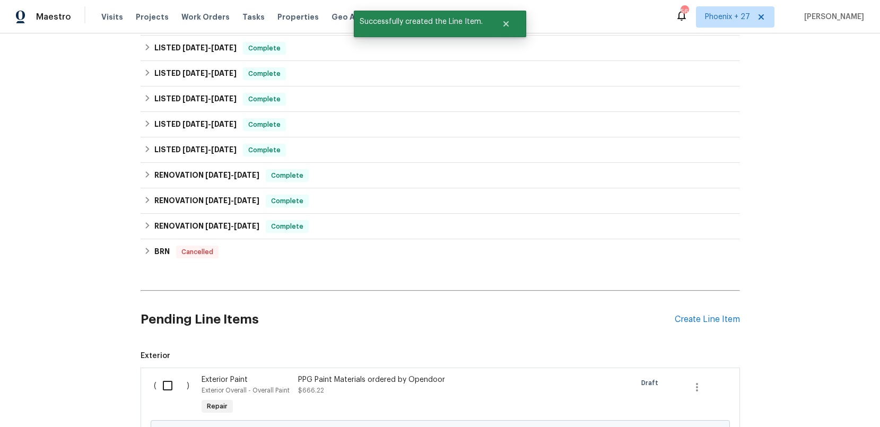
scroll to position [694, 0]
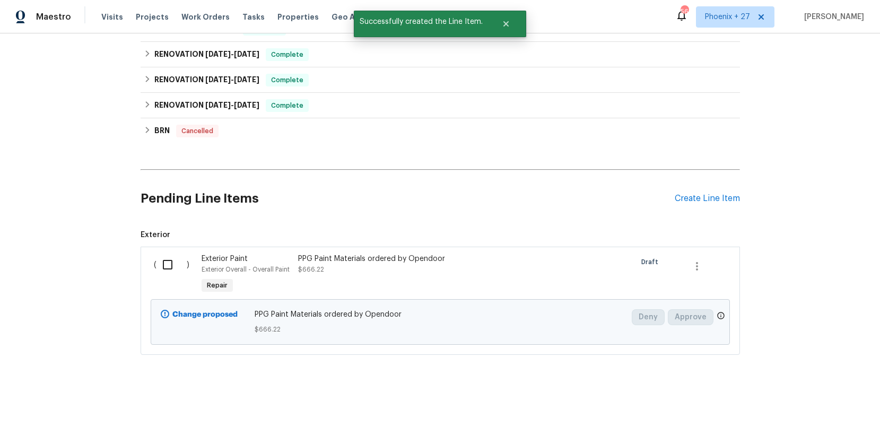
click at [162, 258] on input "checkbox" at bounding box center [172, 265] width 30 height 22
checkbox input "true"
click at [840, 408] on button "Create Work Order" at bounding box center [820, 401] width 88 height 20
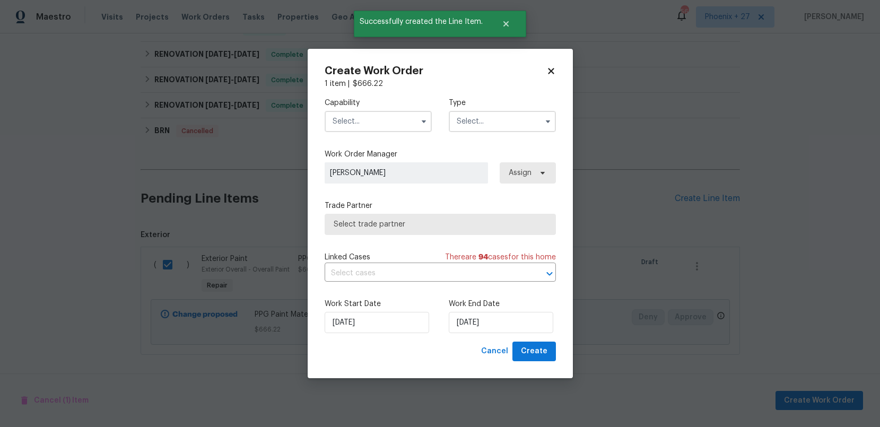
click at [383, 127] on input "text" at bounding box center [378, 121] width 107 height 21
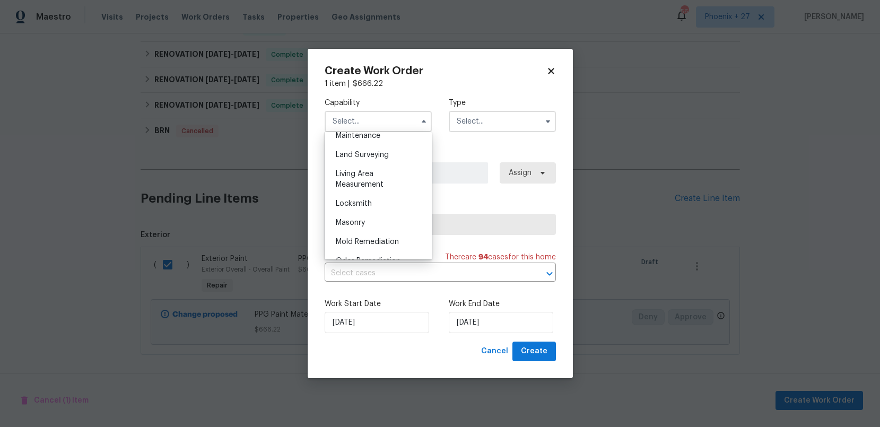
scroll to position [849, 0]
click at [382, 188] on div "Painting" at bounding box center [378, 186] width 102 height 19
type input "Painting"
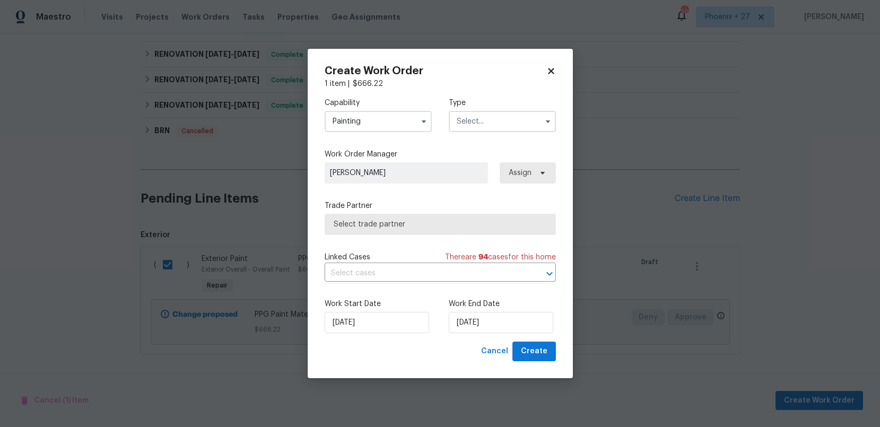
click at [465, 123] on input "text" at bounding box center [502, 121] width 107 height 21
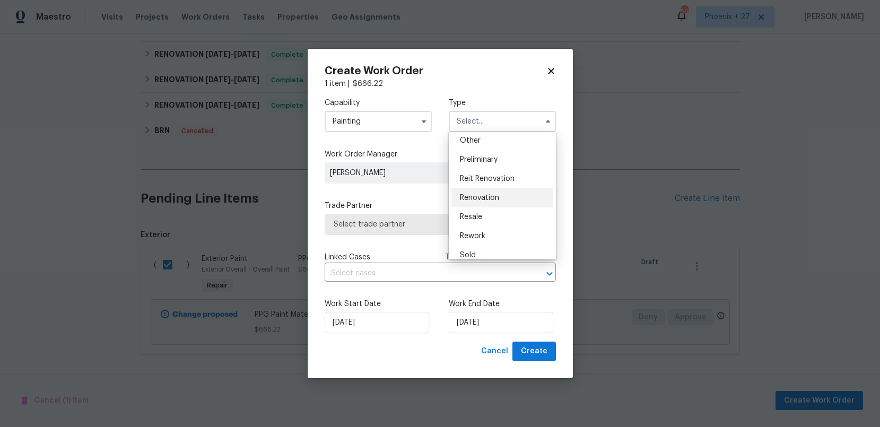
scroll to position [241, 0]
drag, startPoint x: 487, startPoint y: 166, endPoint x: 511, endPoint y: 172, distance: 24.7
click at [487, 166] on div "Renovation" at bounding box center [503, 170] width 102 height 19
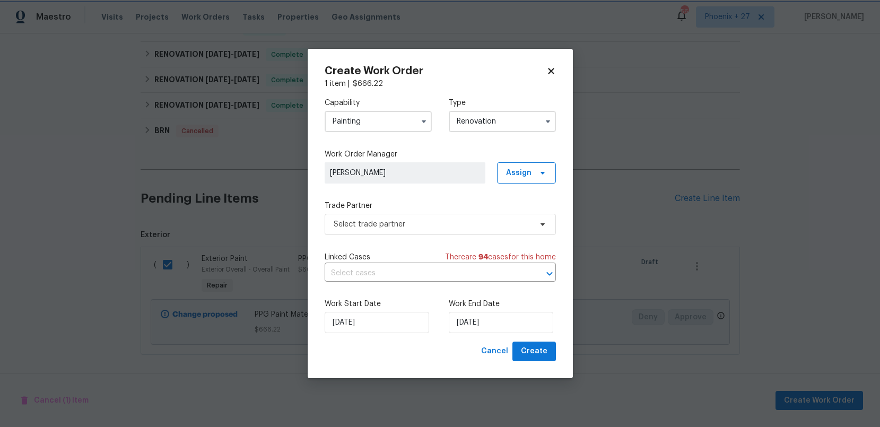
scroll to position [0, 0]
click at [525, 174] on span "Assign" at bounding box center [518, 173] width 25 height 11
click at [516, 220] on div "Assign to me" at bounding box center [528, 218] width 46 height 11
click at [452, 216] on span "Select trade partner" at bounding box center [440, 224] width 231 height 21
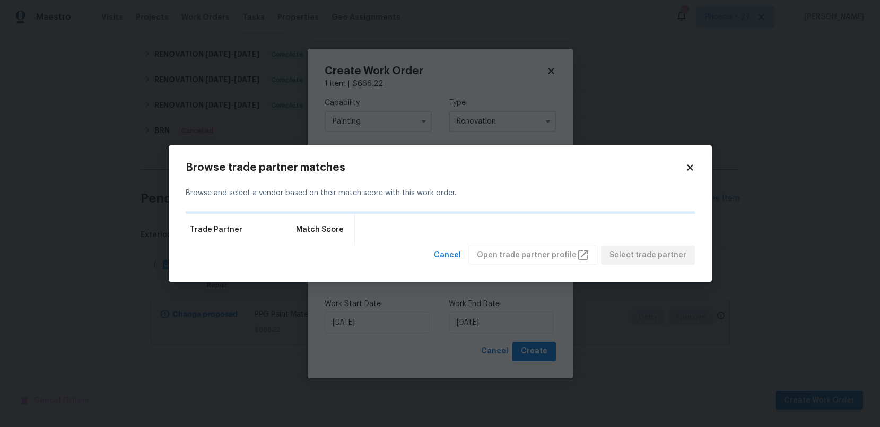
click at [453, 230] on div "Trade Partner Match Score" at bounding box center [440, 230] width 509 height 32
click at [498, 175] on div "Browse and select a vendor based on their match score with this work order." at bounding box center [440, 193] width 509 height 37
click at [460, 254] on span "Cancel" at bounding box center [447, 255] width 27 height 13
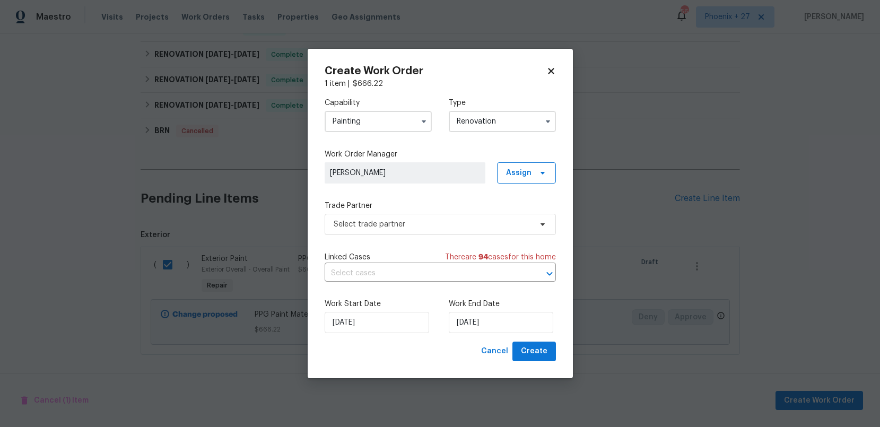
drag, startPoint x: 514, startPoint y: 117, endPoint x: 512, endPoint y: 126, distance: 9.8
click at [513, 117] on input "Renovation" at bounding box center [502, 121] width 107 height 21
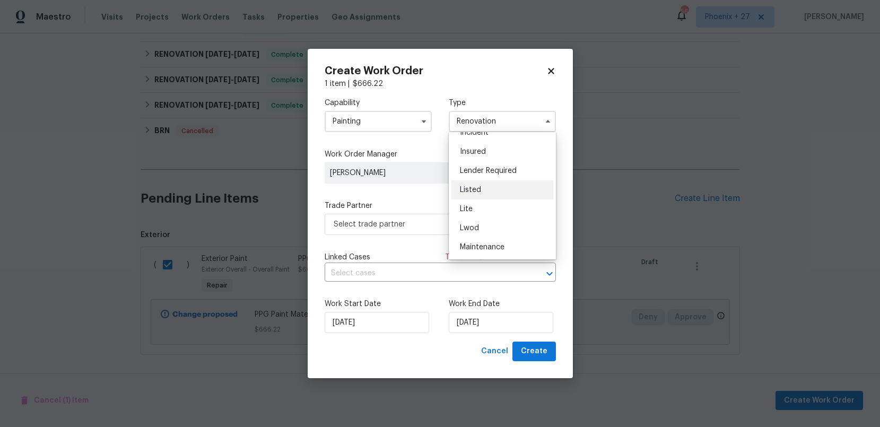
scroll to position [74, 0]
click at [515, 184] on div "Listed" at bounding box center [503, 185] width 102 height 19
type input "Listed"
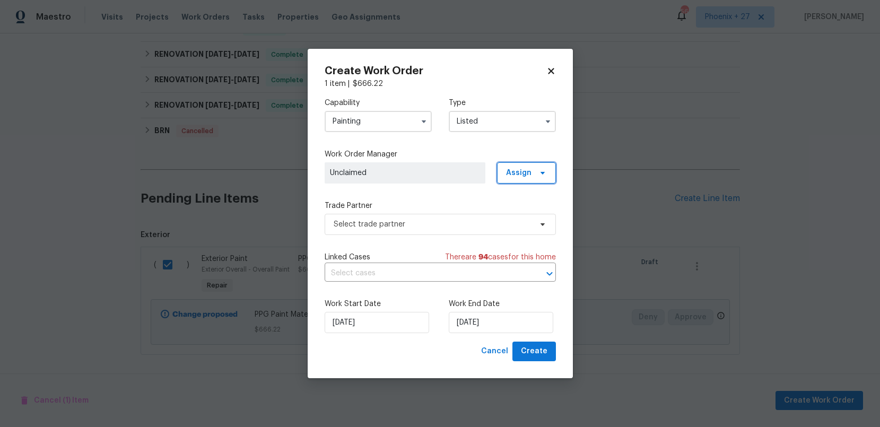
click at [524, 175] on span "Assign" at bounding box center [518, 173] width 25 height 11
click at [526, 215] on div "Assign to me" at bounding box center [528, 218] width 46 height 11
click at [442, 232] on span "Select trade partner" at bounding box center [440, 224] width 231 height 21
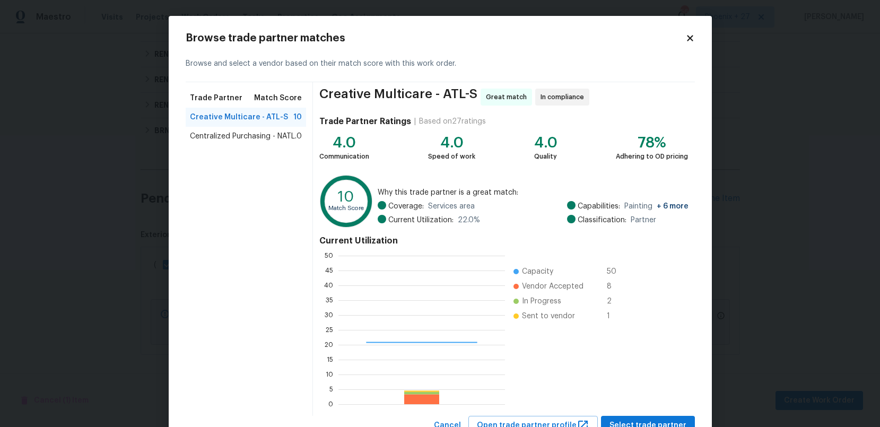
scroll to position [149, 167]
click at [256, 137] on span "Centralized Purchasing - NATL." at bounding box center [243, 136] width 107 height 11
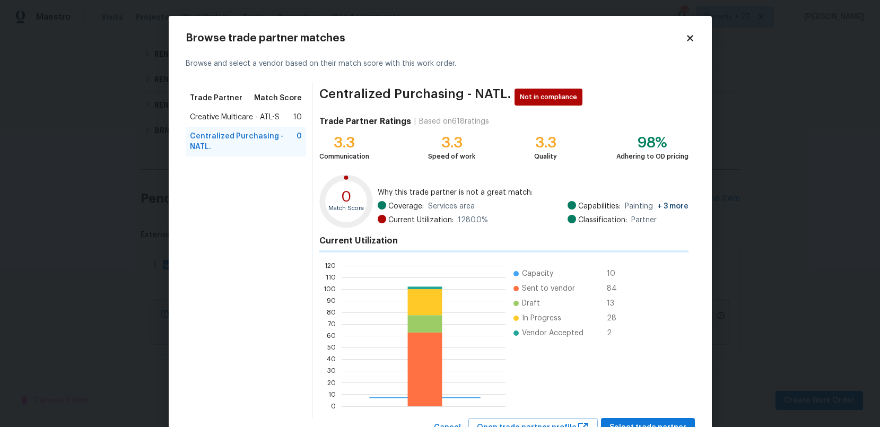
scroll to position [41, 0]
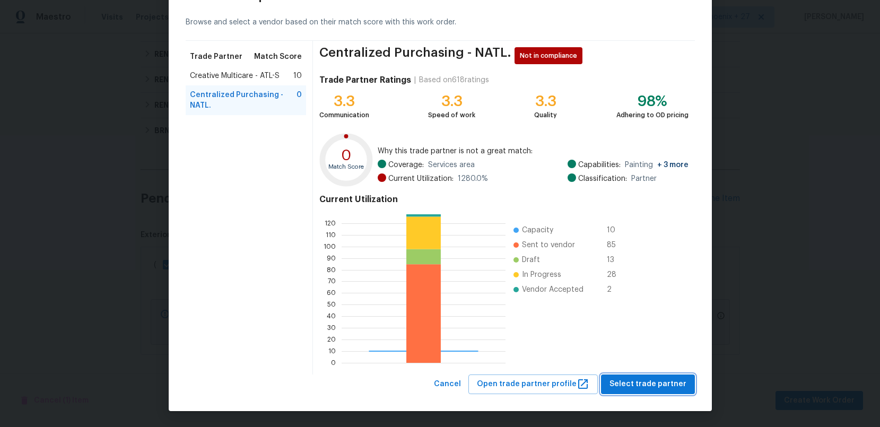
click at [642, 376] on button "Select trade partner" at bounding box center [648, 385] width 94 height 20
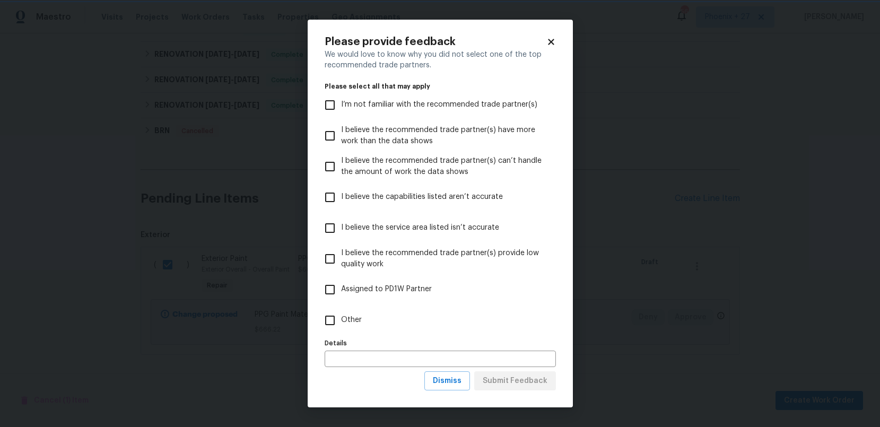
scroll to position [0, 0]
click at [444, 329] on label "Other" at bounding box center [433, 320] width 229 height 31
click at [341, 329] on input "Other" at bounding box center [330, 320] width 22 height 22
checkbox input "true"
click at [514, 376] on span "Submit Feedback" at bounding box center [515, 381] width 65 height 13
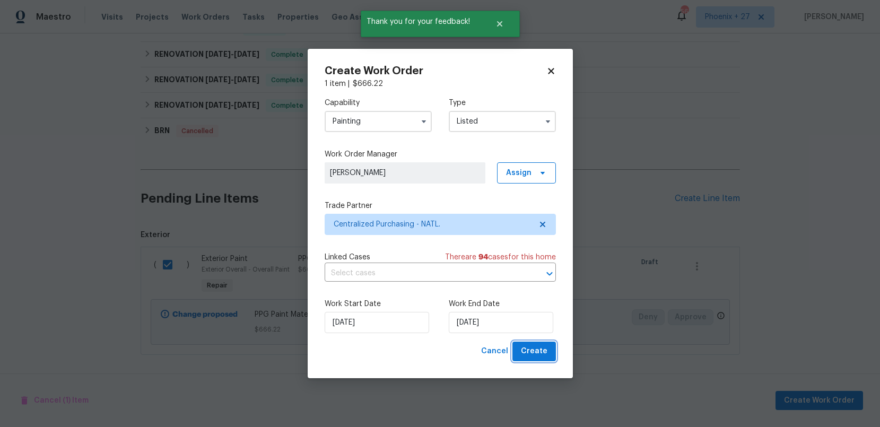
drag, startPoint x: 548, startPoint y: 354, endPoint x: 592, endPoint y: 363, distance: 45.5
click at [548, 354] on button "Create" at bounding box center [535, 352] width 44 height 20
checkbox input "false"
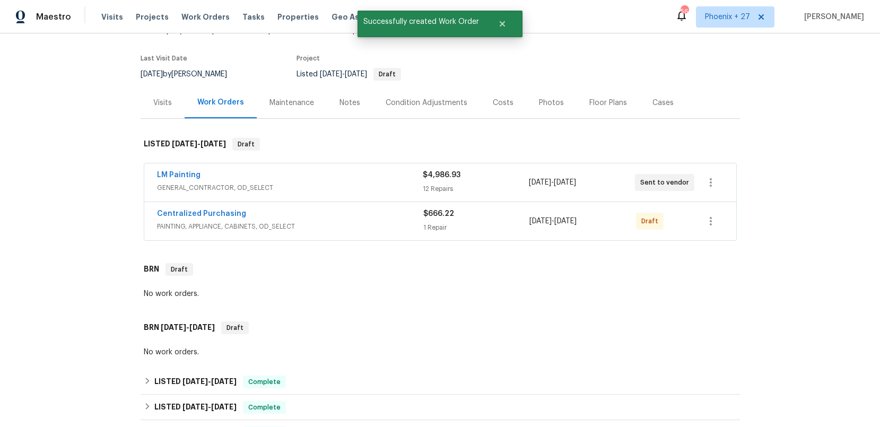
scroll to position [47, 0]
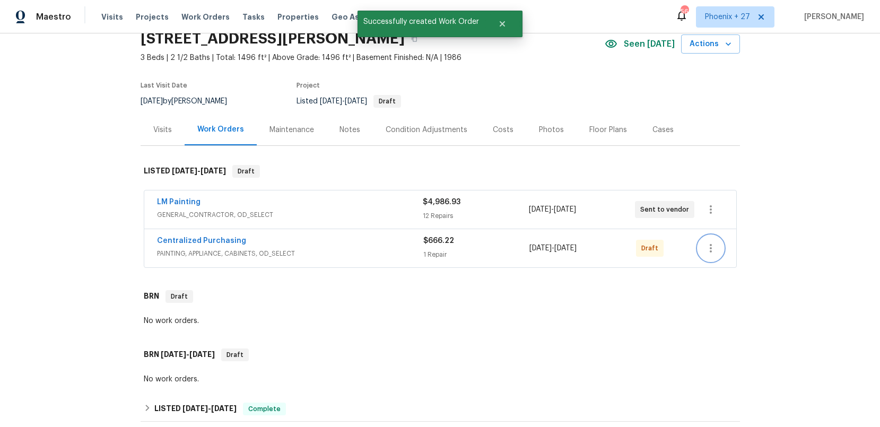
click at [702, 245] on button "button" at bounding box center [710, 248] width 25 height 25
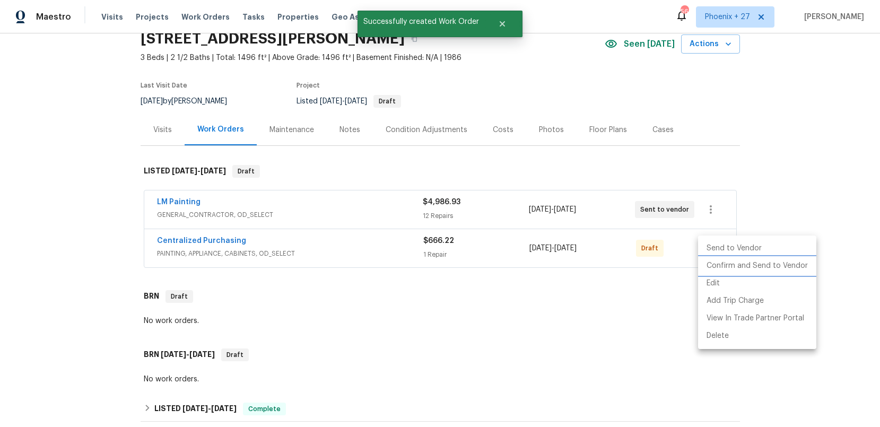
click at [721, 263] on li "Confirm and Send to Vendor" at bounding box center [757, 266] width 118 height 18
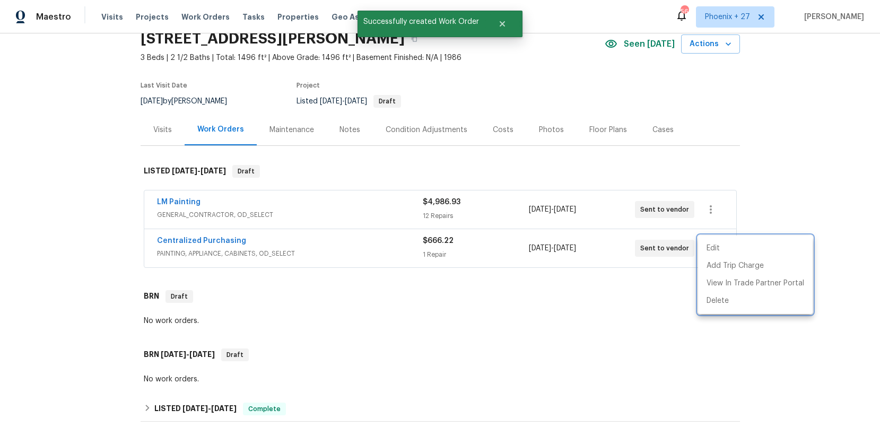
drag, startPoint x: 247, startPoint y: 263, endPoint x: 219, endPoint y: 244, distance: 33.6
click at [230, 252] on div at bounding box center [440, 213] width 880 height 427
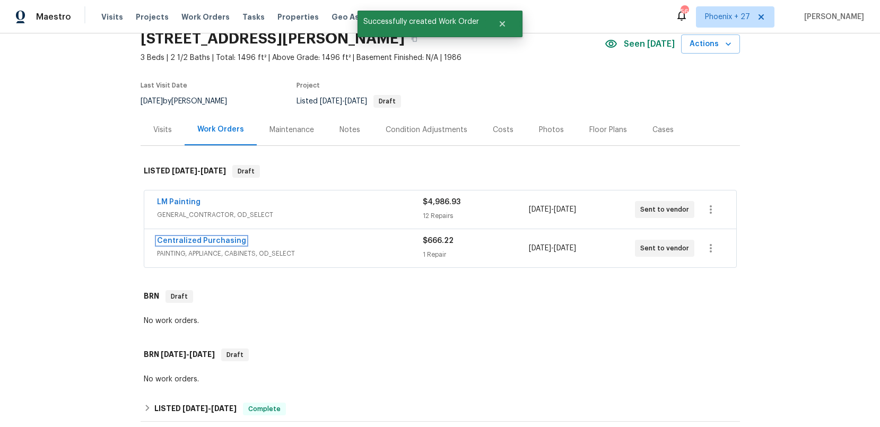
click at [219, 243] on link "Centralized Purchasing" at bounding box center [201, 240] width 89 height 7
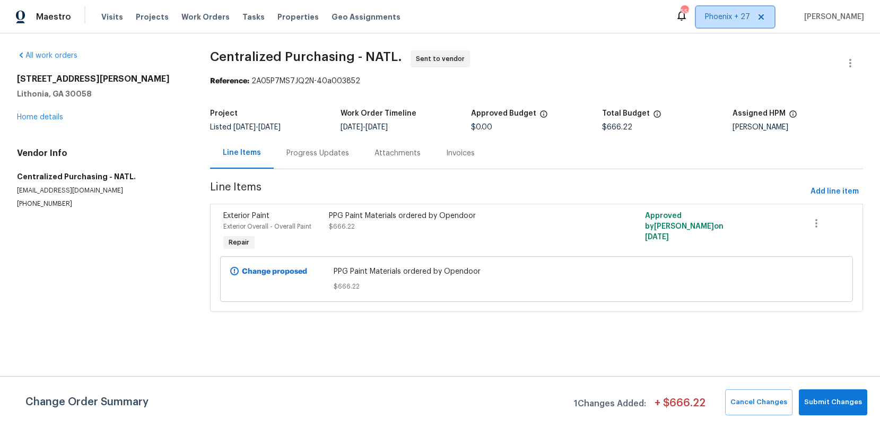
drag, startPoint x: 724, startPoint y: 9, endPoint x: 723, endPoint y: 33, distance: 23.9
click at [724, 11] on span "Phoenix + 27" at bounding box center [735, 16] width 79 height 21
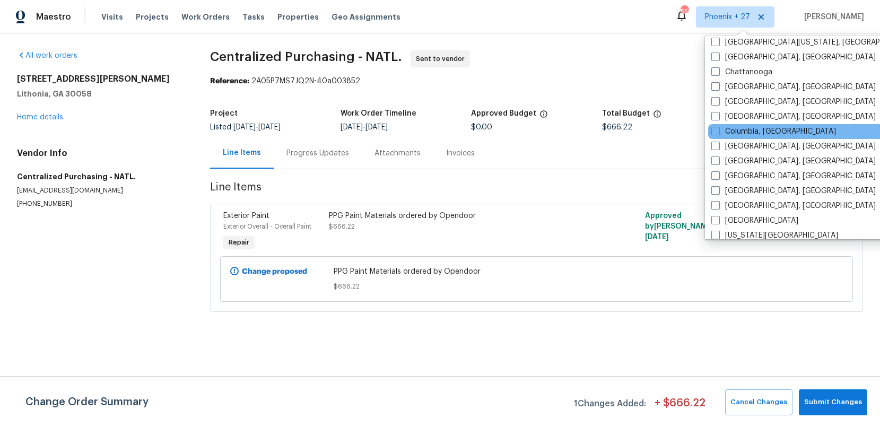
scroll to position [481, 0]
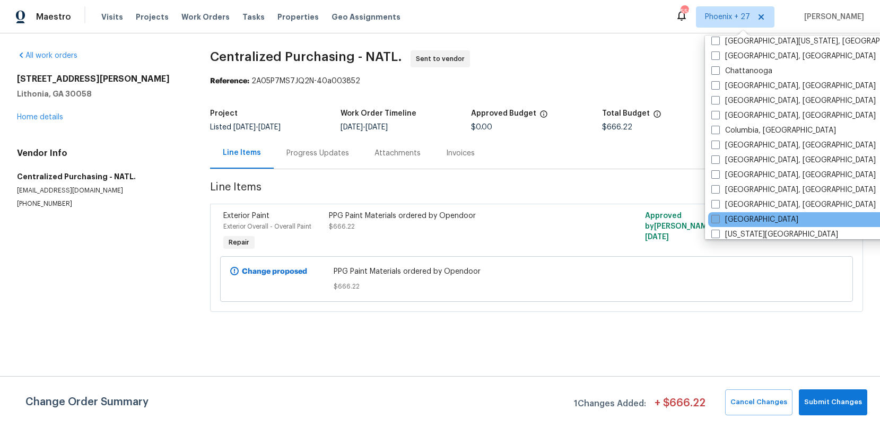
click at [731, 222] on label "Jacksonville" at bounding box center [755, 219] width 87 height 11
click at [719, 221] on input "Jacksonville" at bounding box center [715, 217] width 7 height 7
checkbox input "true"
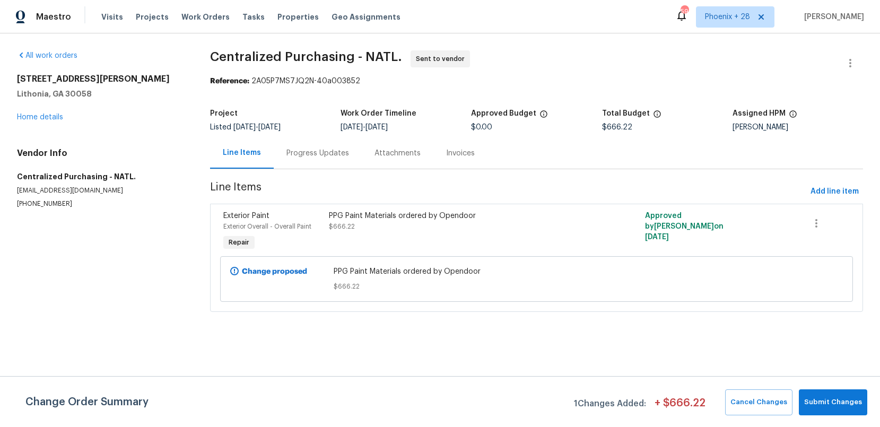
drag, startPoint x: 227, startPoint y: 27, endPoint x: 203, endPoint y: 16, distance: 26.6
click at [220, 22] on div "Visits Projects Work Orders Tasks Properties Geo Assignments" at bounding box center [257, 16] width 312 height 21
click at [203, 16] on span "Work Orders" at bounding box center [206, 17] width 48 height 11
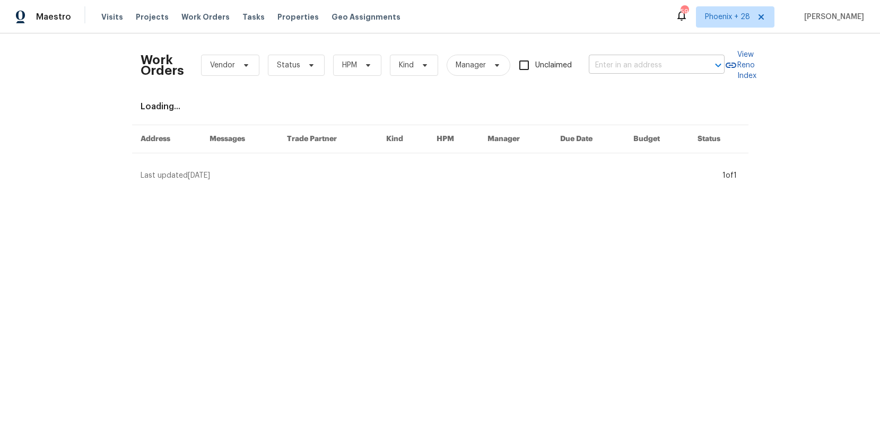
click at [618, 61] on input "text" at bounding box center [642, 65] width 106 height 16
paste input "5453 S Bend Cir N, Jacksonville, FL 32207"
type input "5453 S Bend Cir N, Jacksonville, FL 32207"
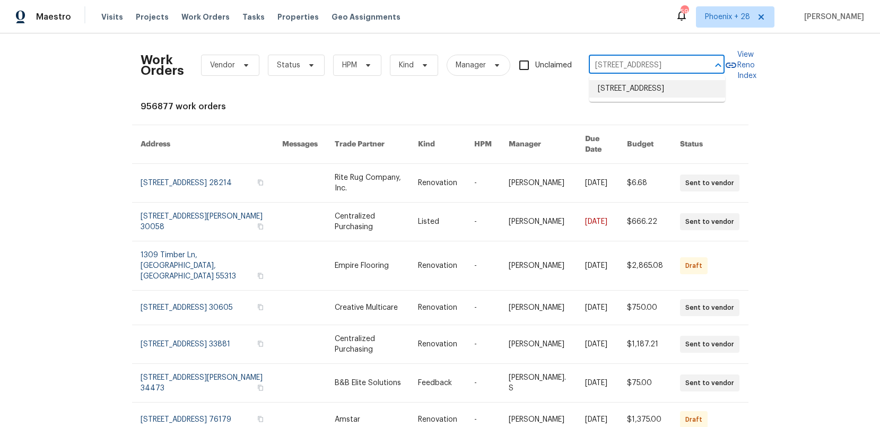
click at [617, 90] on li "5453 S Bend Cir N, Jacksonville, FL 32207" at bounding box center [658, 89] width 136 height 18
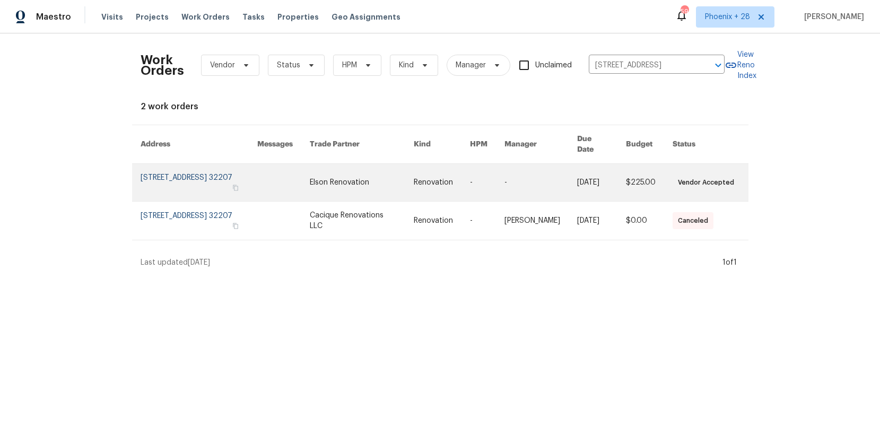
click at [365, 175] on link at bounding box center [362, 182] width 104 height 37
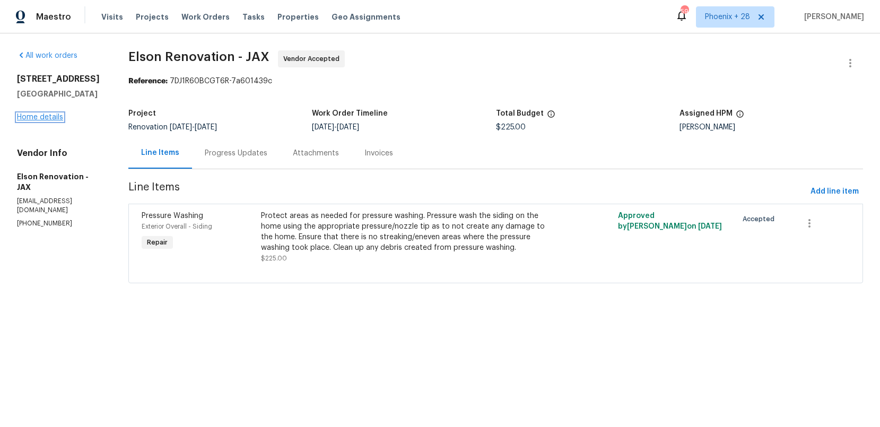
click at [40, 115] on link "Home details" at bounding box center [40, 117] width 46 height 7
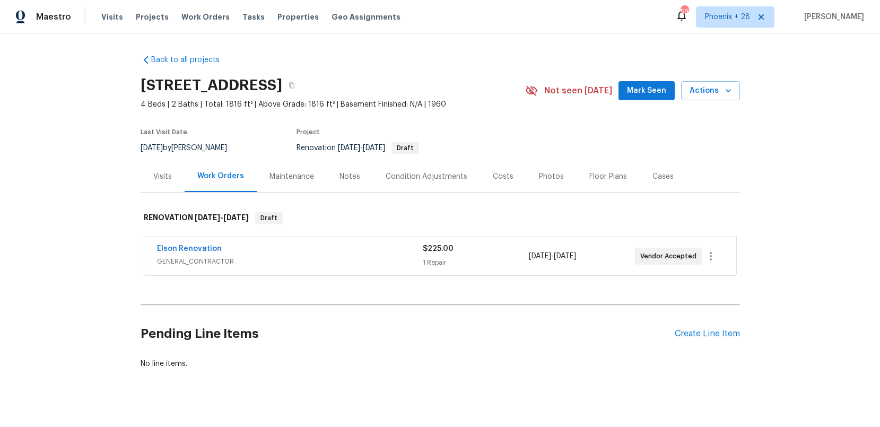
scroll to position [14, 0]
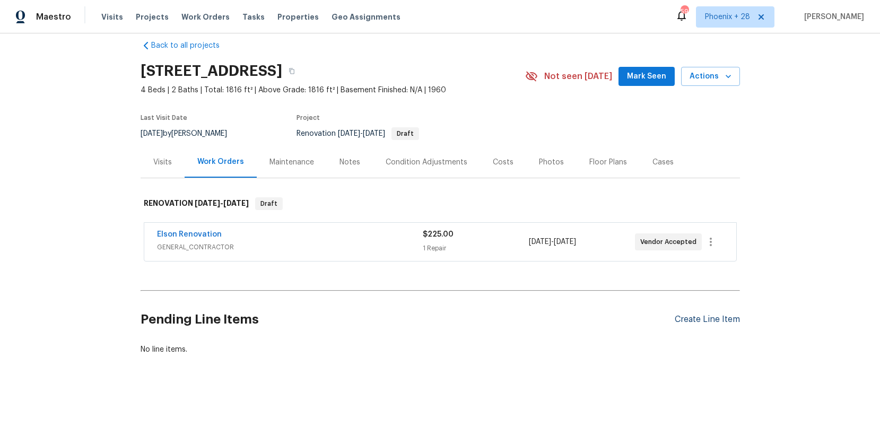
drag, startPoint x: 717, startPoint y: 308, endPoint x: 718, endPoint y: 315, distance: 7.0
click at [717, 308] on div "Pending Line Items Create Line Item" at bounding box center [441, 319] width 600 height 49
click at [718, 315] on div "Create Line Item" at bounding box center [707, 320] width 65 height 10
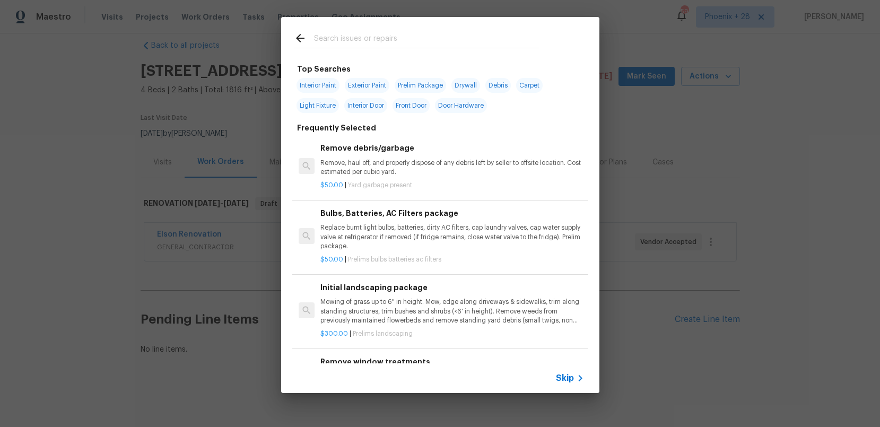
click at [462, 44] on input "text" at bounding box center [426, 40] width 225 height 16
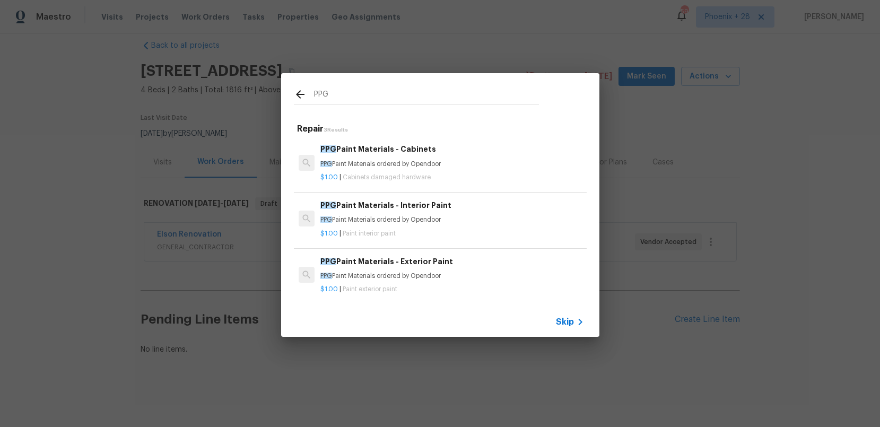
type input "PPG"
click at [514, 175] on p "$1.00 | Cabinets damaged hardware" at bounding box center [452, 177] width 263 height 9
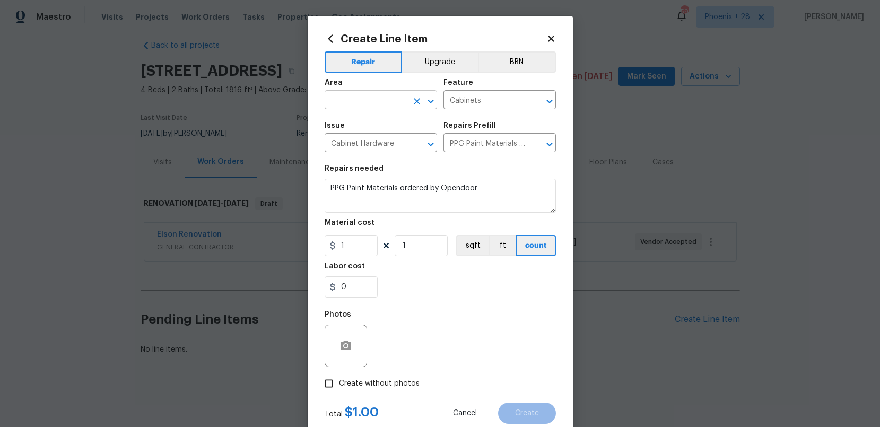
click at [377, 97] on input "text" at bounding box center [366, 101] width 83 height 16
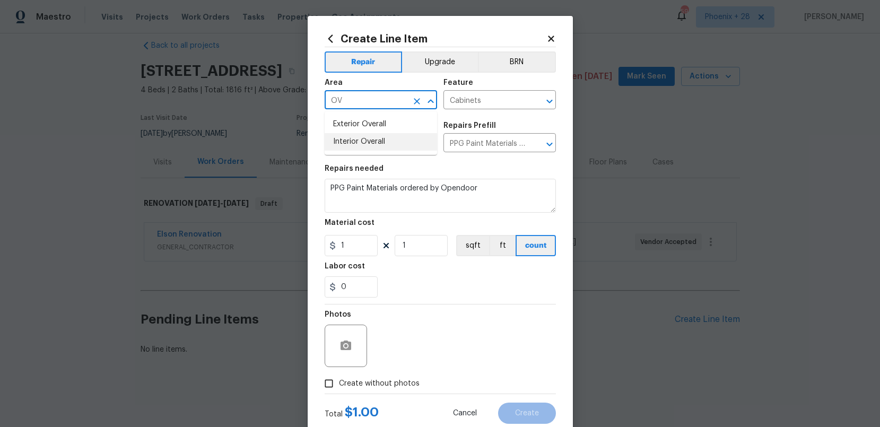
click at [376, 136] on li "Interior Overall" at bounding box center [381, 142] width 113 height 18
type input "Interior Overall"
click at [363, 250] on input "1" at bounding box center [351, 245] width 53 height 21
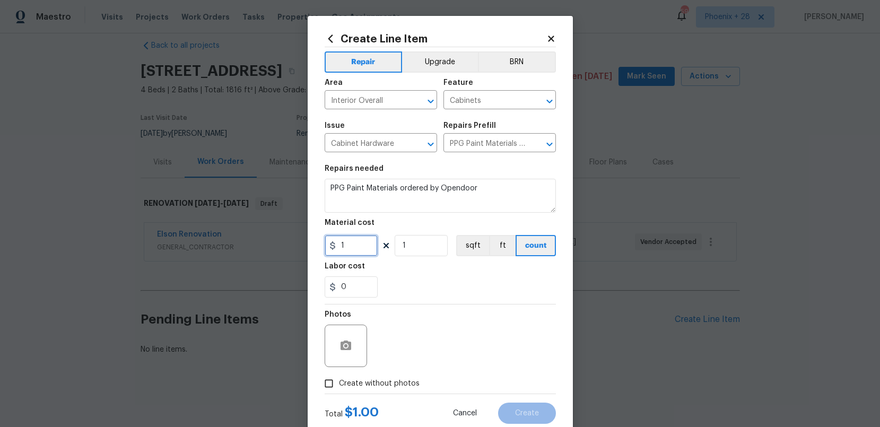
drag, startPoint x: 362, startPoint y: 248, endPoint x: 323, endPoint y: 245, distance: 39.9
click at [323, 245] on div "Create Line Item Repair Upgrade BRN Area Interior Overall ​ Feature Cabinets ​ …" at bounding box center [440, 228] width 265 height 425
type input "357.13"
click at [391, 377] on label "Create without photos" at bounding box center [369, 384] width 101 height 20
click at [339, 377] on input "Create without photos" at bounding box center [329, 384] width 20 height 20
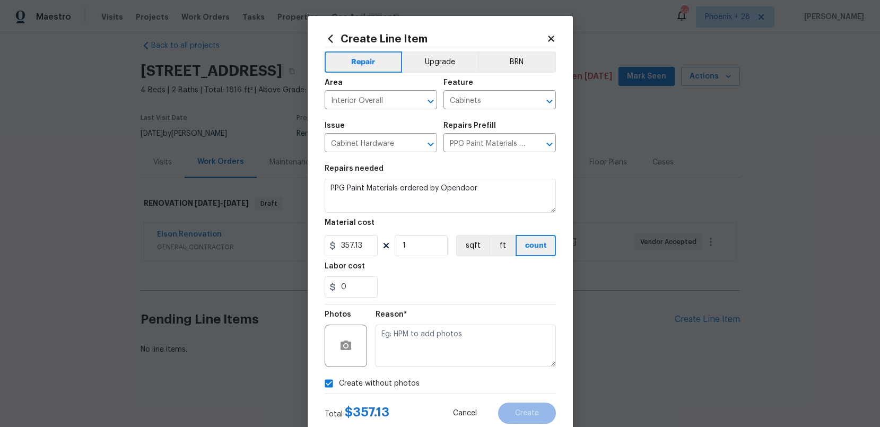
click at [397, 380] on span "Create without photos" at bounding box center [379, 383] width 81 height 11
click at [339, 380] on input "Create without photos" at bounding box center [329, 384] width 20 height 20
click at [418, 355] on div "Photos" at bounding box center [440, 339] width 231 height 69
drag, startPoint x: 409, startPoint y: 382, endPoint x: 412, endPoint y: 376, distance: 6.5
click at [410, 380] on span "Create without photos" at bounding box center [379, 383] width 81 height 11
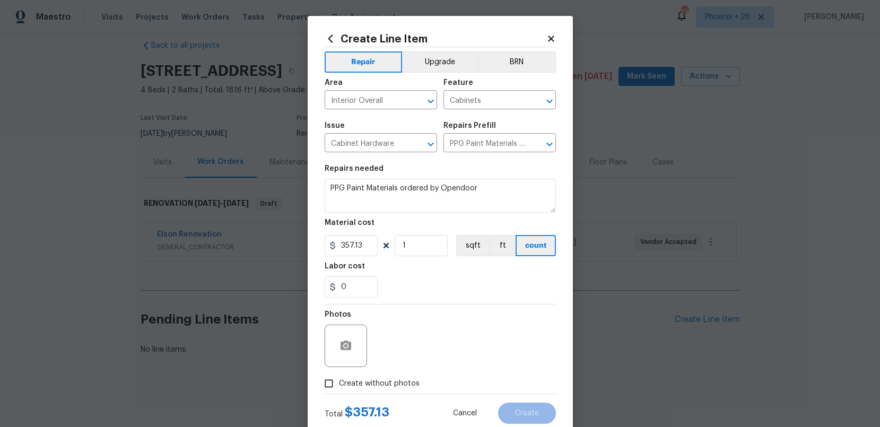
click at [339, 380] on input "Create without photos" at bounding box center [329, 384] width 20 height 20
checkbox input "true"
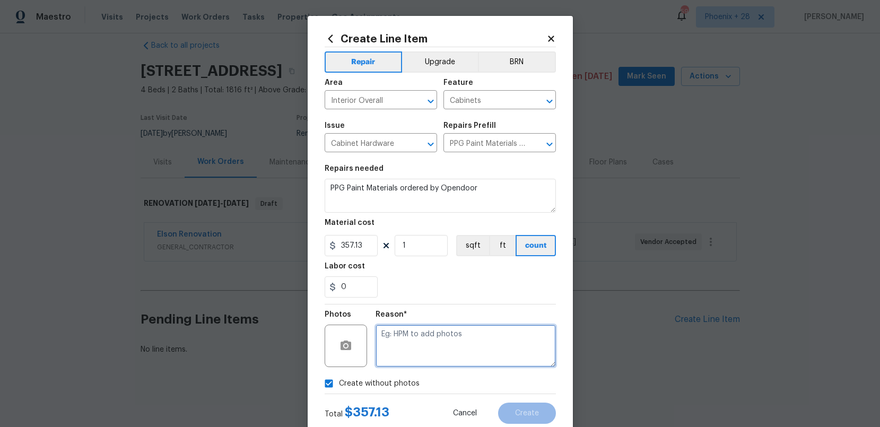
click at [418, 354] on textarea at bounding box center [466, 346] width 180 height 42
type textarea "NA"
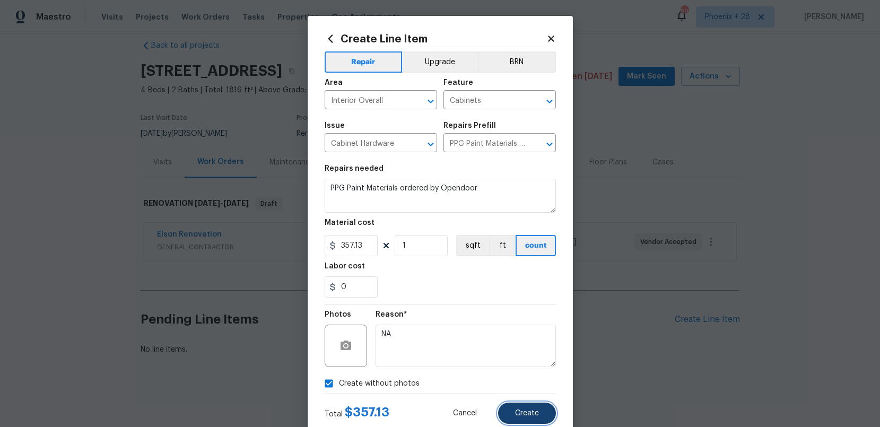
click at [535, 412] on span "Create" at bounding box center [527, 414] width 24 height 8
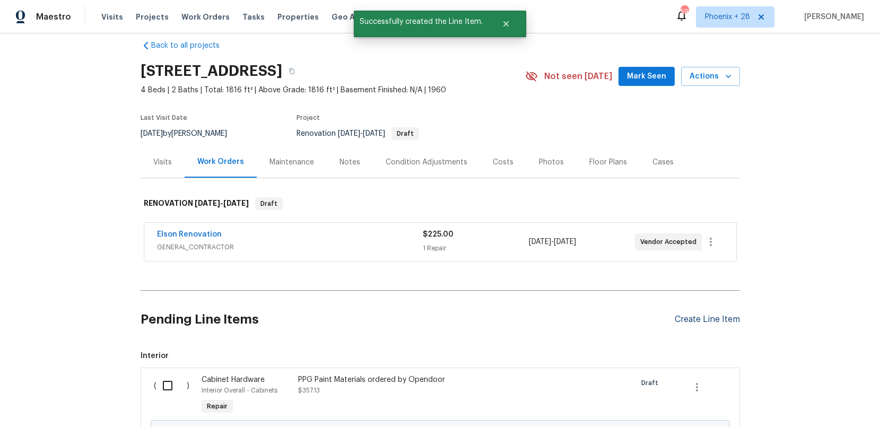
click at [704, 318] on div "Create Line Item" at bounding box center [707, 320] width 65 height 10
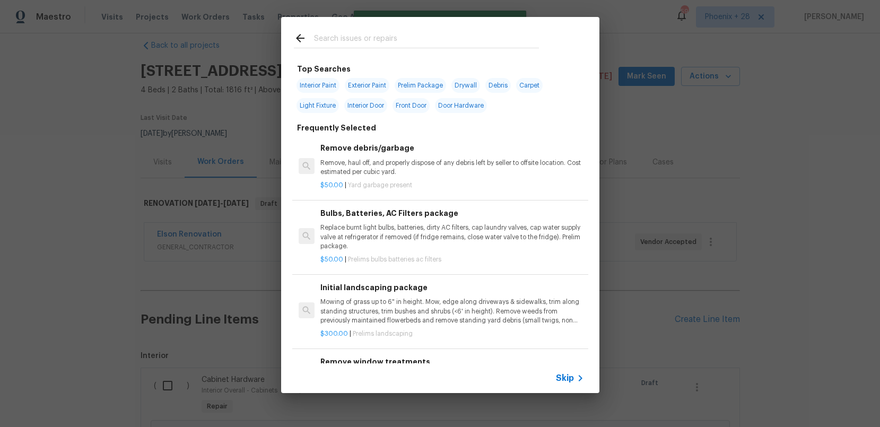
click at [378, 37] on input "text" at bounding box center [426, 40] width 225 height 16
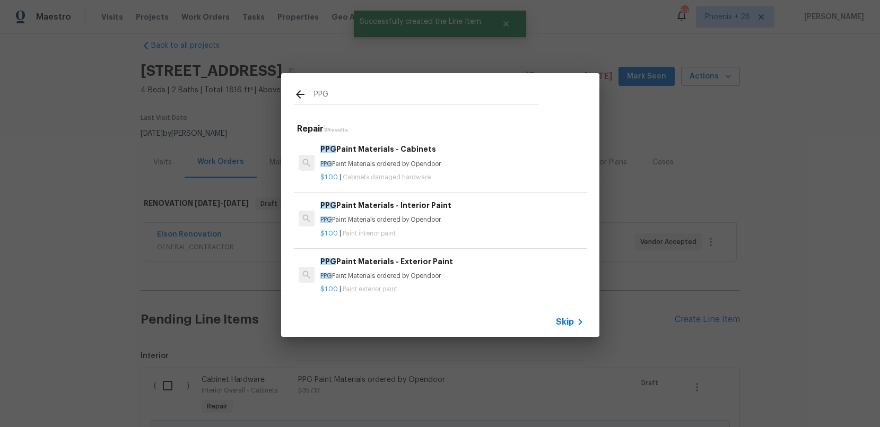
type input "PPG"
click at [477, 232] on p "$1.00 | Paint interior paint" at bounding box center [452, 233] width 263 height 9
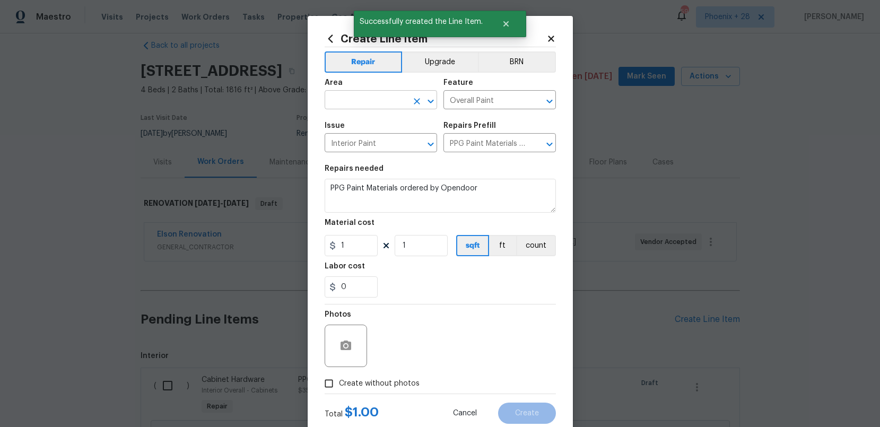
click at [384, 102] on input "text" at bounding box center [366, 101] width 83 height 16
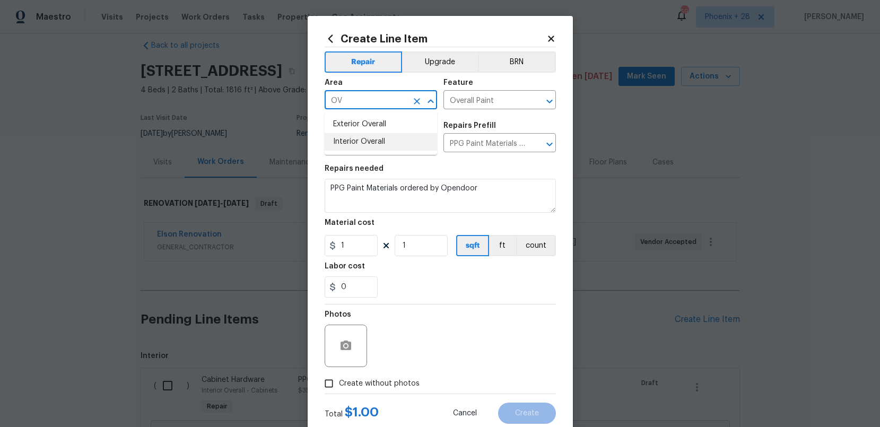
click at [393, 149] on li "Interior Overall" at bounding box center [381, 142] width 113 height 18
type input "Interior Overall"
drag, startPoint x: 364, startPoint y: 237, endPoint x: 361, endPoint y: 251, distance: 14.1
click at [362, 239] on input "1" at bounding box center [351, 245] width 53 height 21
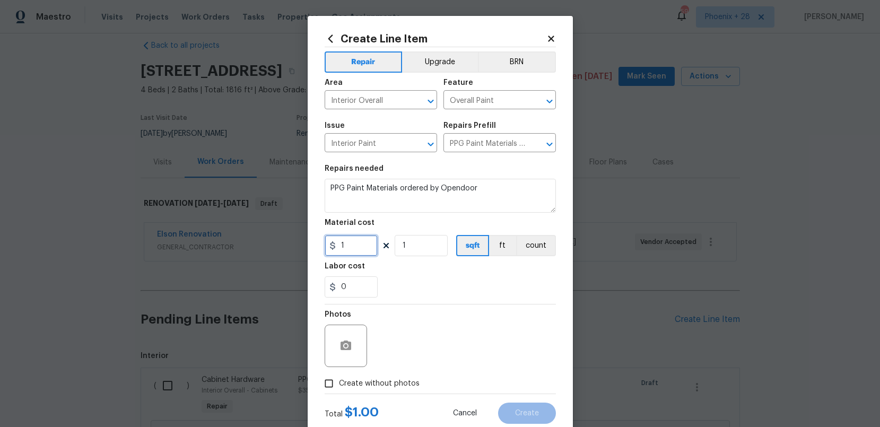
drag, startPoint x: 361, startPoint y: 251, endPoint x: 330, endPoint y: 248, distance: 31.4
click at [330, 248] on div "1" at bounding box center [351, 245] width 53 height 21
type input "433.82"
click at [390, 388] on label "Create without photos" at bounding box center [369, 384] width 101 height 20
click at [390, 386] on span "Create without photos" at bounding box center [379, 383] width 81 height 11
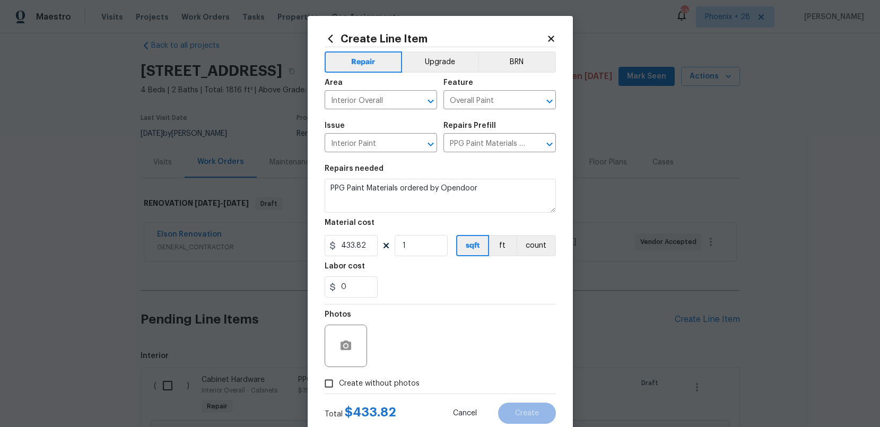
click at [339, 386] on input "Create without photos" at bounding box center [329, 384] width 20 height 20
checkbox input "true"
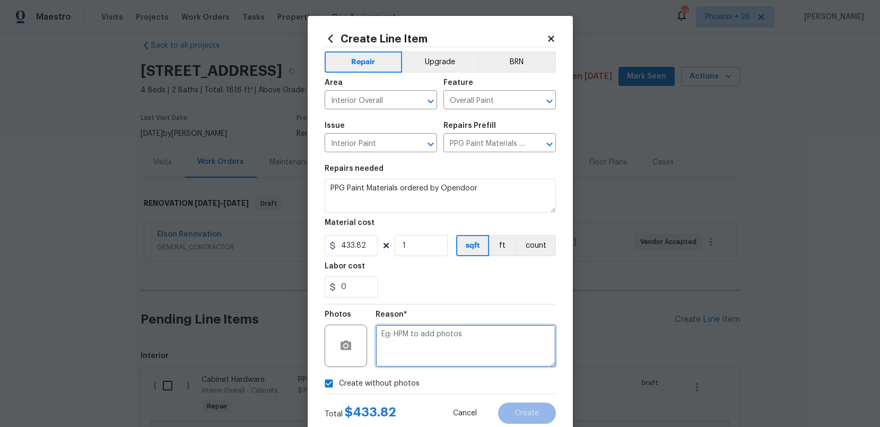
click at [401, 352] on textarea at bounding box center [466, 346] width 180 height 42
type textarea "NA"
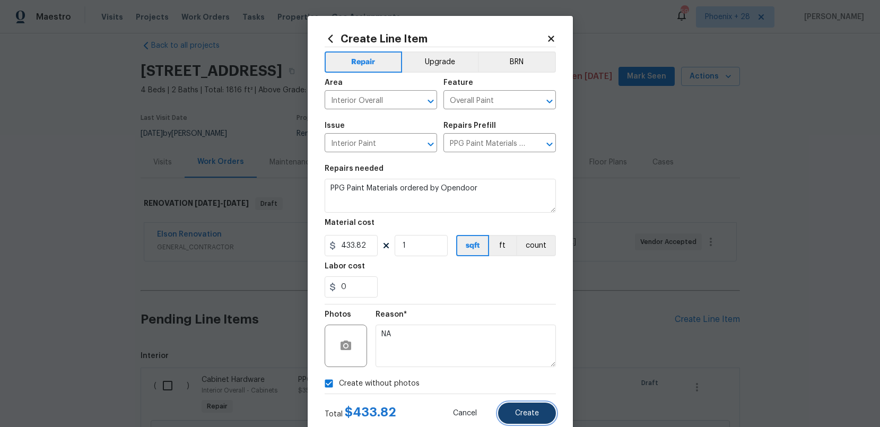
click at [531, 412] on span "Create" at bounding box center [527, 414] width 24 height 8
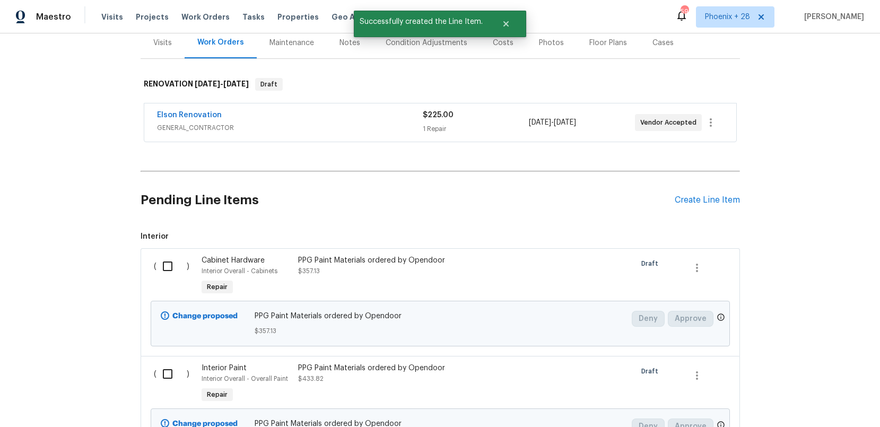
scroll to position [174, 0]
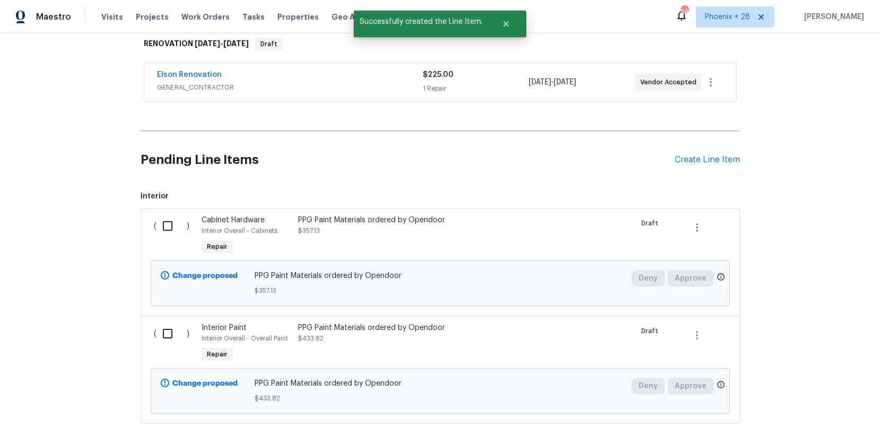
drag, startPoint x: 159, startPoint y: 225, endPoint x: 157, endPoint y: 246, distance: 21.3
click at [159, 226] on input "checkbox" at bounding box center [172, 226] width 30 height 22
checkbox input "true"
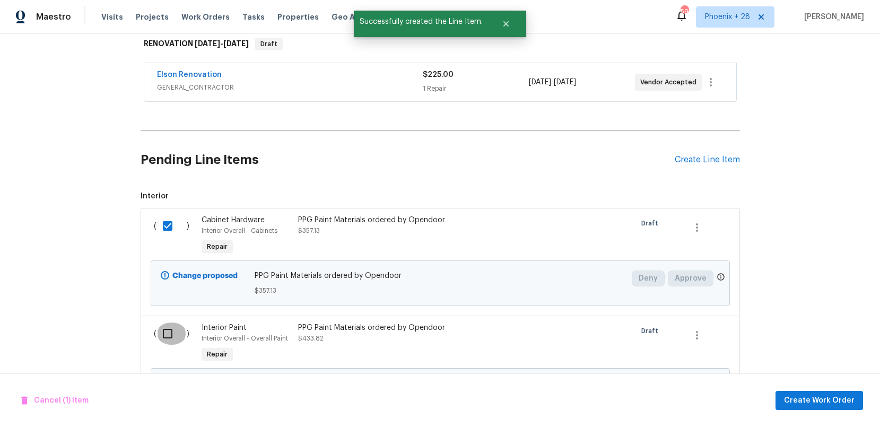
drag, startPoint x: 163, startPoint y: 338, endPoint x: 268, endPoint y: 341, distance: 105.1
click at [166, 338] on input "checkbox" at bounding box center [172, 334] width 30 height 22
checkbox input "true"
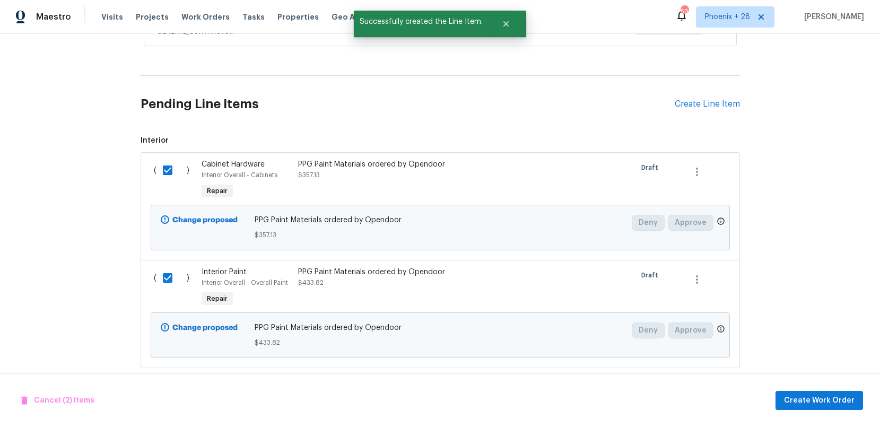
scroll to position [243, 0]
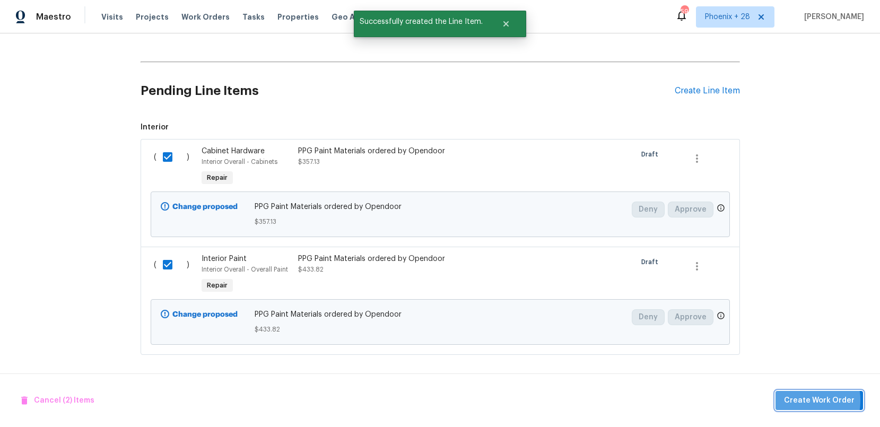
click at [797, 400] on span "Create Work Order" at bounding box center [819, 400] width 71 height 13
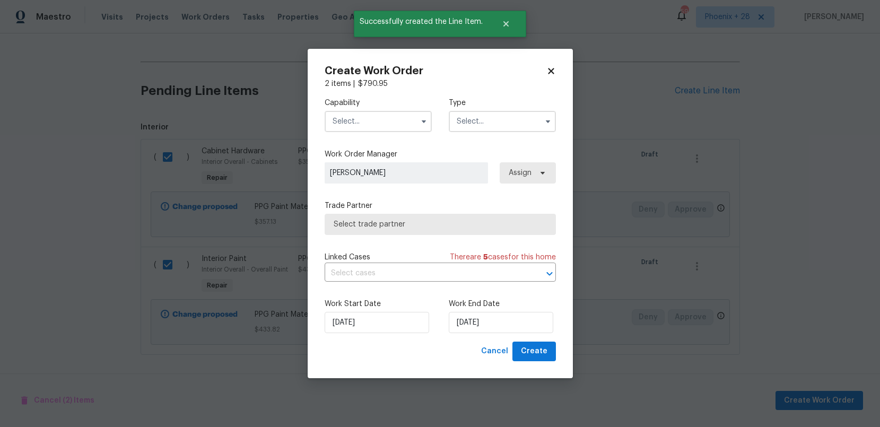
click at [358, 122] on input "text" at bounding box center [378, 121] width 107 height 21
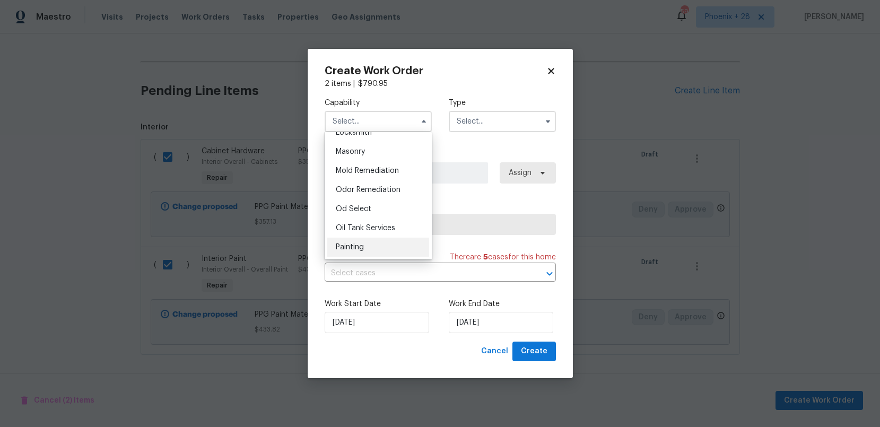
click at [387, 241] on div "Painting" at bounding box center [378, 247] width 102 height 19
type input "Painting"
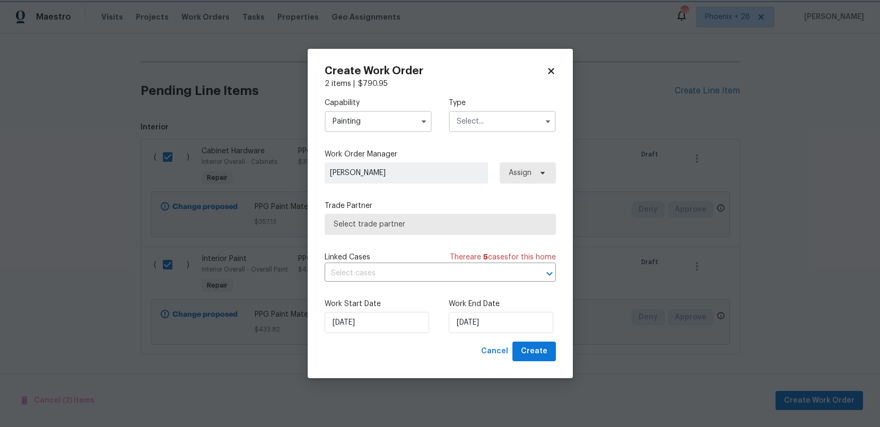
scroll to position [808, 0]
drag, startPoint x: 474, startPoint y: 122, endPoint x: 472, endPoint y: 131, distance: 8.9
click at [474, 123] on input "text" at bounding box center [502, 121] width 107 height 21
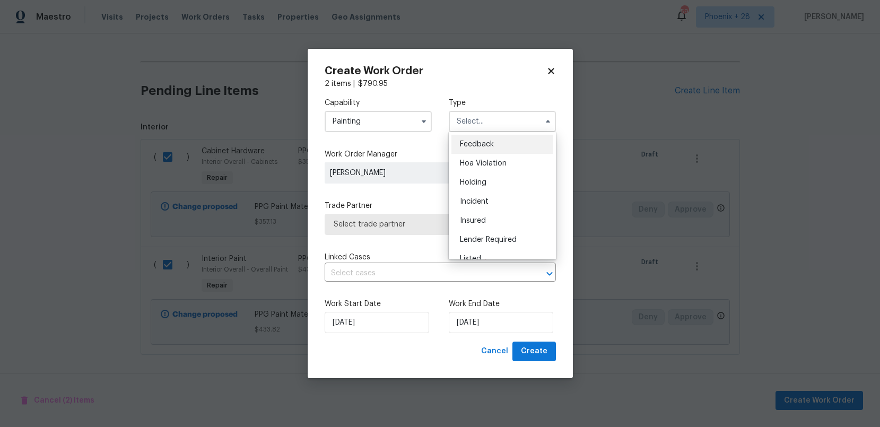
scroll to position [241, 0]
drag, startPoint x: 469, startPoint y: 168, endPoint x: 530, endPoint y: 172, distance: 61.7
click at [469, 168] on span "Renovation" at bounding box center [479, 170] width 39 height 7
type input "Renovation"
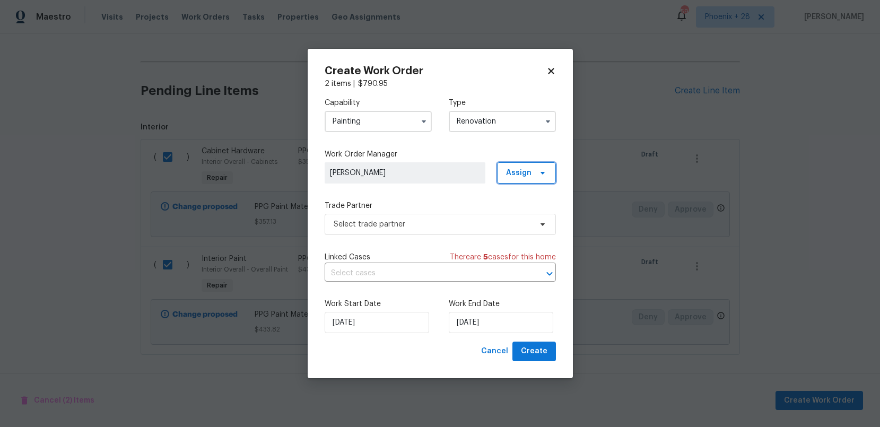
click at [530, 172] on span "Assign" at bounding box center [518, 173] width 25 height 11
click at [530, 220] on div "Assign to me" at bounding box center [528, 218] width 46 height 11
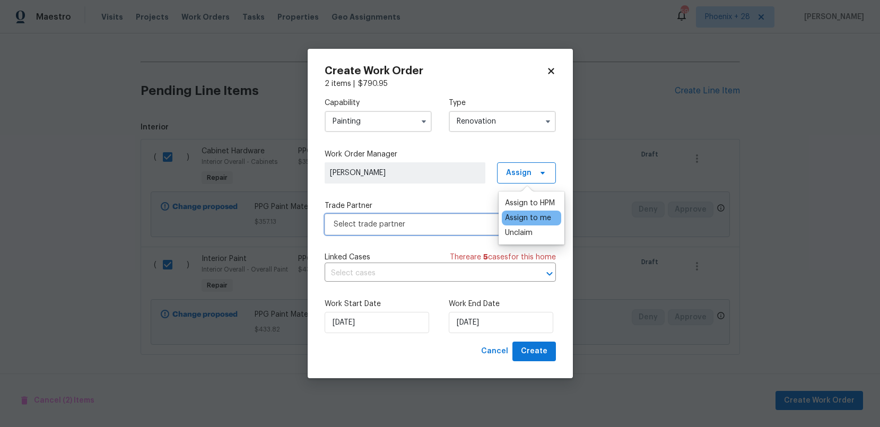
click at [386, 229] on span "Select trade partner" at bounding box center [433, 224] width 198 height 11
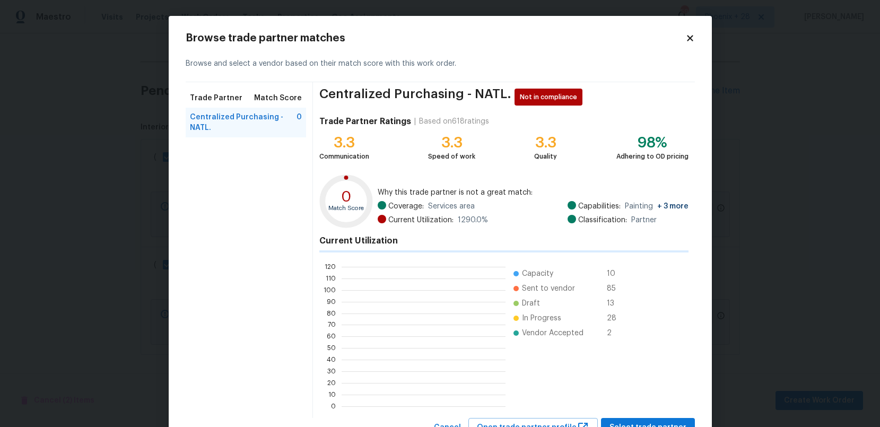
scroll to position [149, 164]
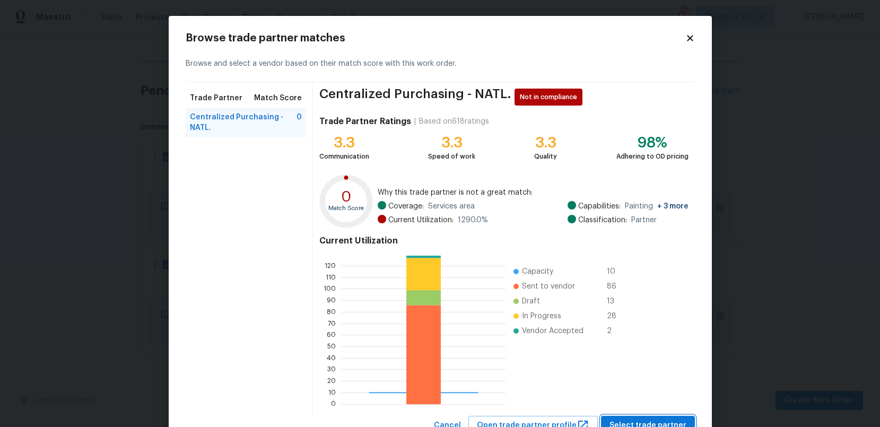
click at [662, 418] on button "Select trade partner" at bounding box center [648, 426] width 94 height 20
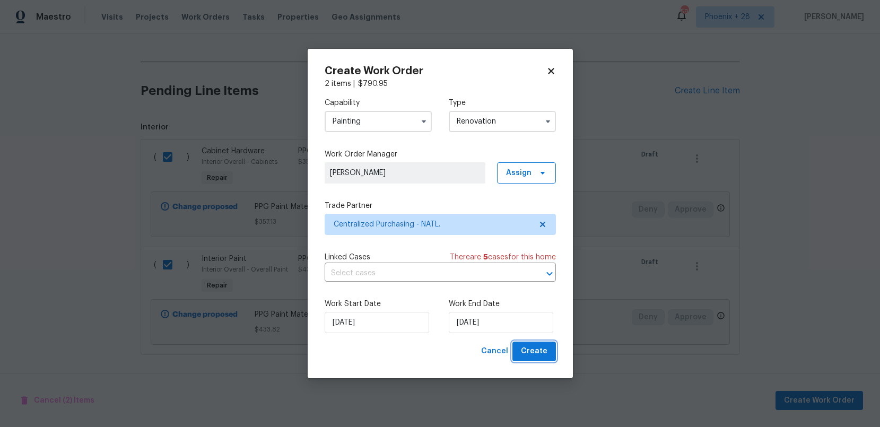
click at [537, 355] on span "Create" at bounding box center [534, 351] width 27 height 13
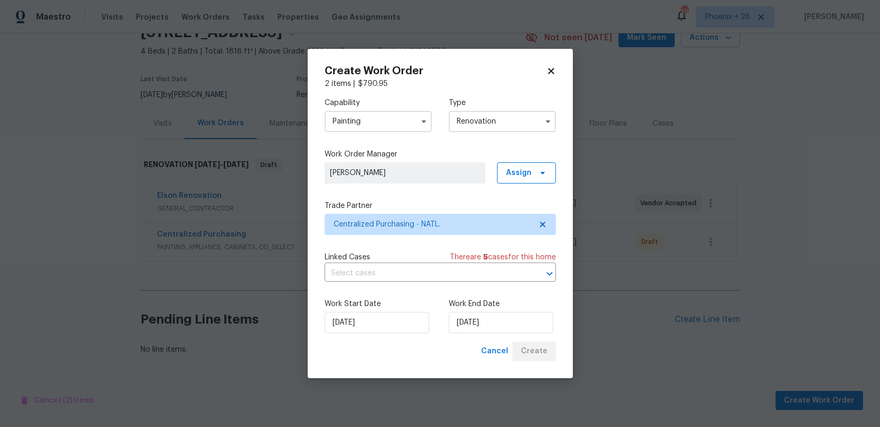
scroll to position [53, 0]
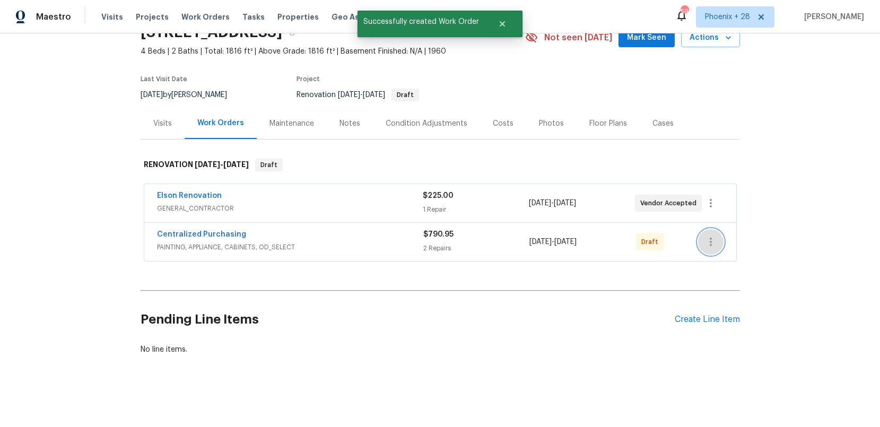
click at [720, 240] on button "button" at bounding box center [710, 241] width 25 height 25
click at [720, 247] on li "Send to Vendor" at bounding box center [755, 243] width 115 height 18
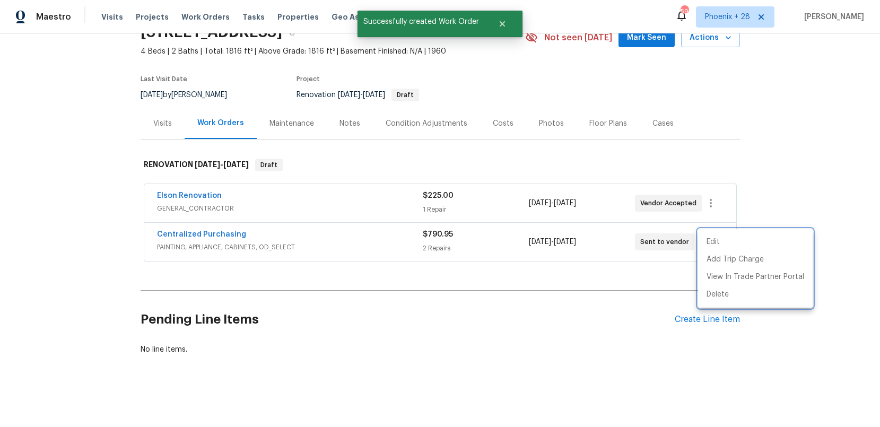
drag, startPoint x: 243, startPoint y: 254, endPoint x: 213, endPoint y: 236, distance: 34.8
click at [239, 252] on div at bounding box center [440, 213] width 880 height 427
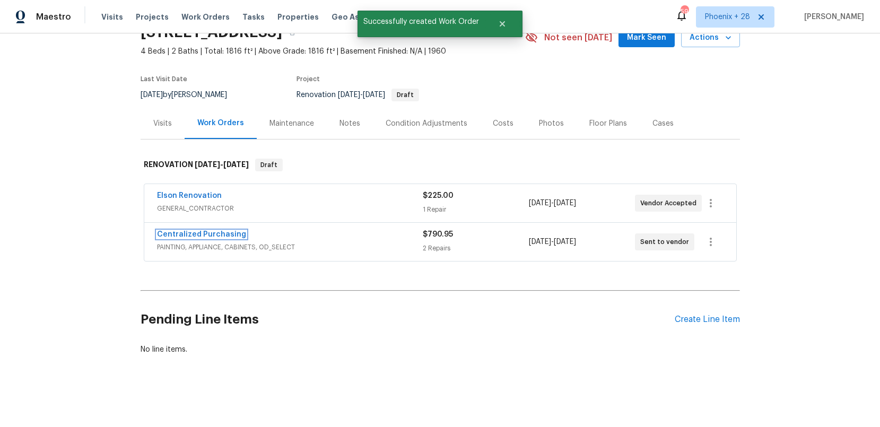
click at [212, 235] on link "Centralized Purchasing" at bounding box center [201, 234] width 89 height 7
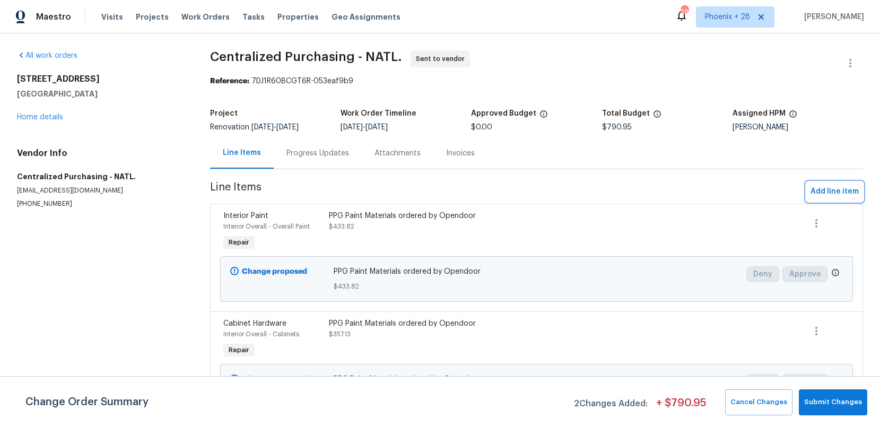
click at [861, 189] on button "Add line item" at bounding box center [835, 192] width 57 height 20
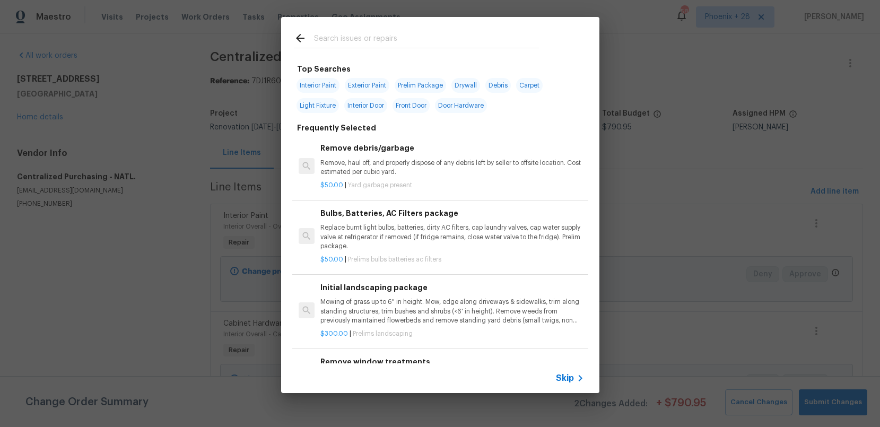
click at [384, 40] on input "text" at bounding box center [426, 40] width 225 height 16
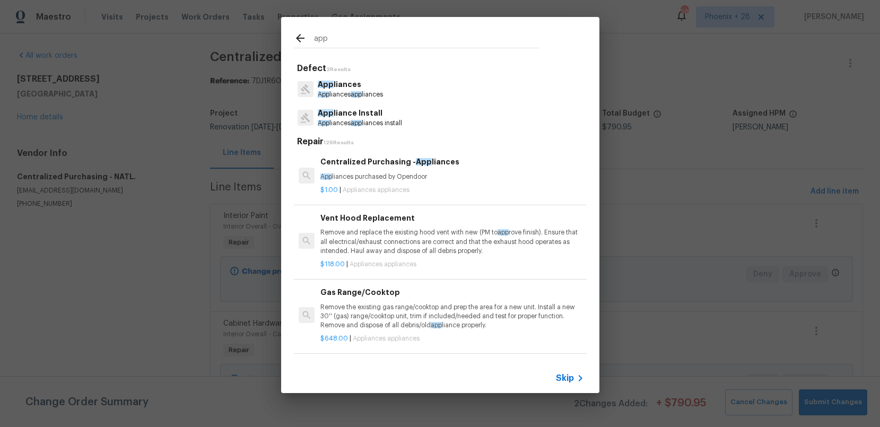
type input "app"
click at [430, 182] on div "$1.00 | Appliances appliances" at bounding box center [452, 188] width 263 height 13
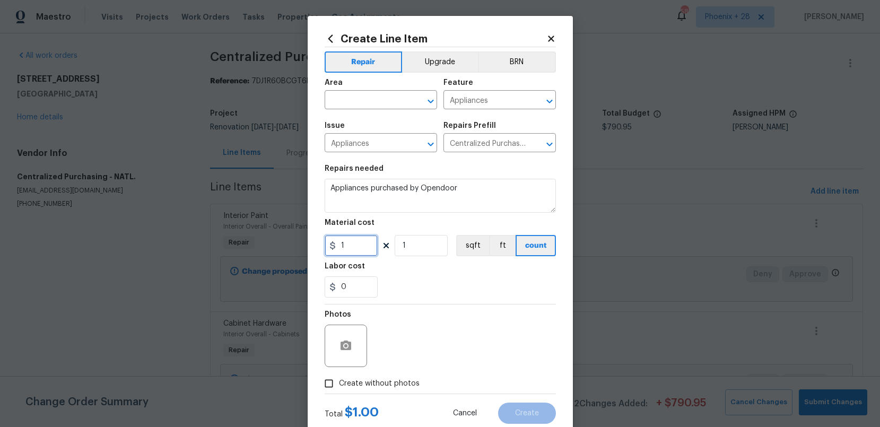
click at [364, 247] on input "1" at bounding box center [351, 245] width 53 height 21
click at [309, 252] on div "Create Line Item Repair Upgrade BRN Area ​ Feature Appliances ​ Issue Appliance…" at bounding box center [440, 228] width 265 height 425
type input "642.37"
click at [352, 104] on input "text" at bounding box center [366, 101] width 83 height 16
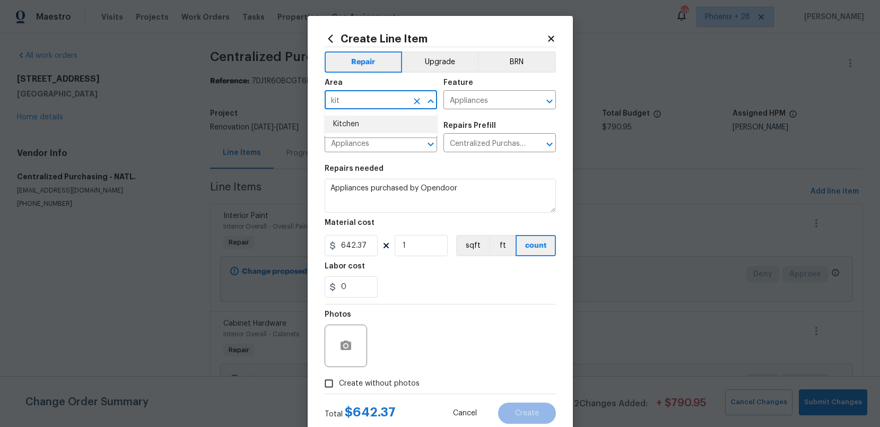
click at [360, 121] on li "Kitchen" at bounding box center [381, 125] width 113 height 18
type input "Kitchen"
click at [401, 383] on span "Create without photos" at bounding box center [379, 383] width 81 height 11
click at [339, 383] on input "Create without photos" at bounding box center [329, 384] width 20 height 20
checkbox input "true"
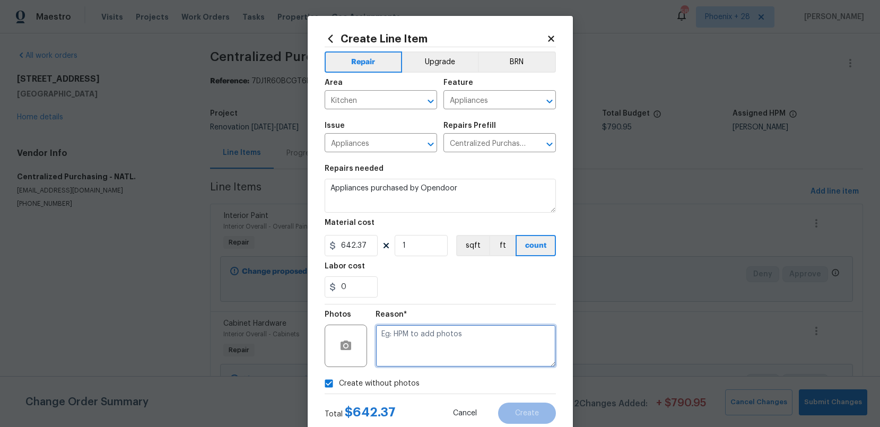
click at [409, 361] on textarea at bounding box center [466, 346] width 180 height 42
type textarea "NA"
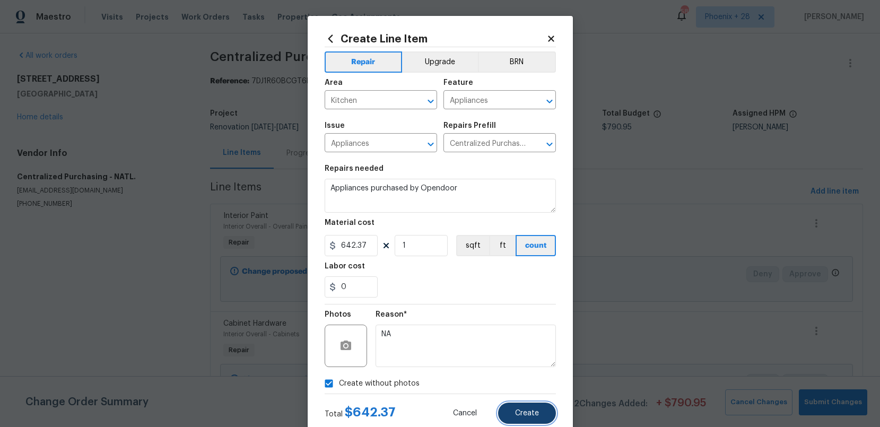
click at [515, 411] on span "Create" at bounding box center [527, 414] width 24 height 8
